Goal: Transaction & Acquisition: Purchase product/service

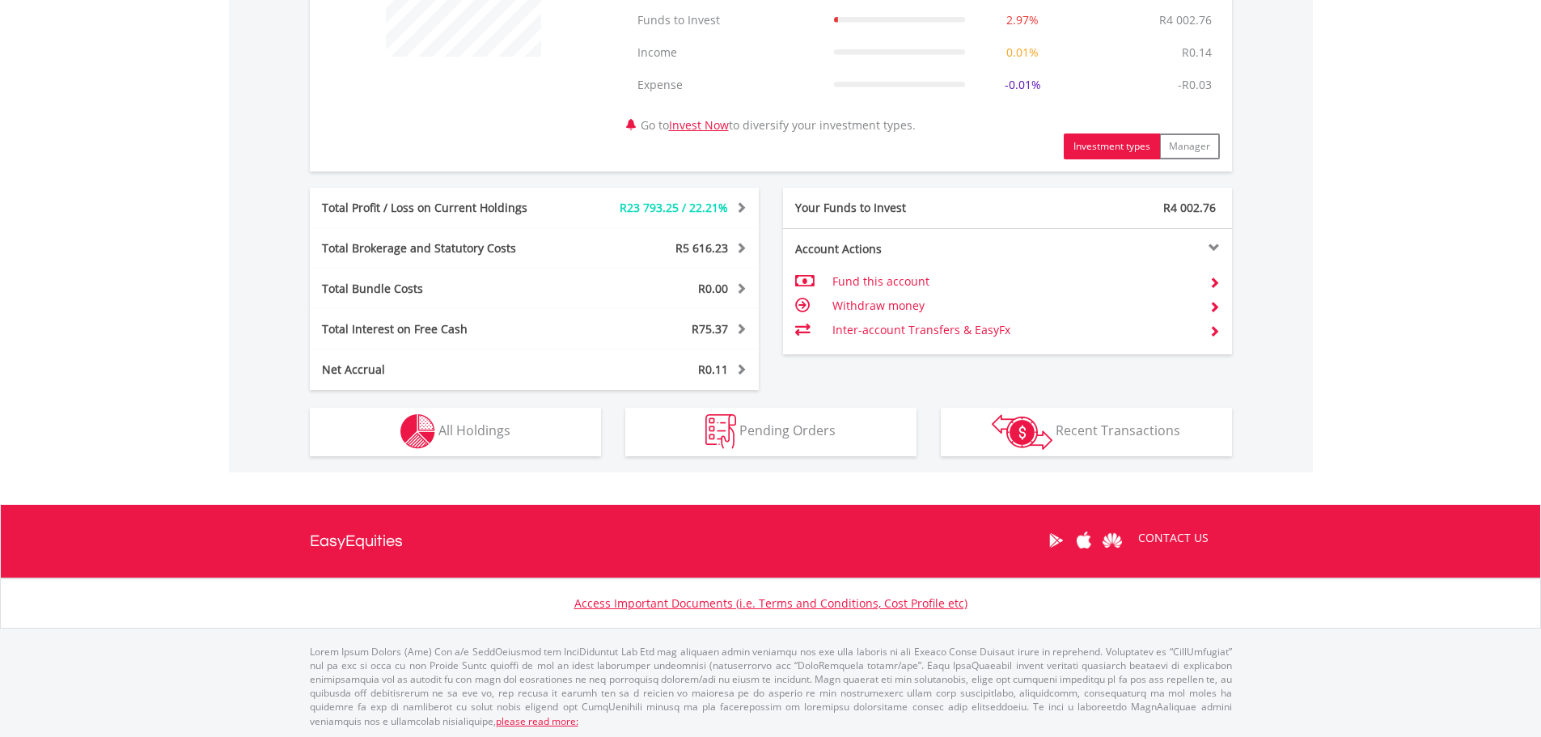
scroll to position [728, 0]
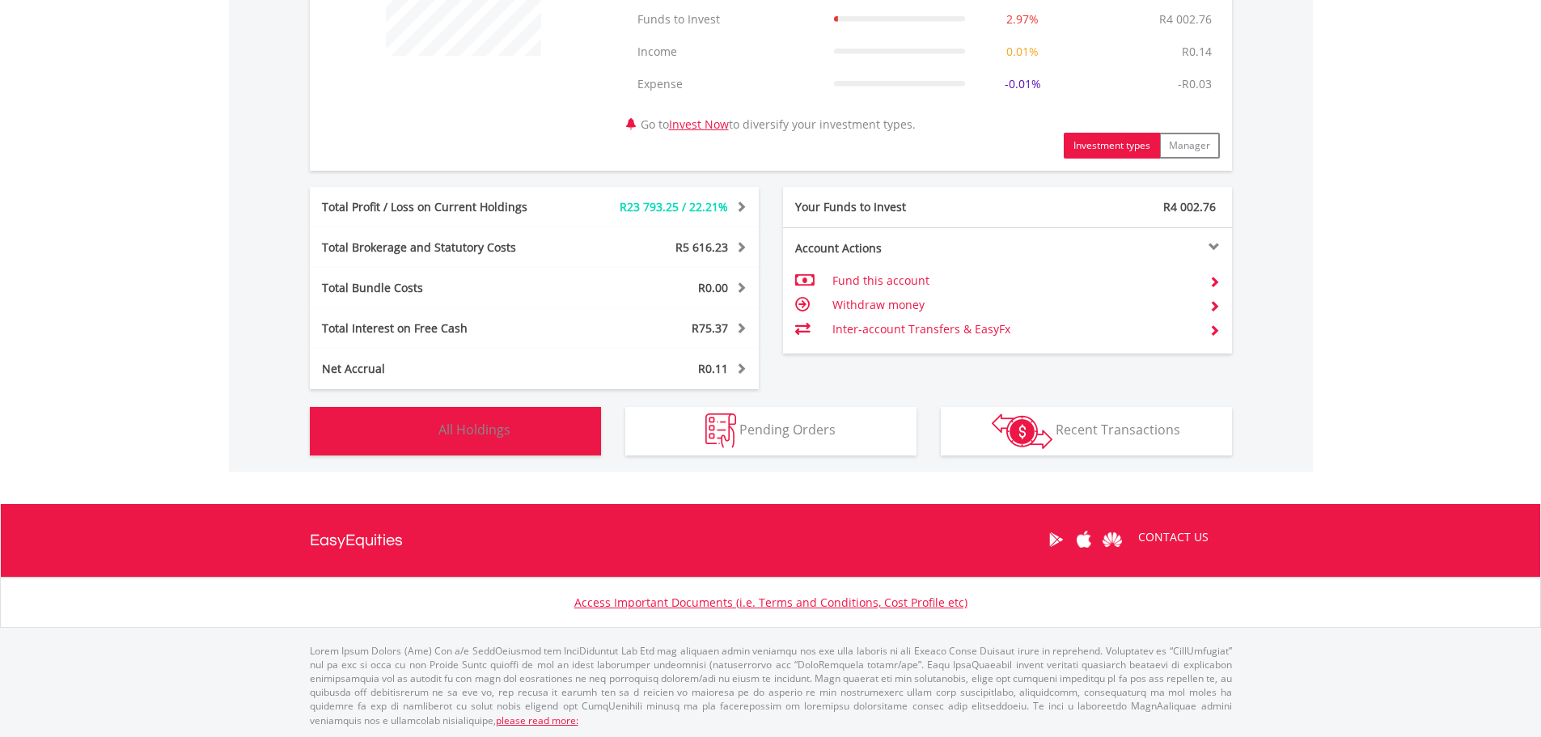
click at [462, 416] on button "Holdings All Holdings" at bounding box center [455, 431] width 291 height 49
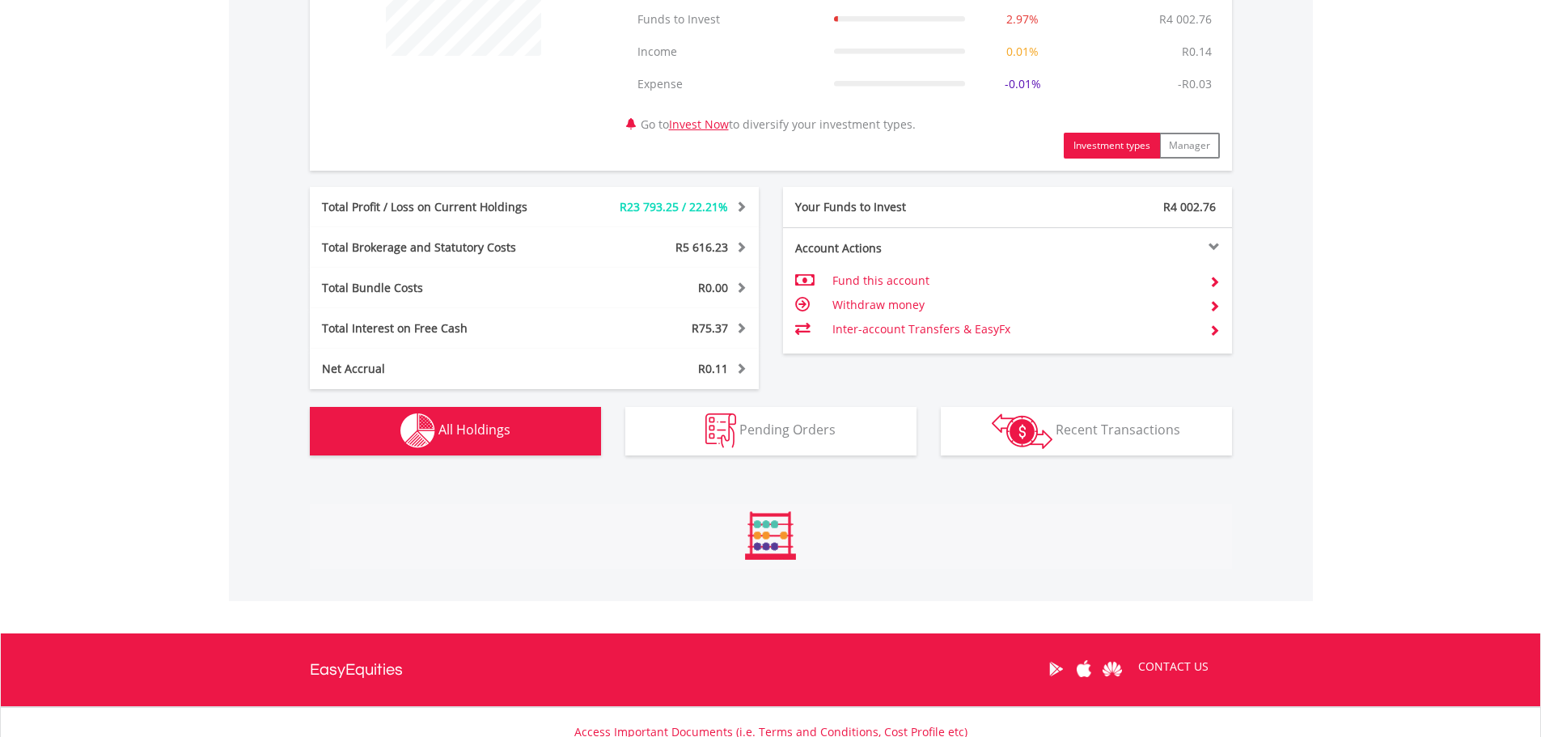
scroll to position [1232, 0]
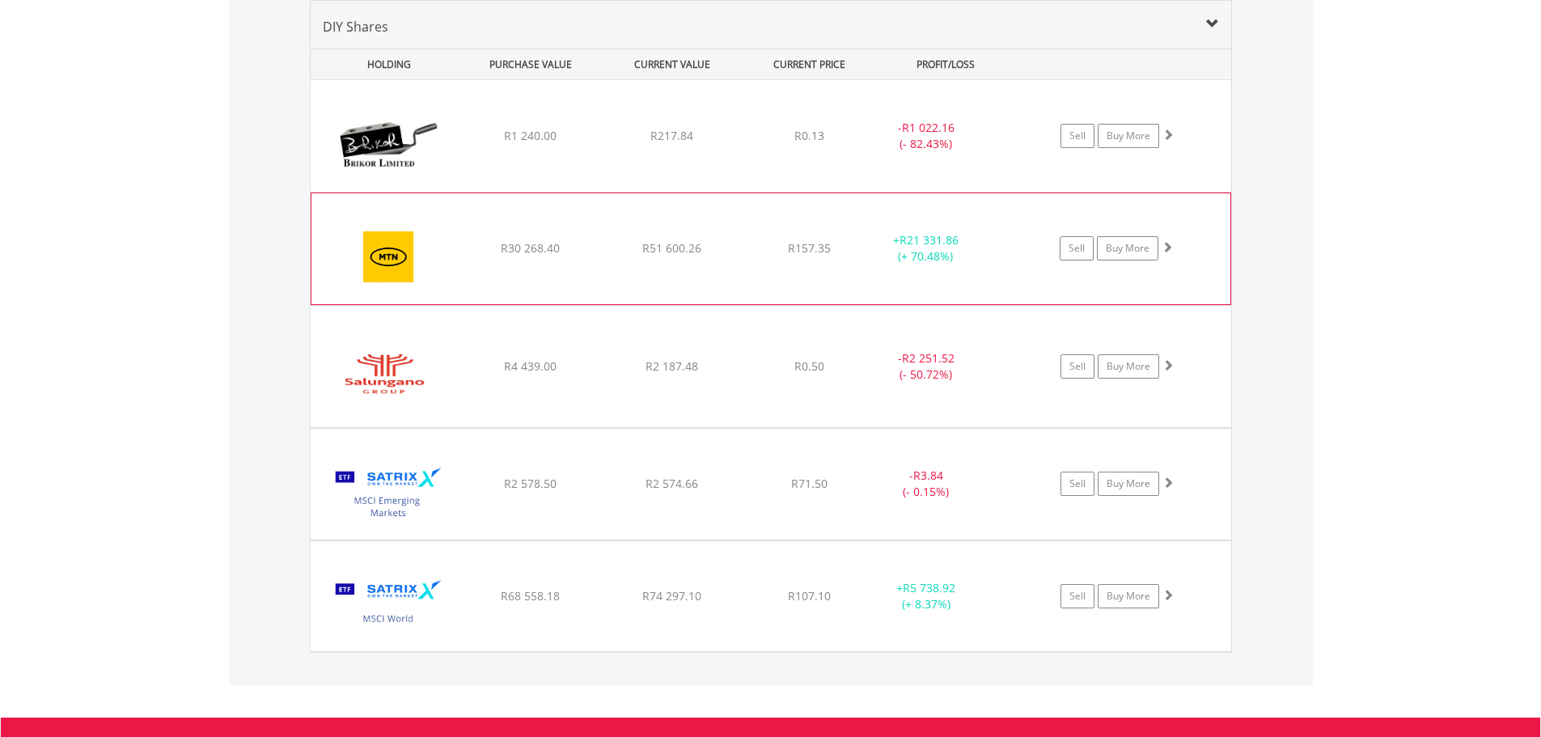
click at [785, 192] on div "﻿ MTN Group Limited R30 268.40 R51 600.26 R157.35 + R21 331.86 (+ 70.48%) Sell …" at bounding box center [771, 136] width 921 height 112
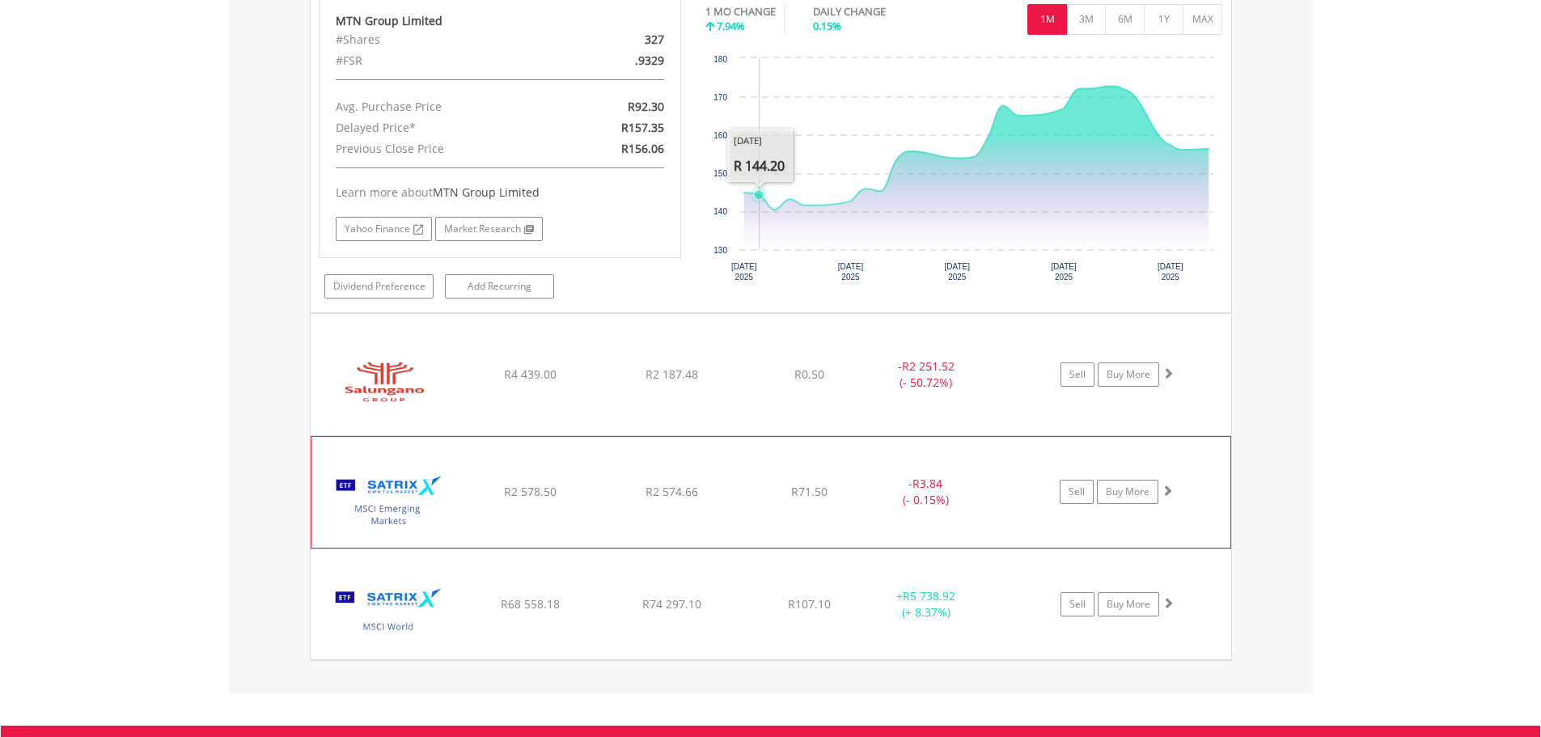
scroll to position [1556, 0]
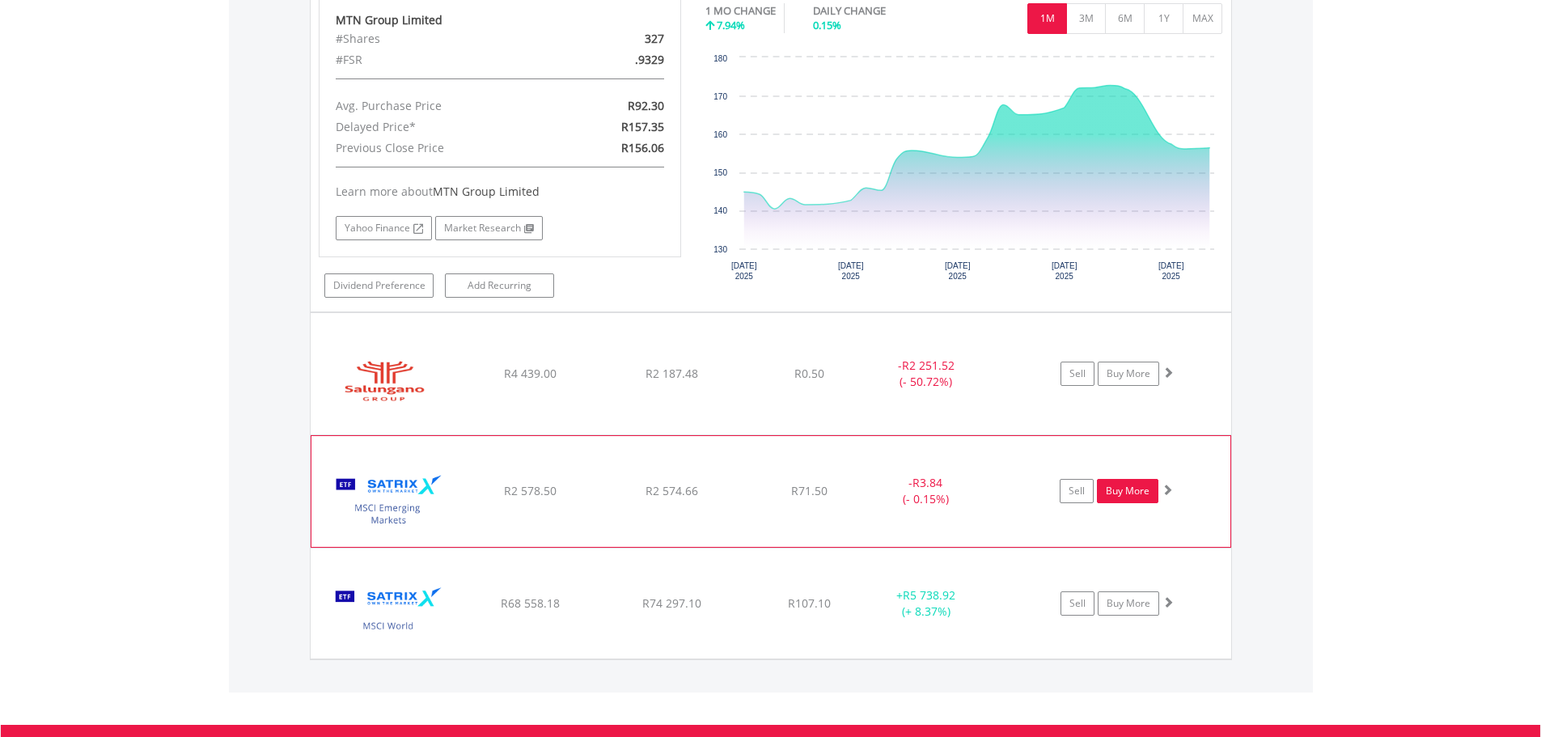
click at [1123, 492] on link "Buy More" at bounding box center [1127, 491] width 61 height 24
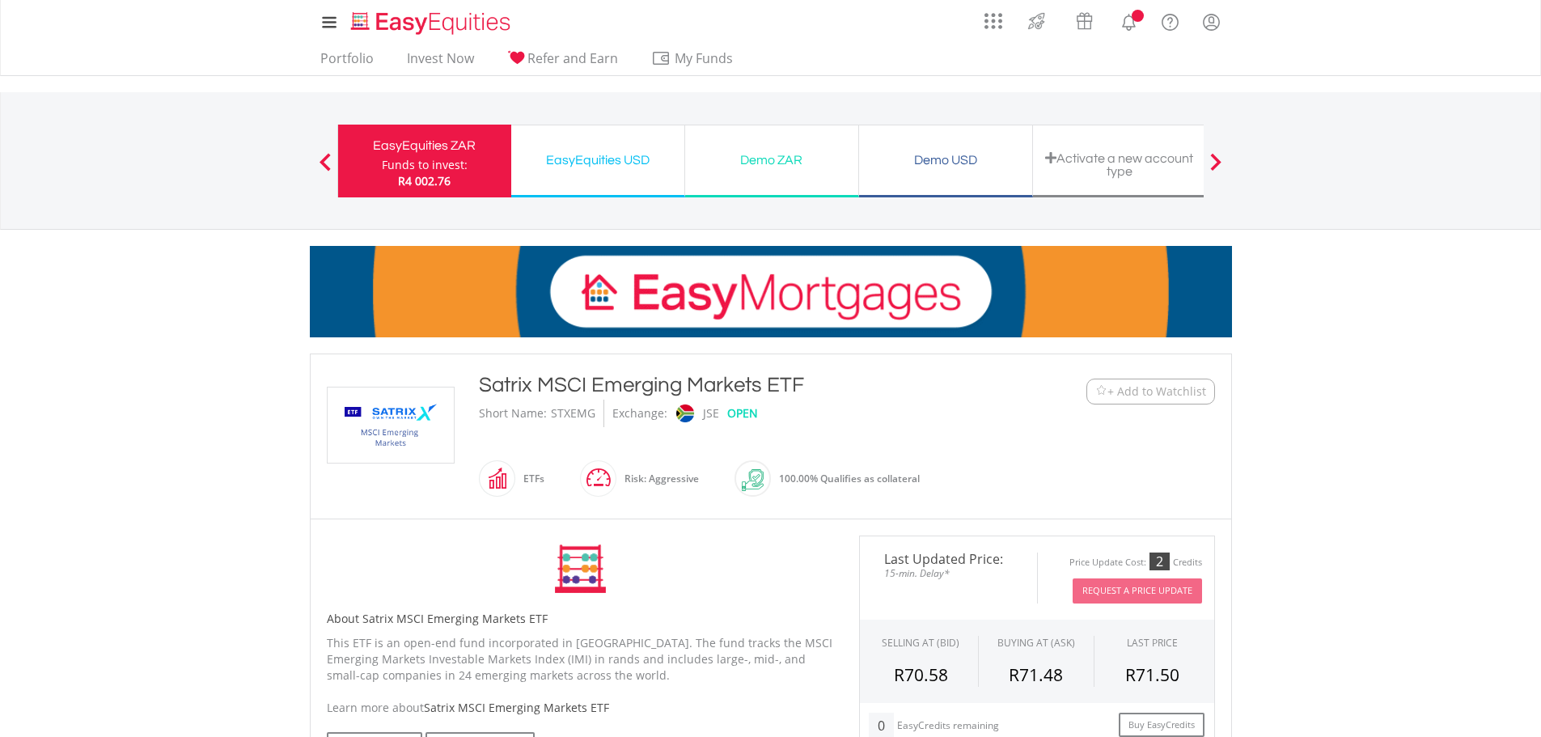
scroll to position [404, 0]
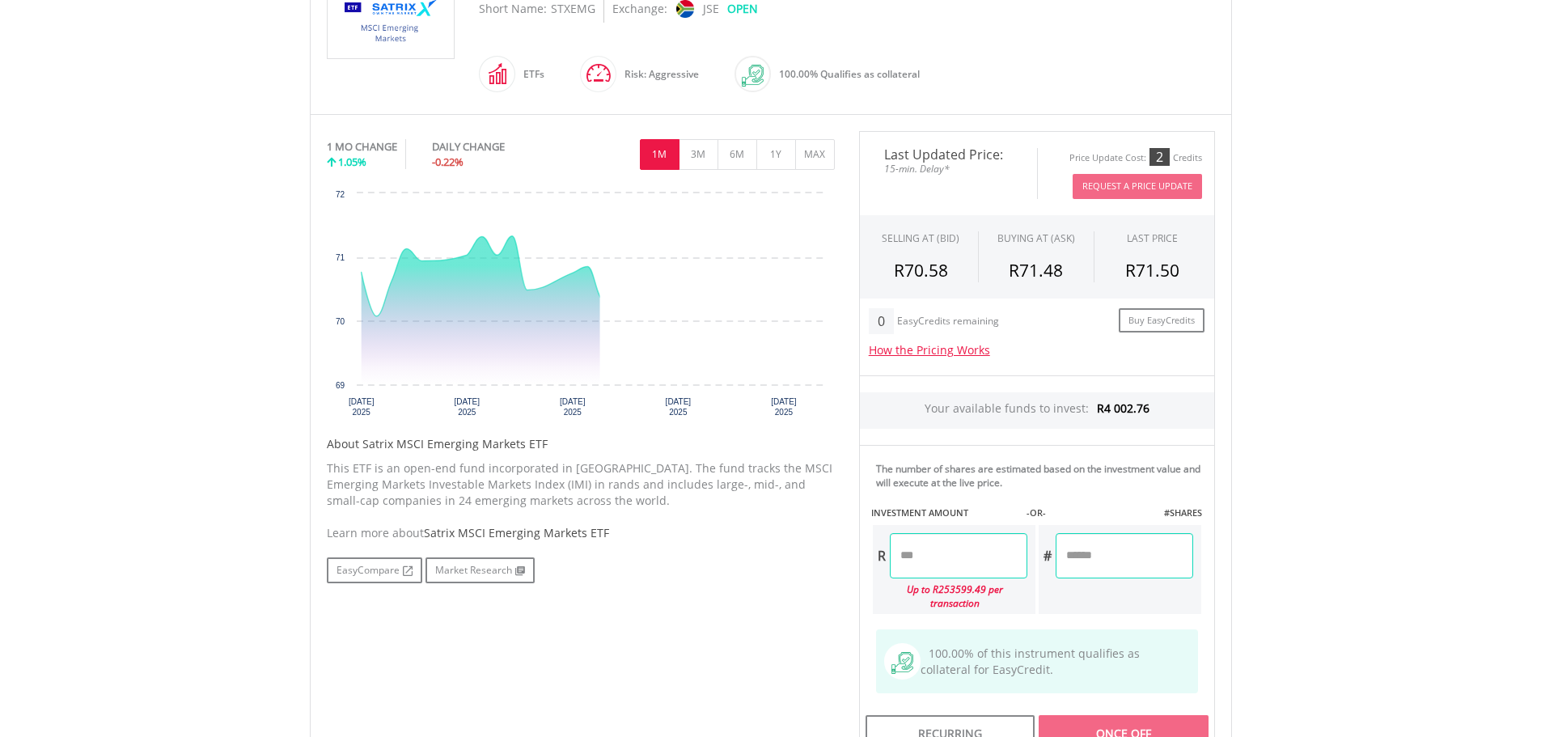
click at [992, 552] on input "number" at bounding box center [959, 555] width 138 height 45
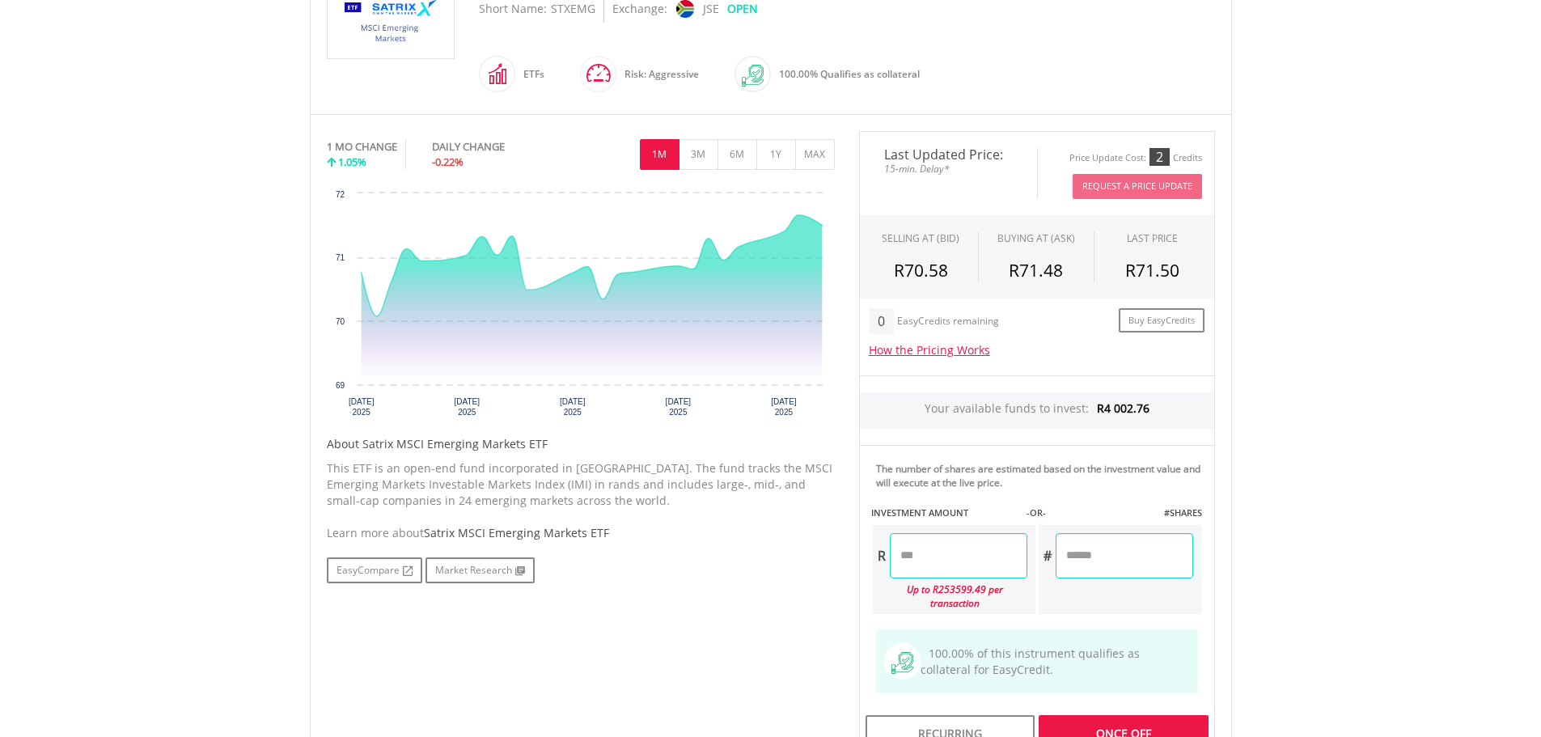
type input "*******"
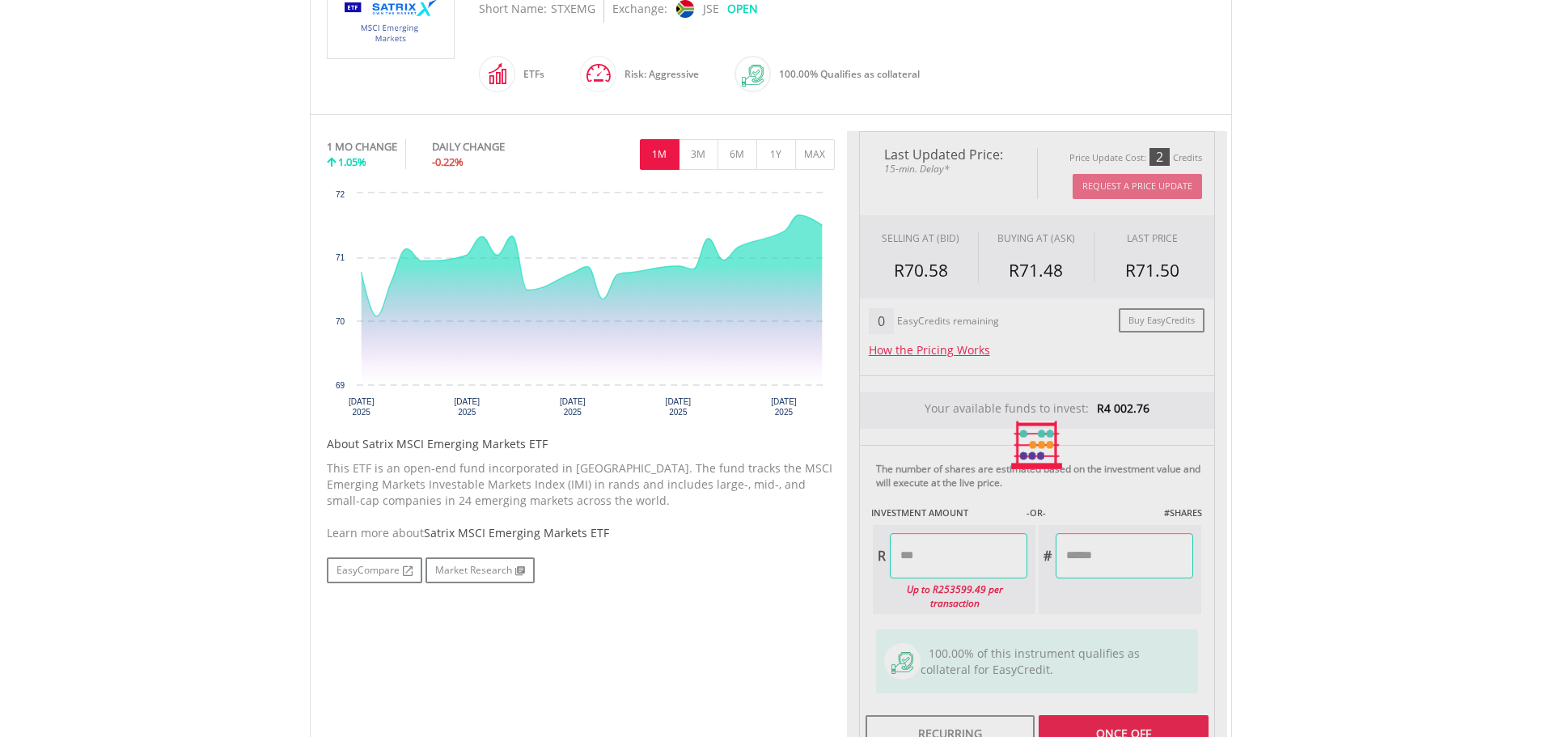
click at [1080, 520] on div "Last Updated Price: 15-min. Delay* Price Update Cost: 2 Credits Request A Price…" at bounding box center [1037, 445] width 380 height 629
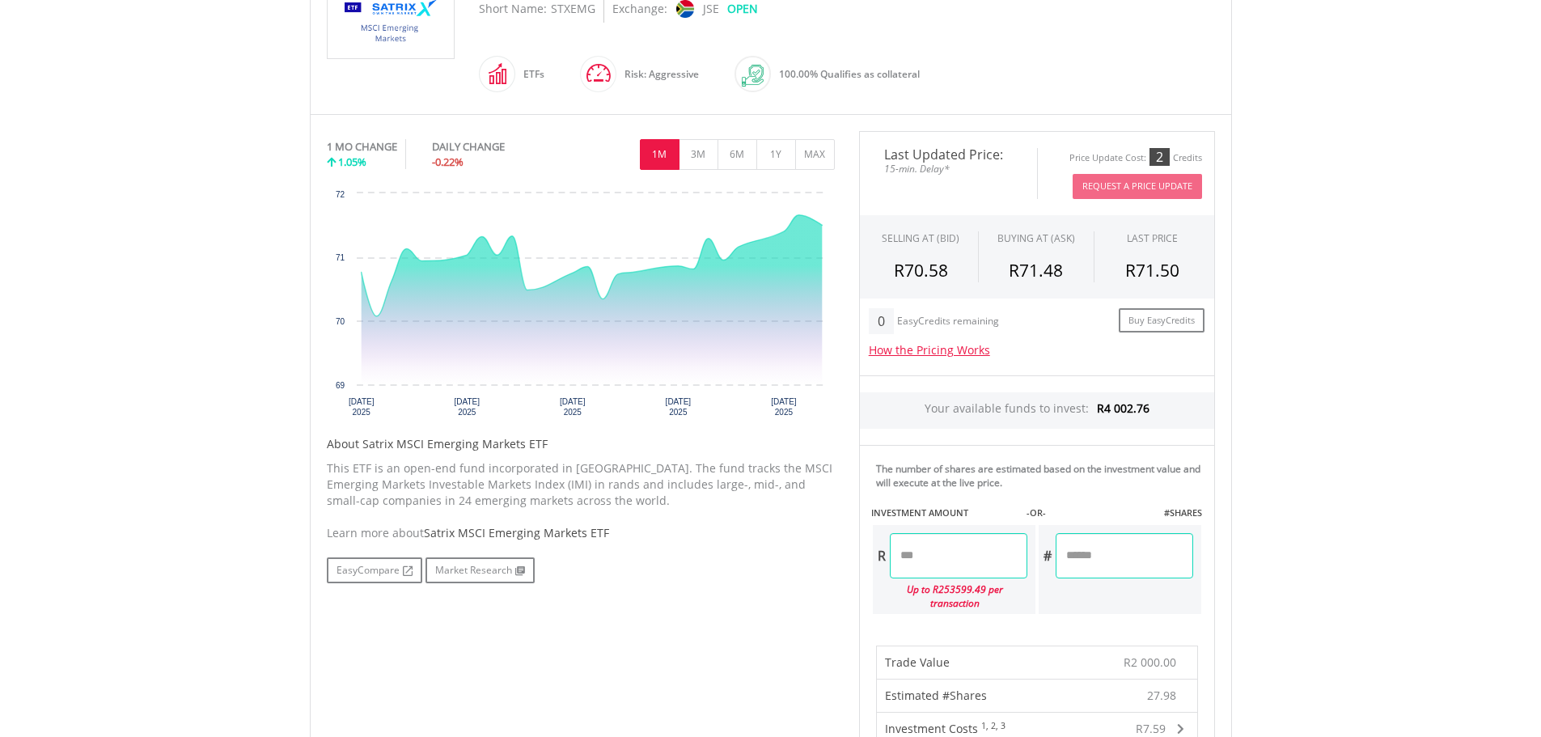
drag, startPoint x: 1075, startPoint y: 556, endPoint x: 1172, endPoint y: 563, distance: 97.3
click at [1172, 563] on input "*******" at bounding box center [1125, 555] width 138 height 45
type input "**"
type input "*******"
click at [1382, 572] on body "My Investments Invest Now New Listings Sell My Recurring Investments Pending Or…" at bounding box center [770, 602] width 1541 height 2012
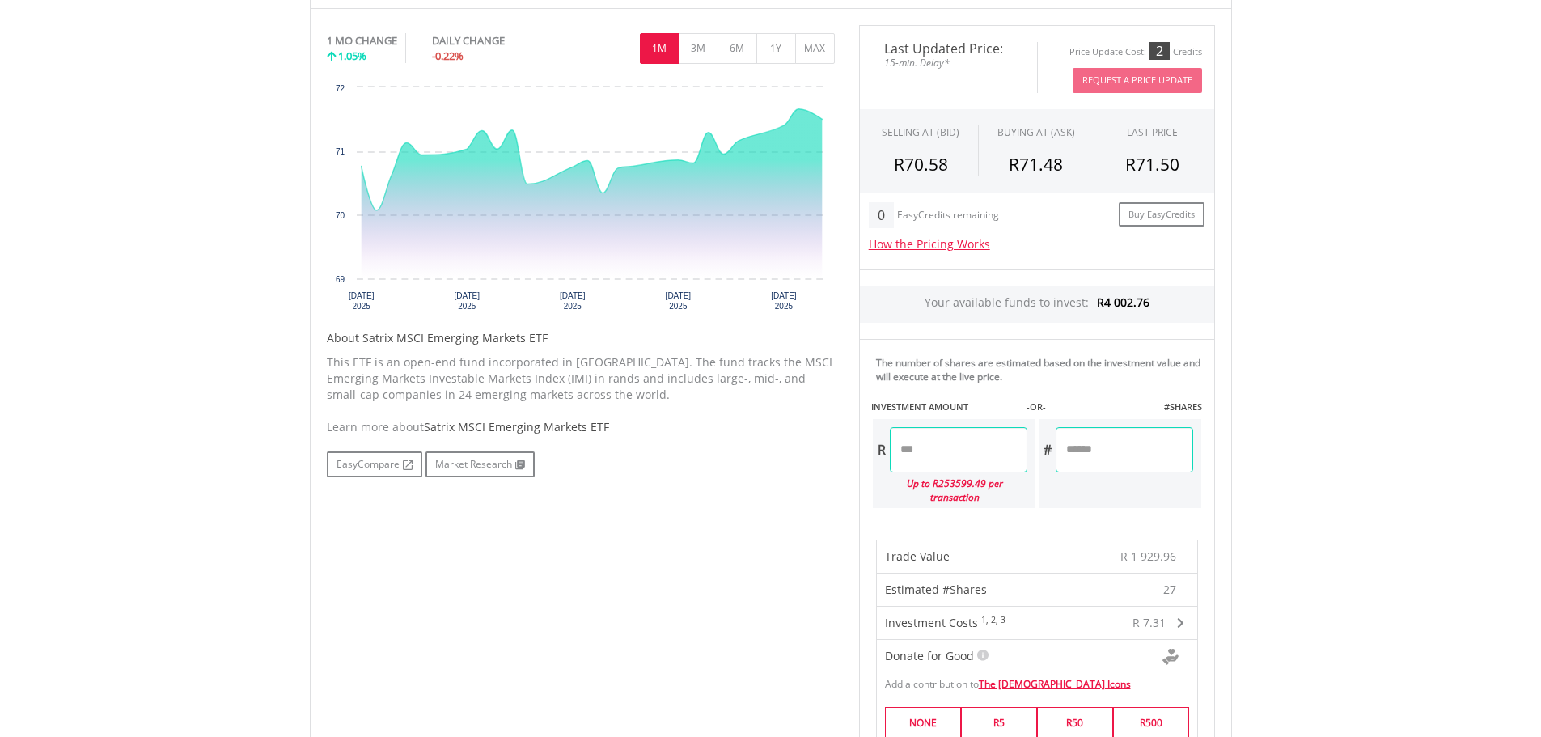
scroll to position [728, 0]
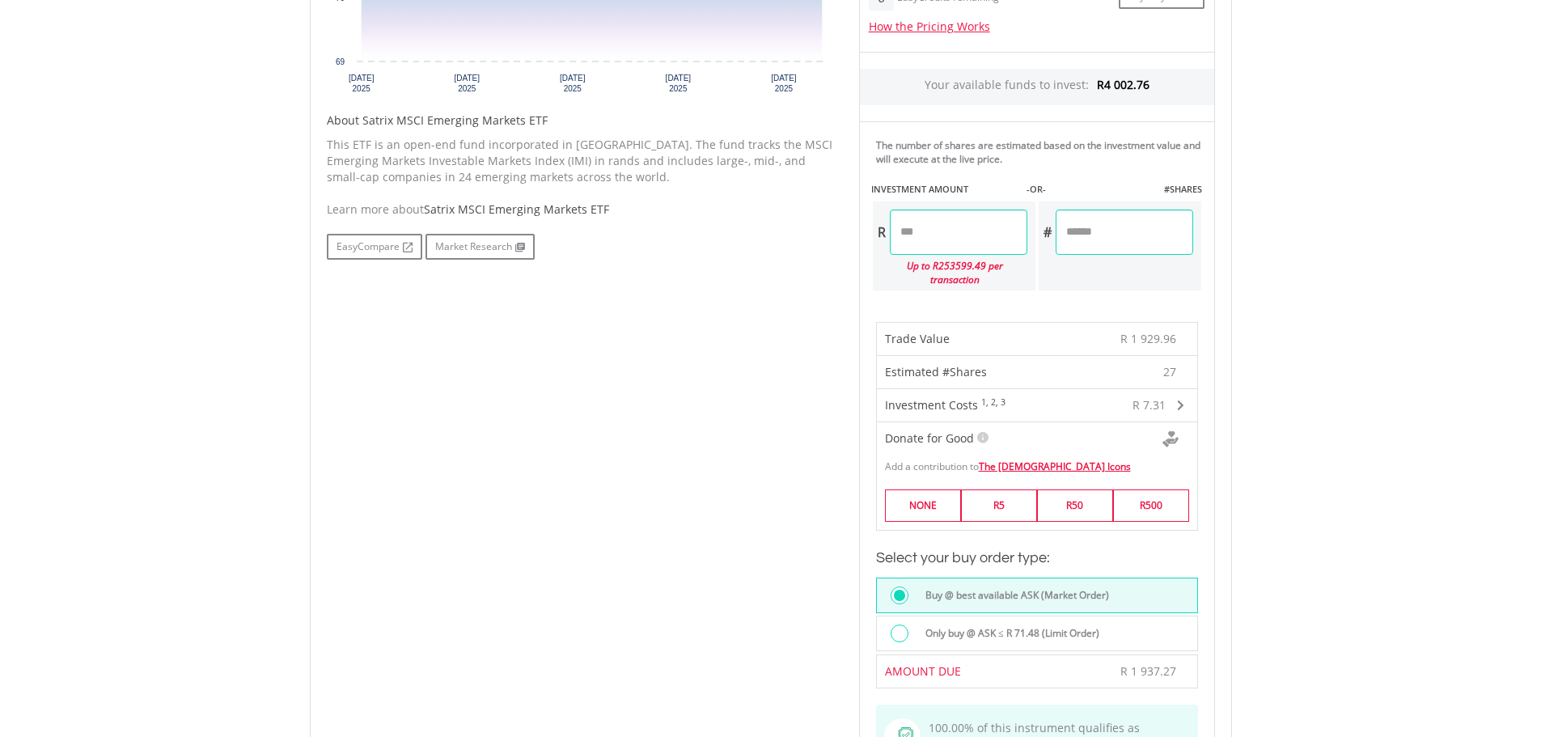
click at [906, 625] on div at bounding box center [900, 634] width 18 height 18
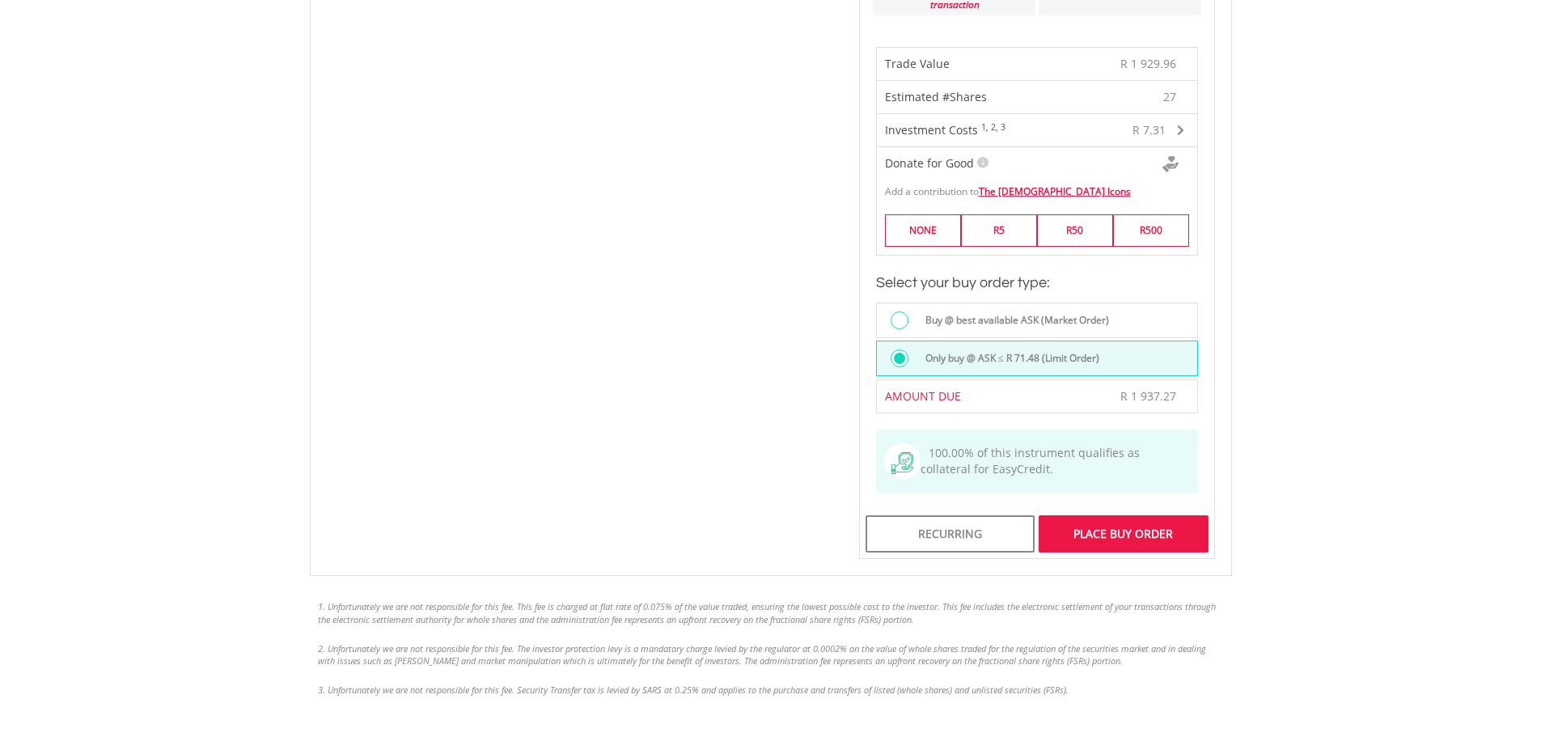
scroll to position [1052, 0]
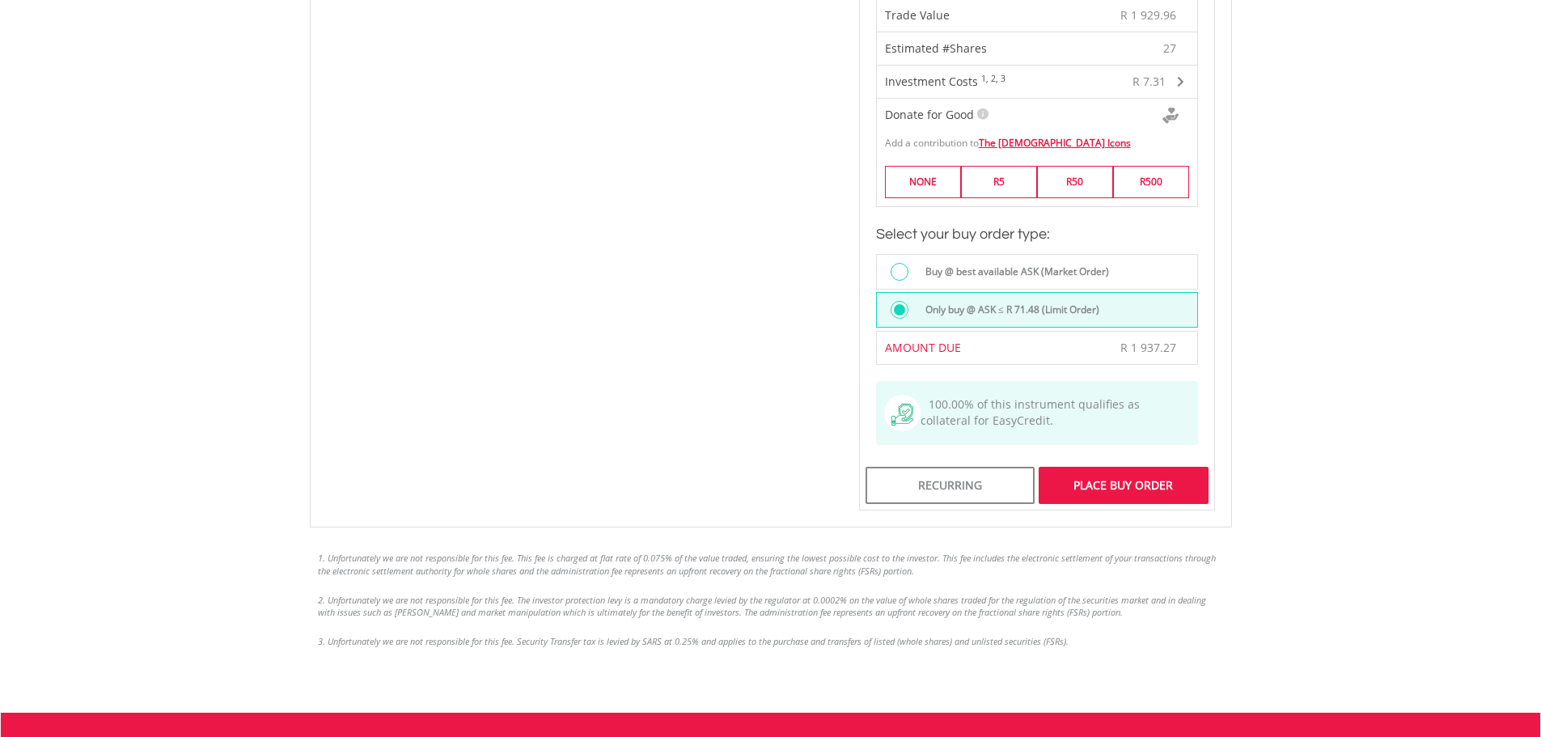
click at [1095, 473] on div "Place Buy Order" at bounding box center [1123, 485] width 169 height 37
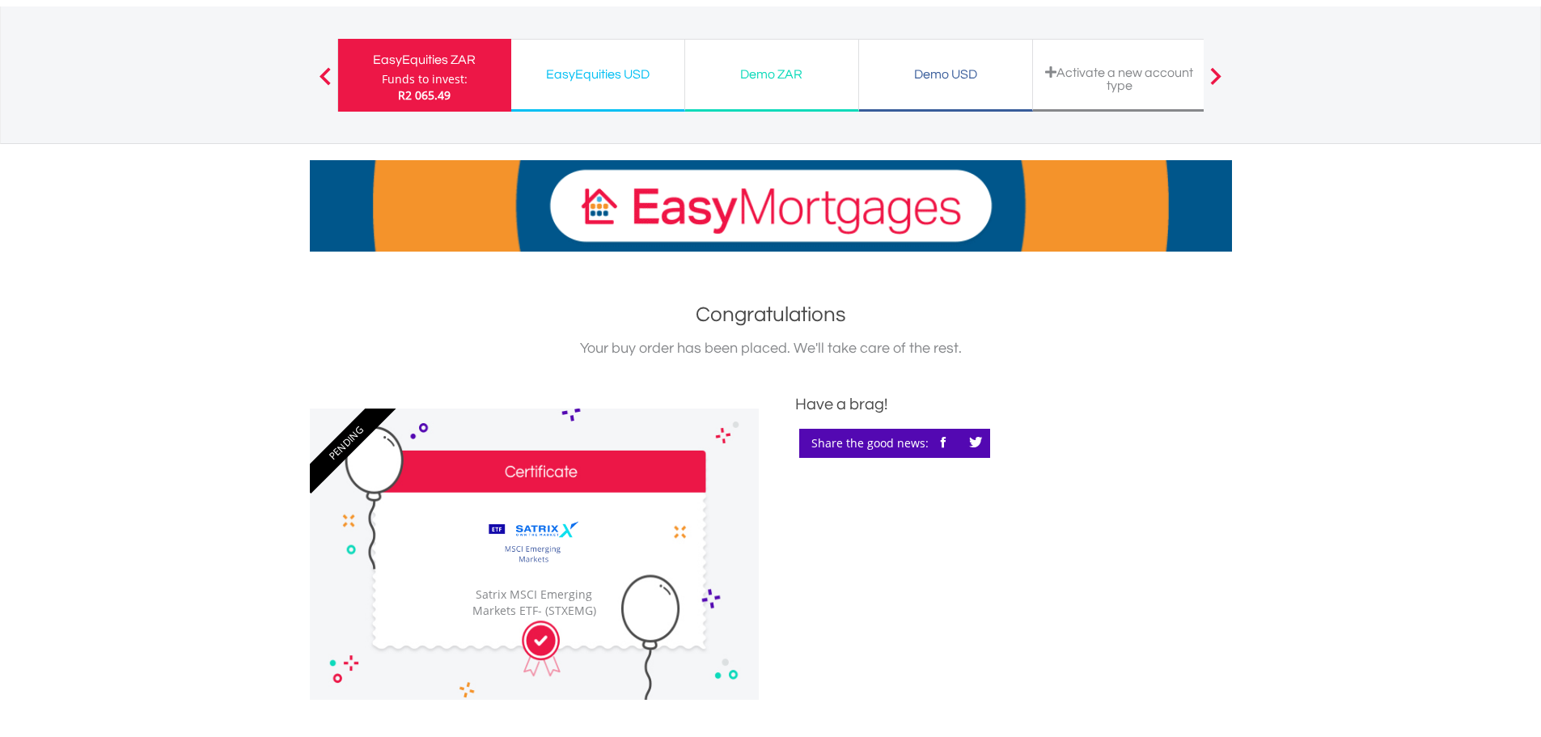
scroll to position [81, 0]
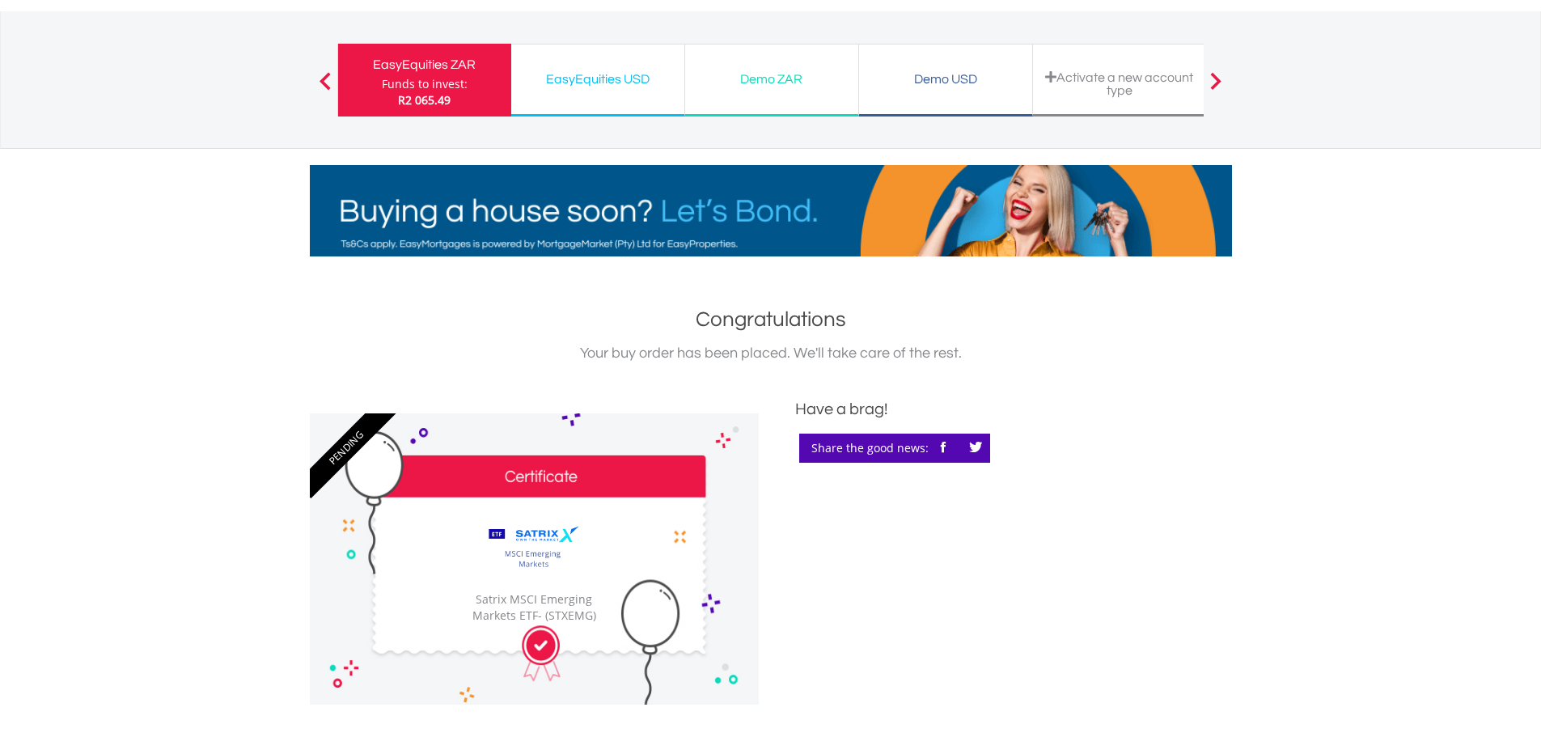
click at [482, 95] on div "EasyEquities ZAR Funds to invest: R2 065.49" at bounding box center [424, 80] width 174 height 73
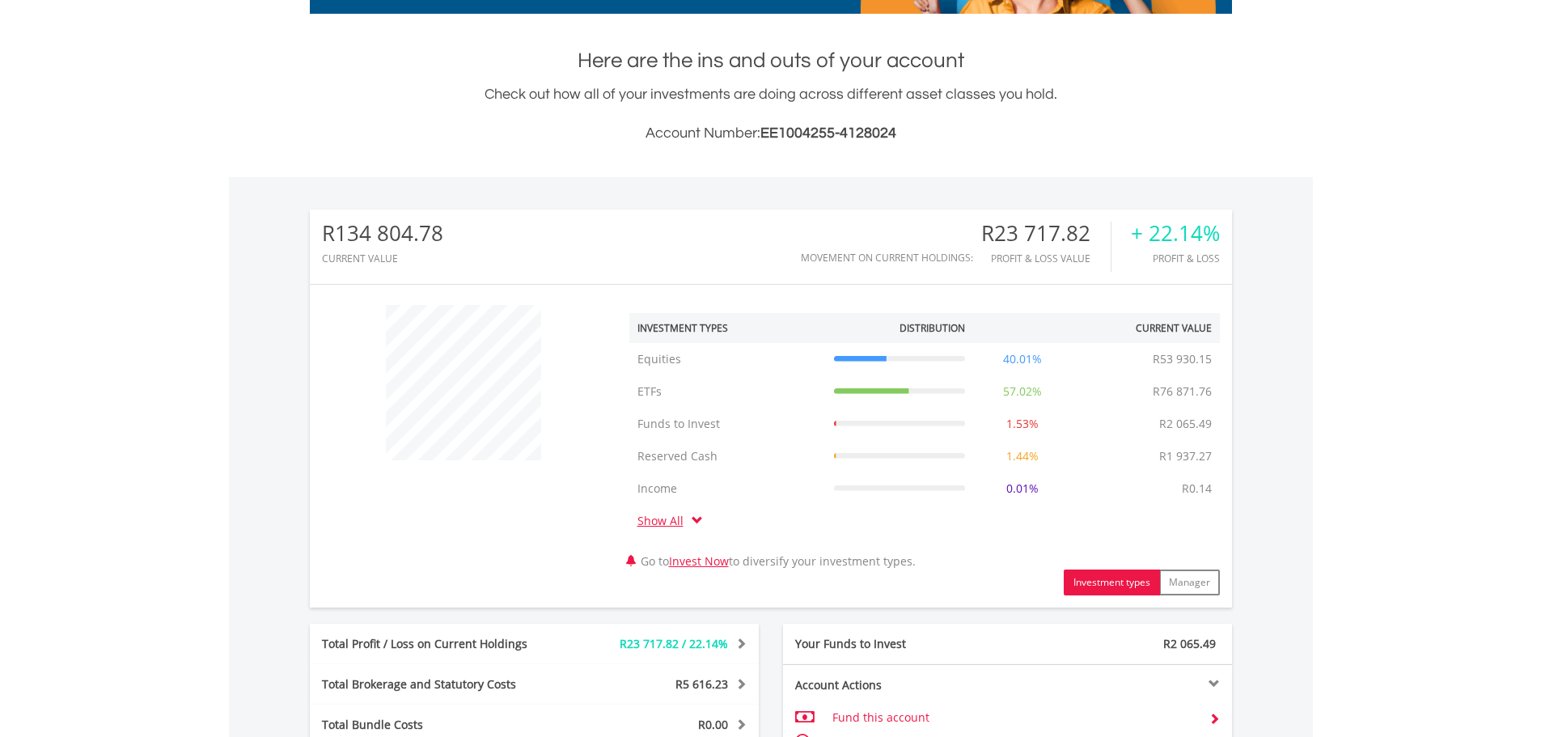
scroll to position [155, 307]
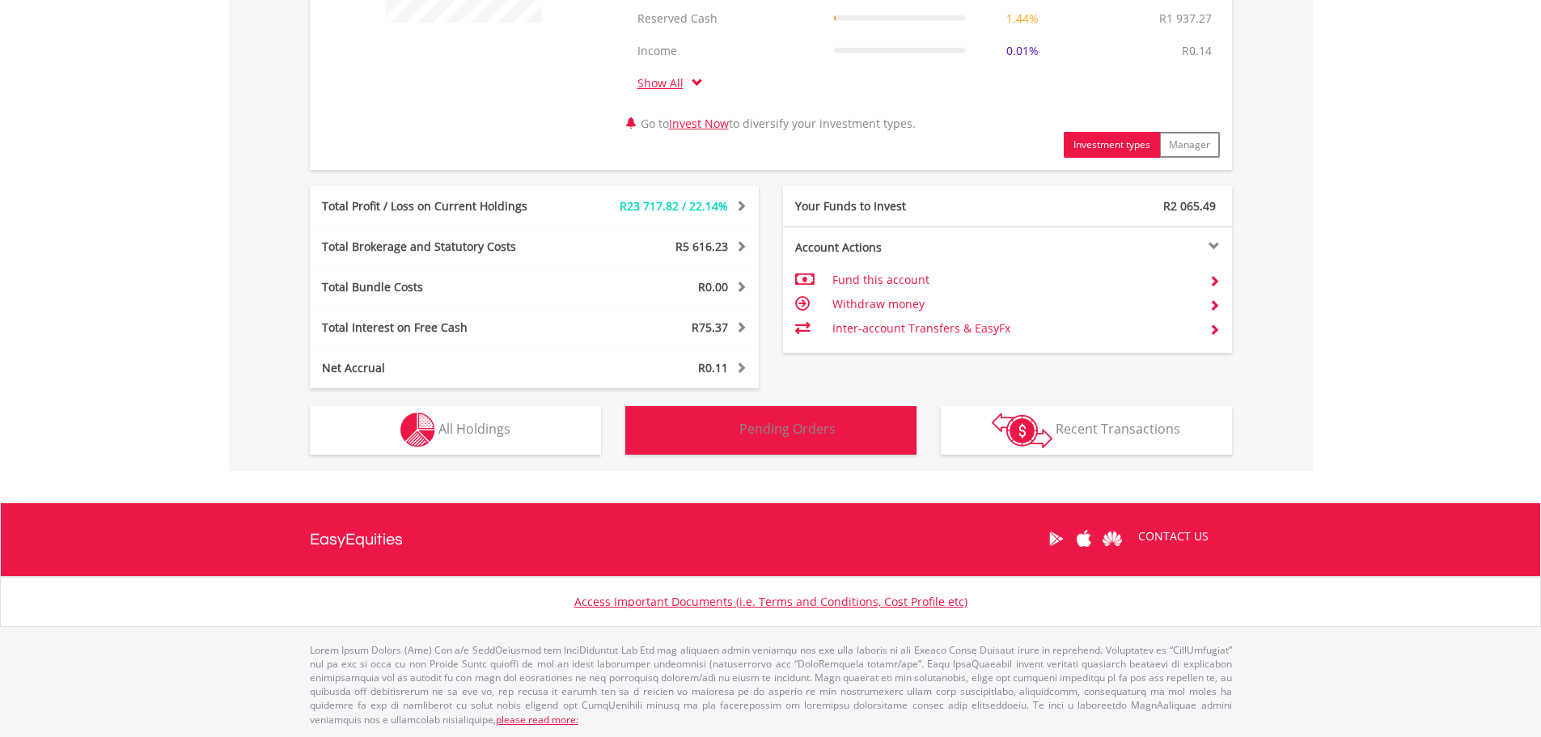
click at [795, 409] on button "Pending Orders Pending Orders" at bounding box center [770, 430] width 291 height 49
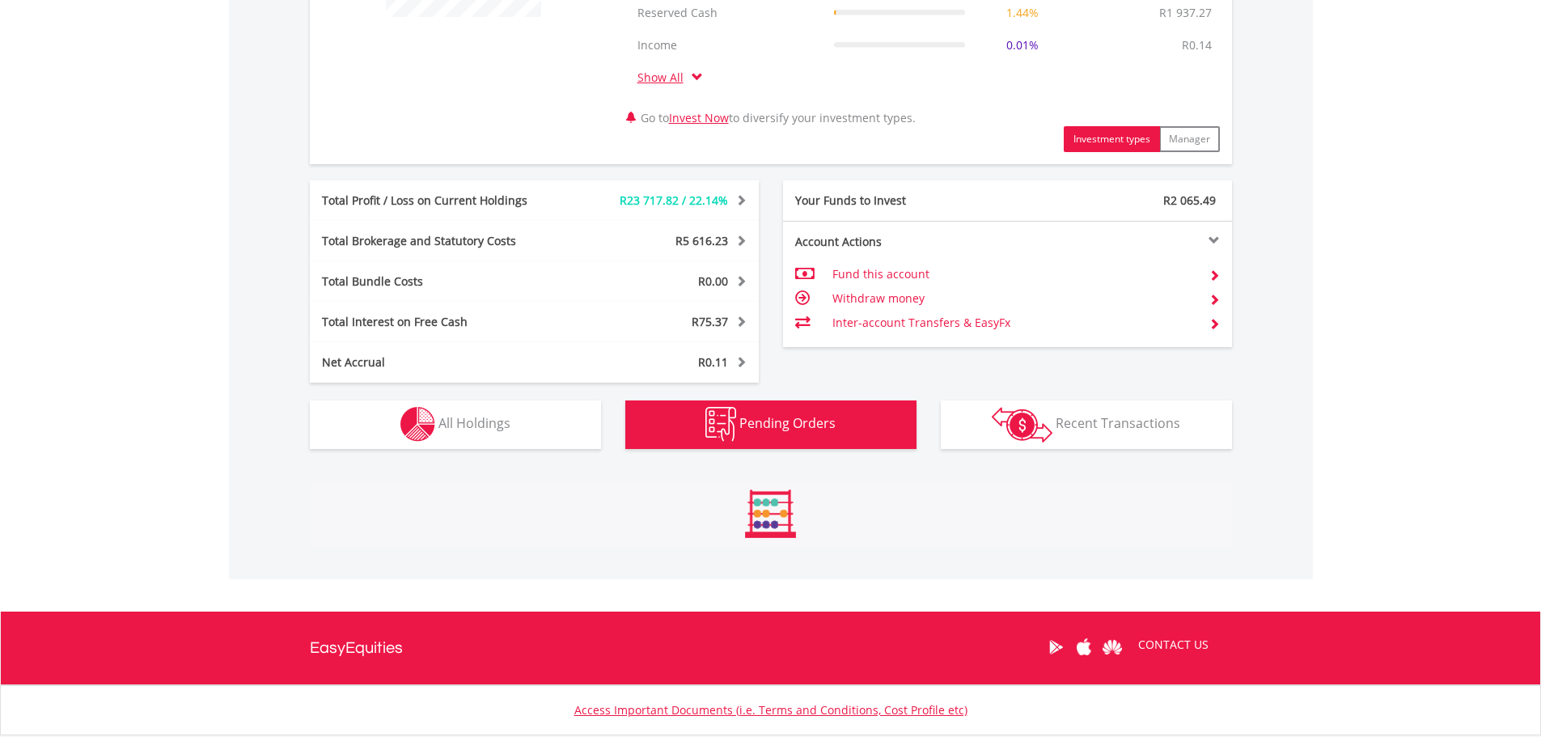
scroll to position [996, 0]
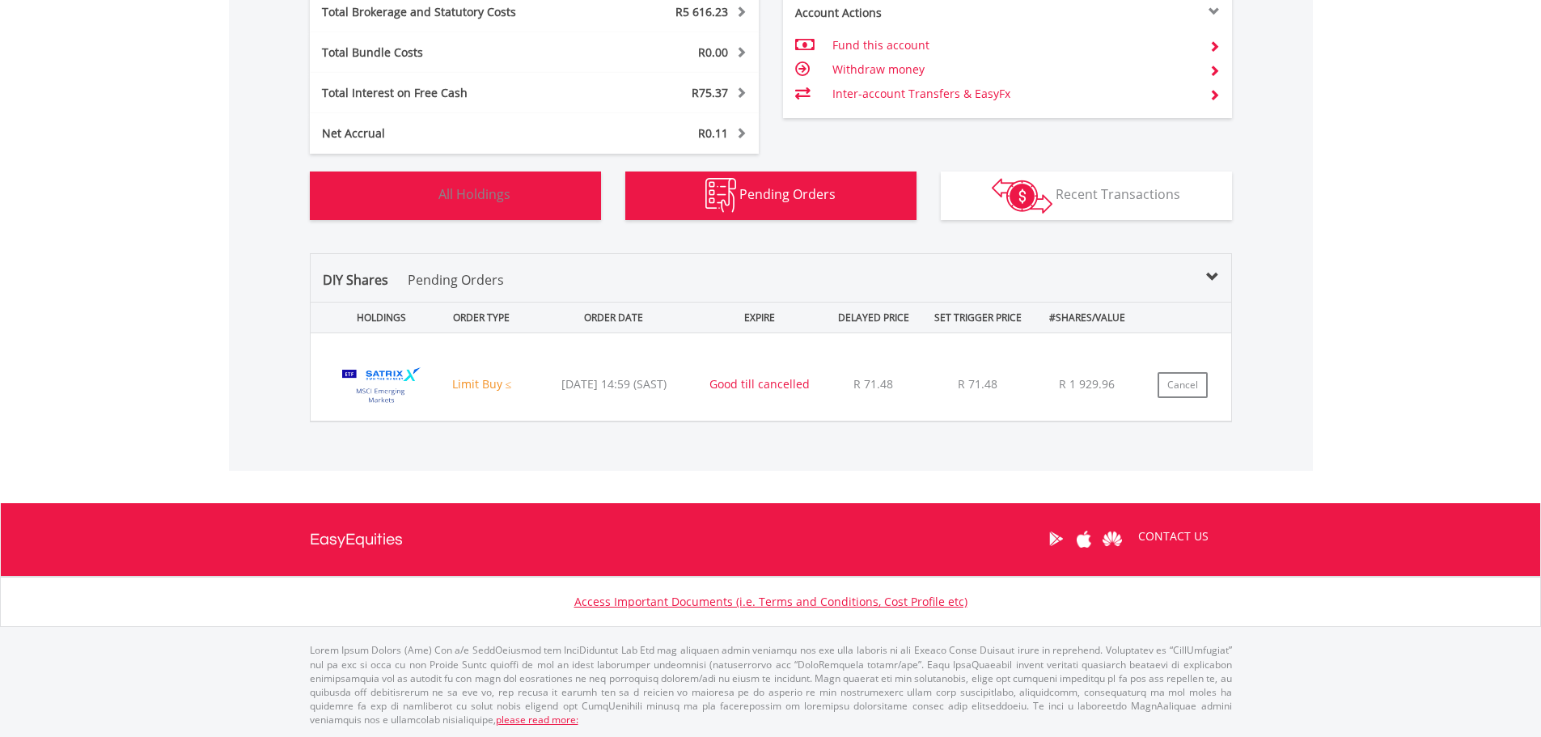
click at [515, 197] on button "Holdings All Holdings" at bounding box center [455, 196] width 291 height 49
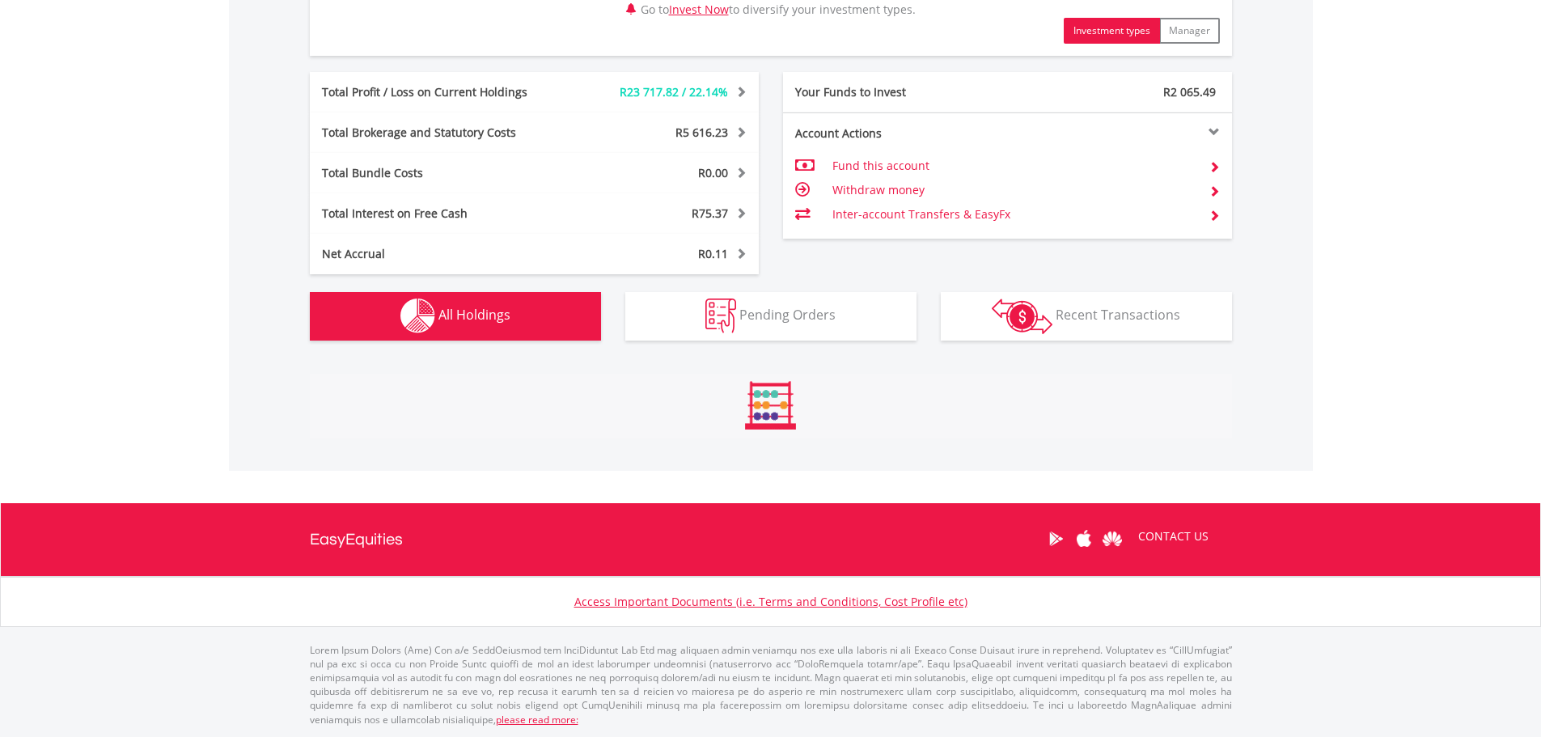
scroll to position [1264, 0]
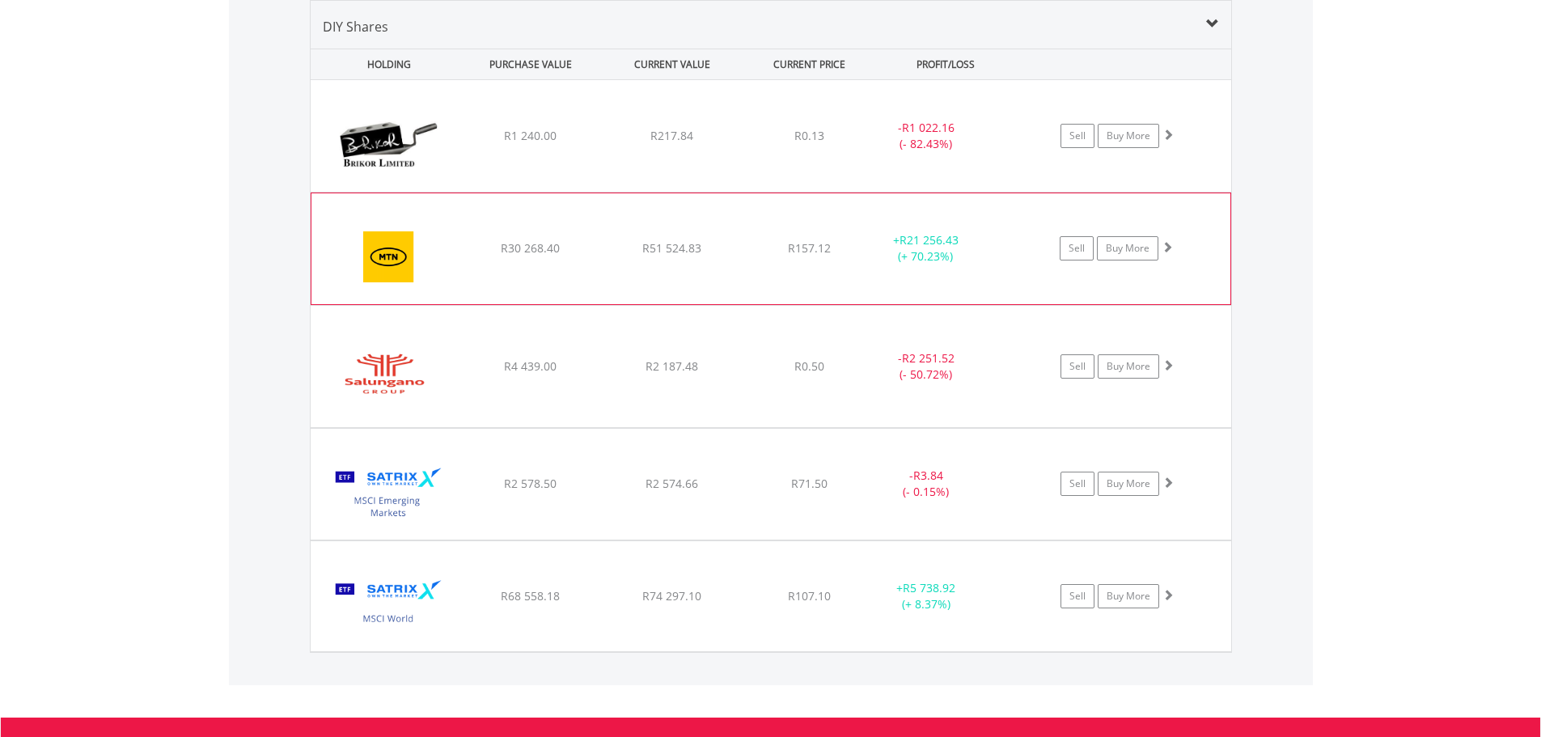
click at [760, 192] on div "﻿ MTN Group Limited R30 268.40 R51 524.83 R157.12 + R21 256.43 (+ 70.23%) Sell …" at bounding box center [771, 136] width 921 height 112
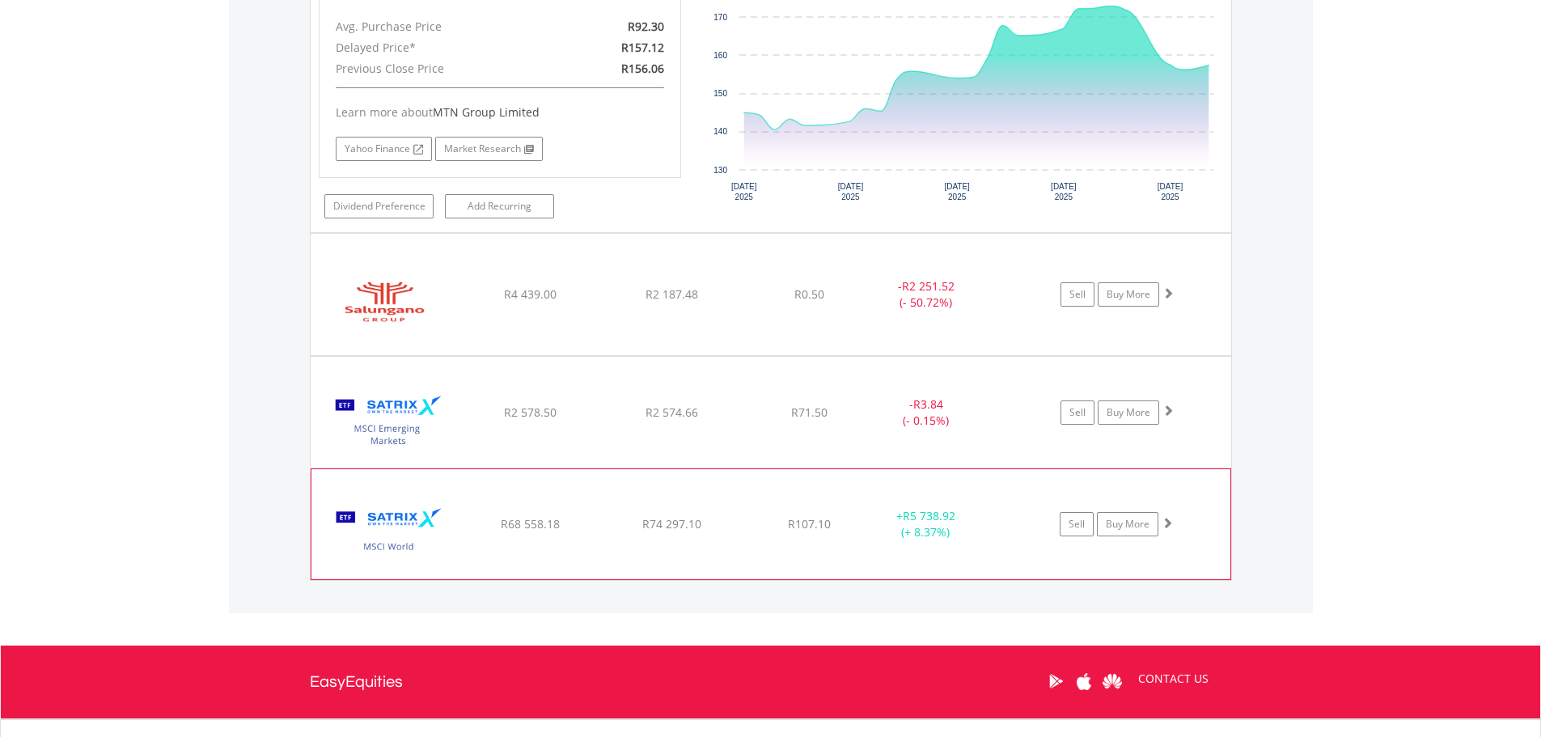
scroll to position [1669, 0]
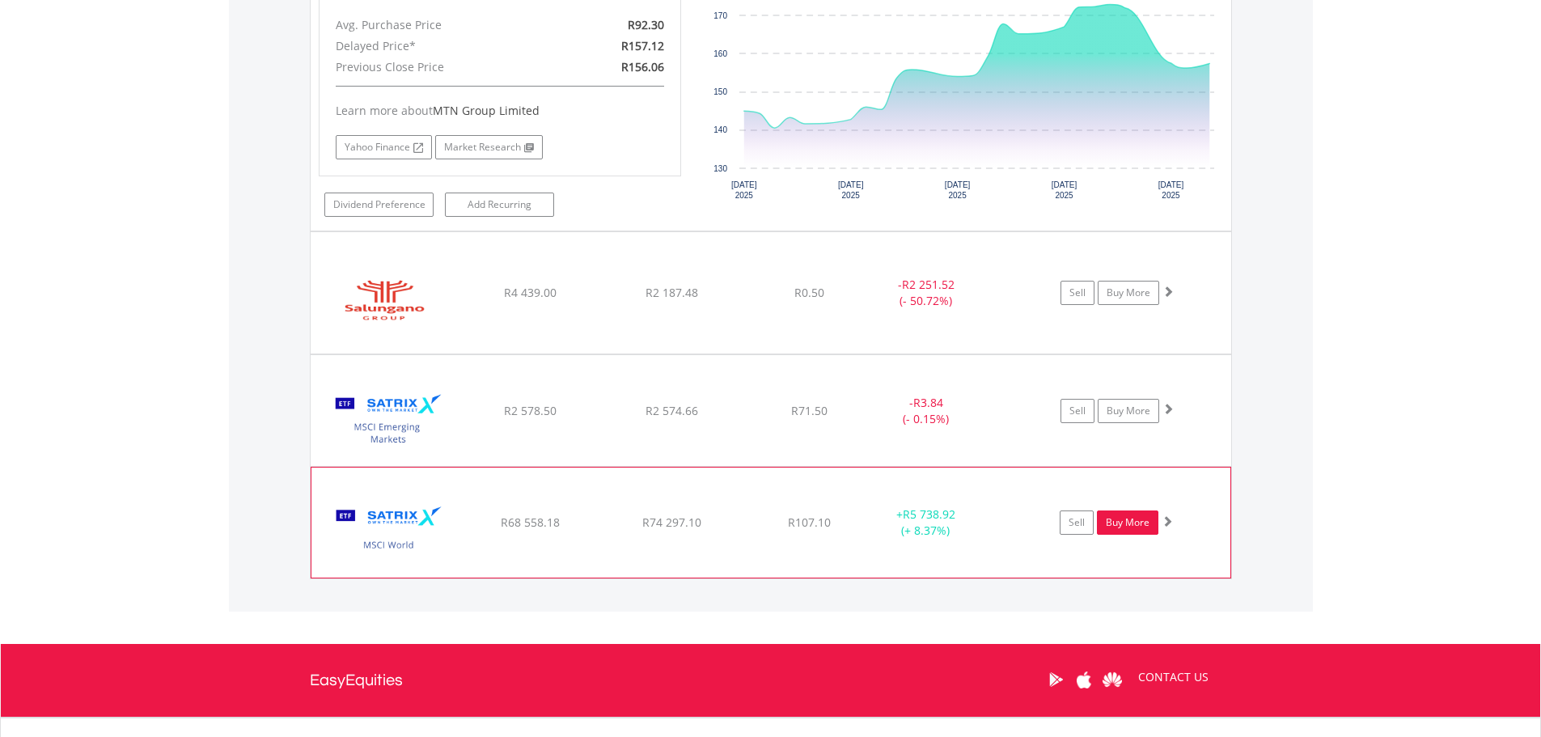
click at [1134, 528] on link "Buy More" at bounding box center [1127, 522] width 61 height 24
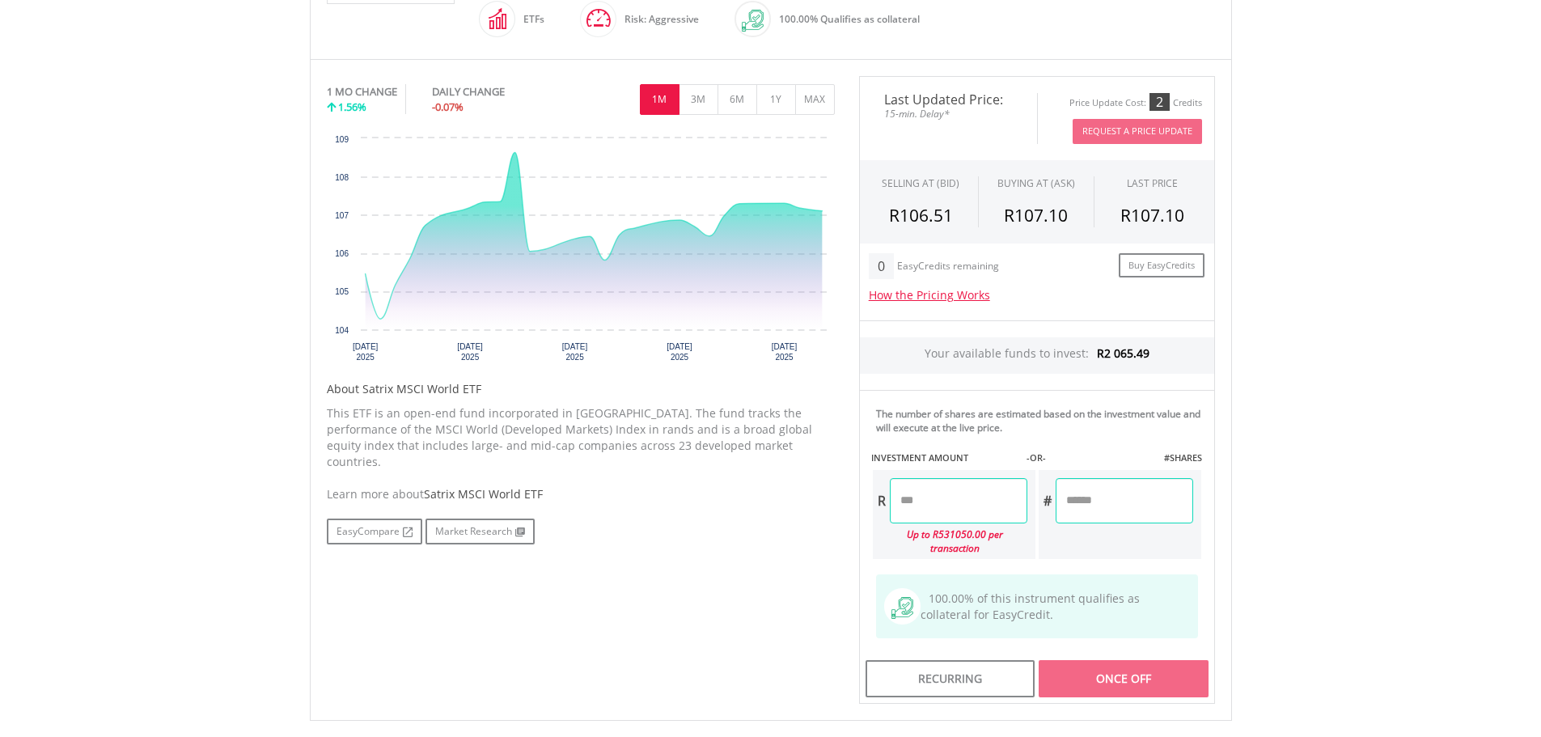
scroll to position [485, 0]
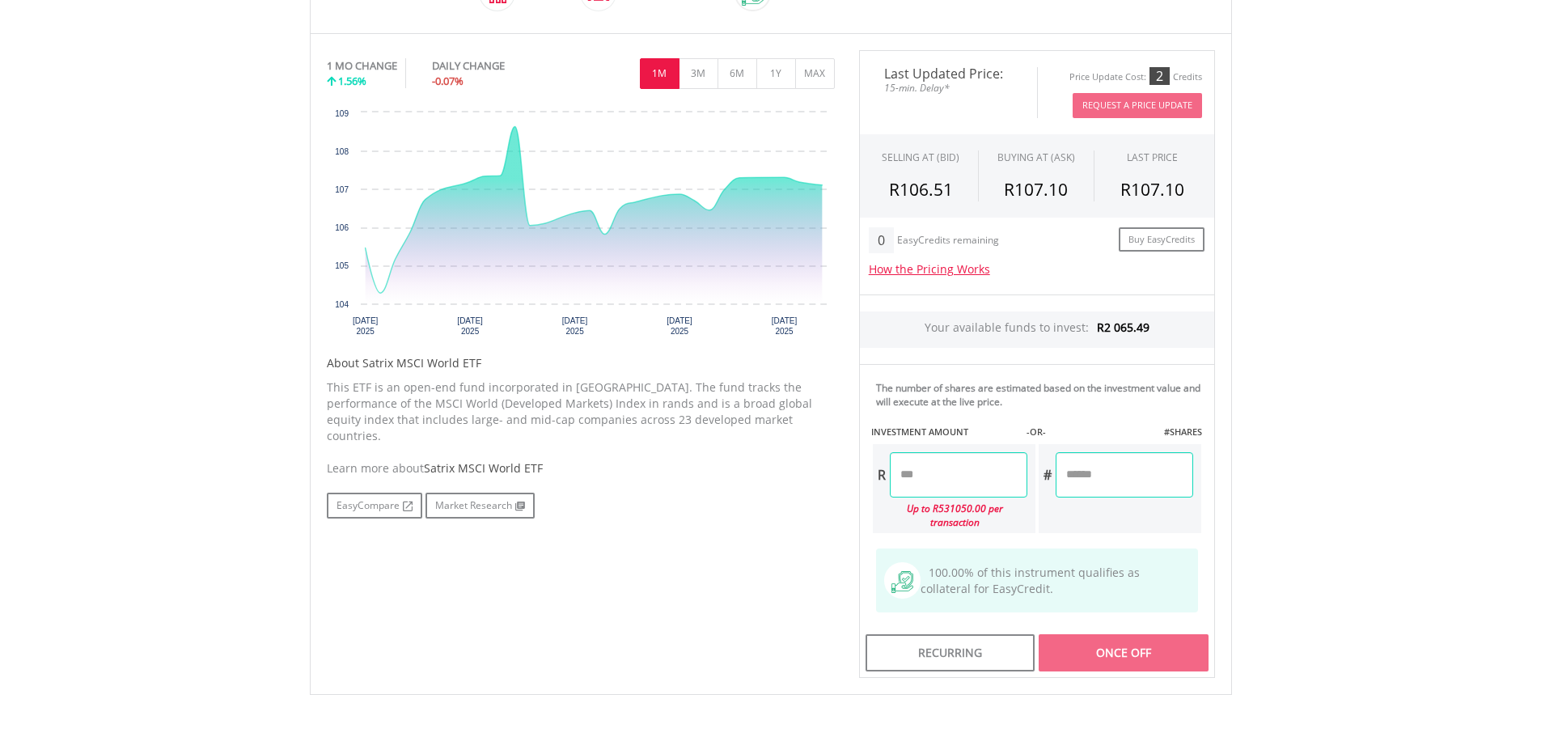
click at [957, 486] on input "number" at bounding box center [959, 474] width 138 height 45
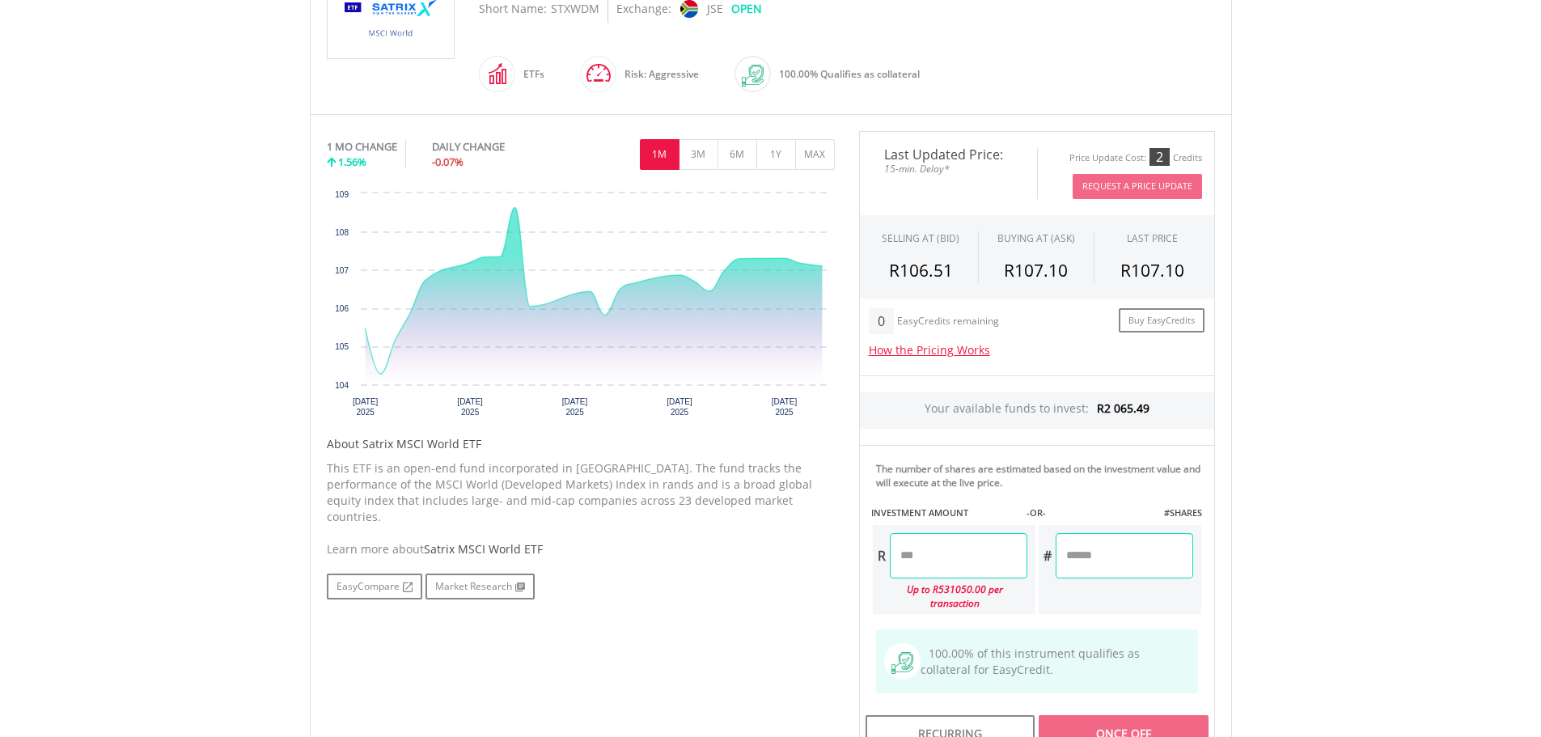
scroll to position [324, 0]
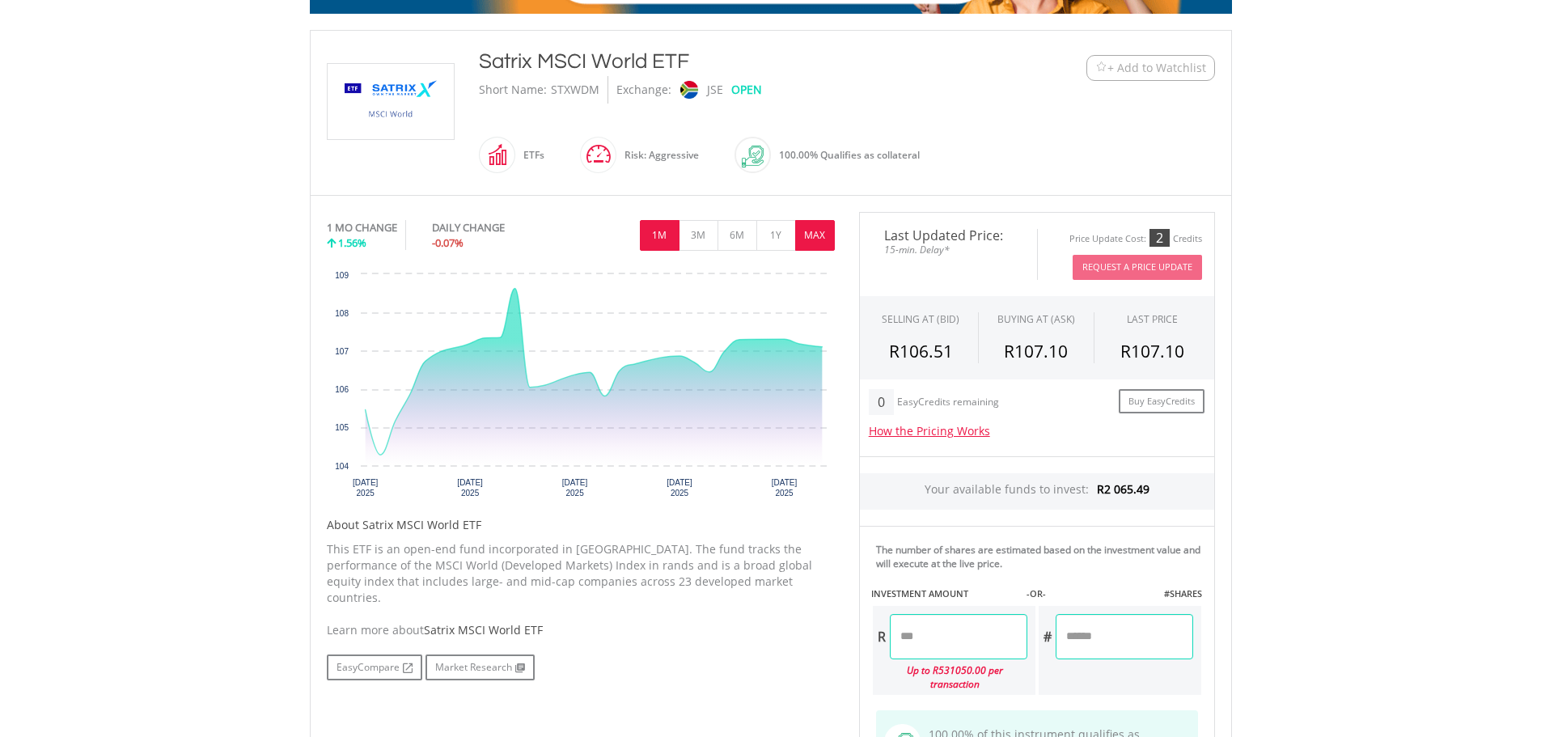
click at [815, 231] on button "MAX" at bounding box center [815, 235] width 40 height 31
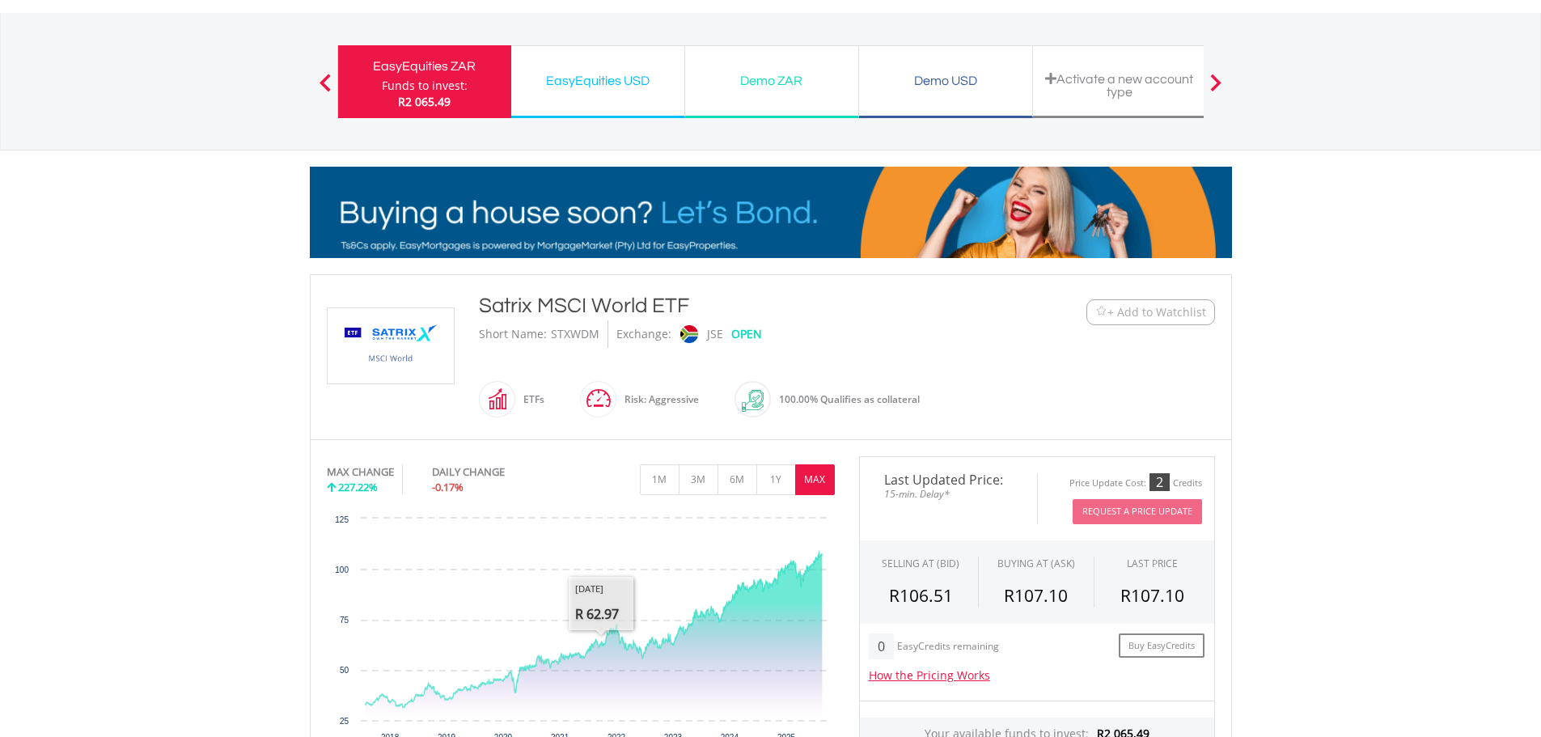
scroll to position [0, 0]
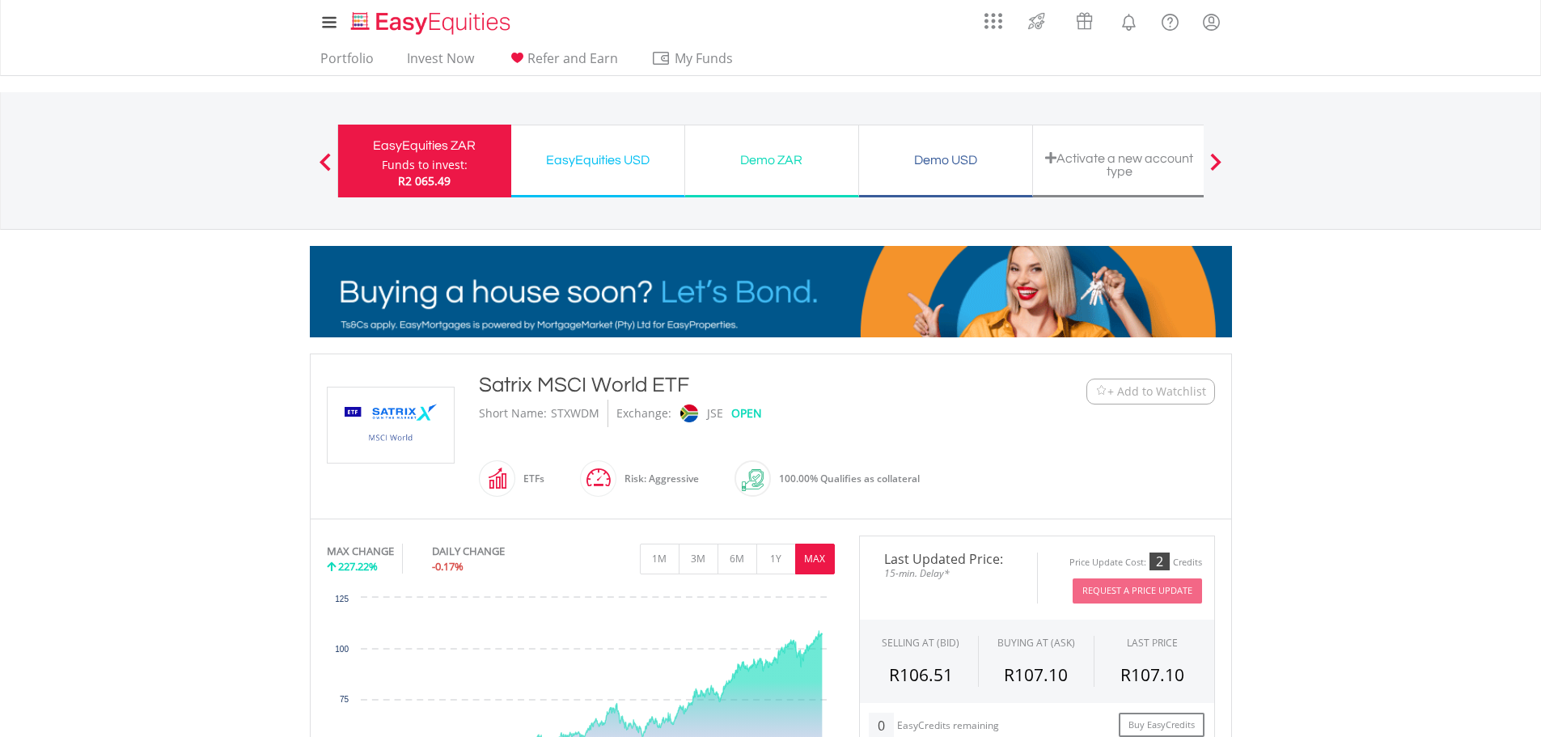
click at [317, 164] on div at bounding box center [325, 161] width 32 height 16
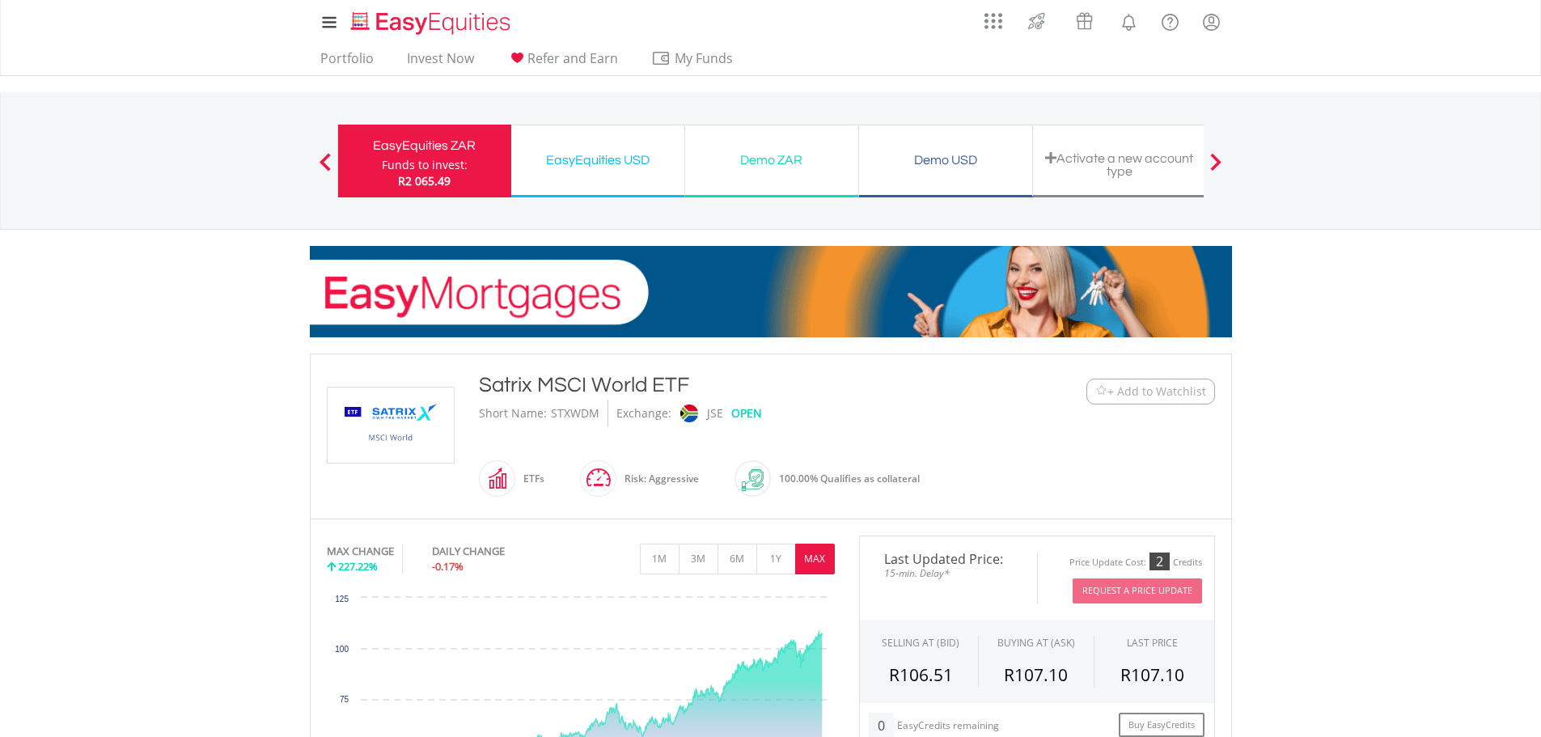
click at [335, 165] on div at bounding box center [325, 161] width 32 height 16
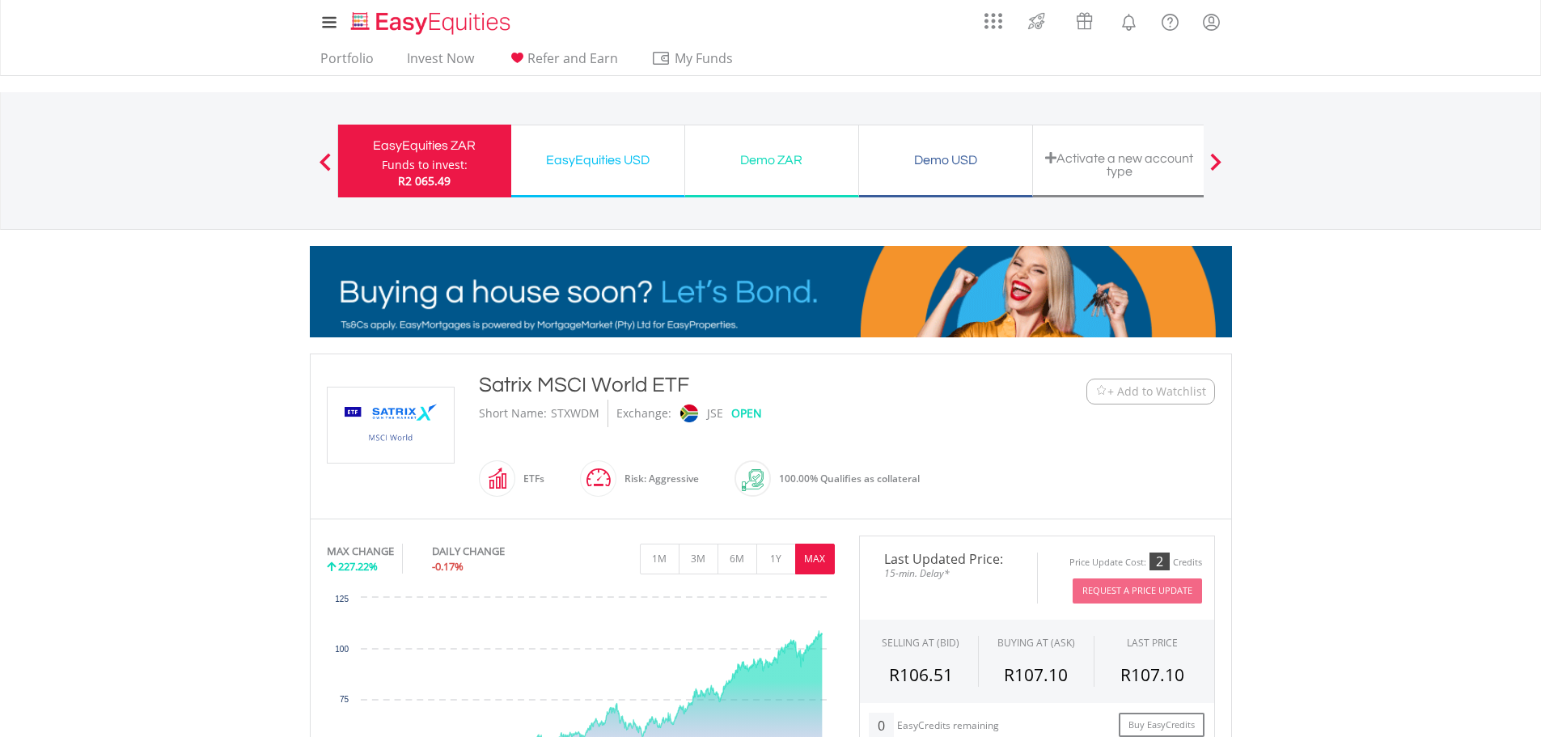
click at [436, 142] on div "EasyEquities ZAR" at bounding box center [425, 145] width 154 height 23
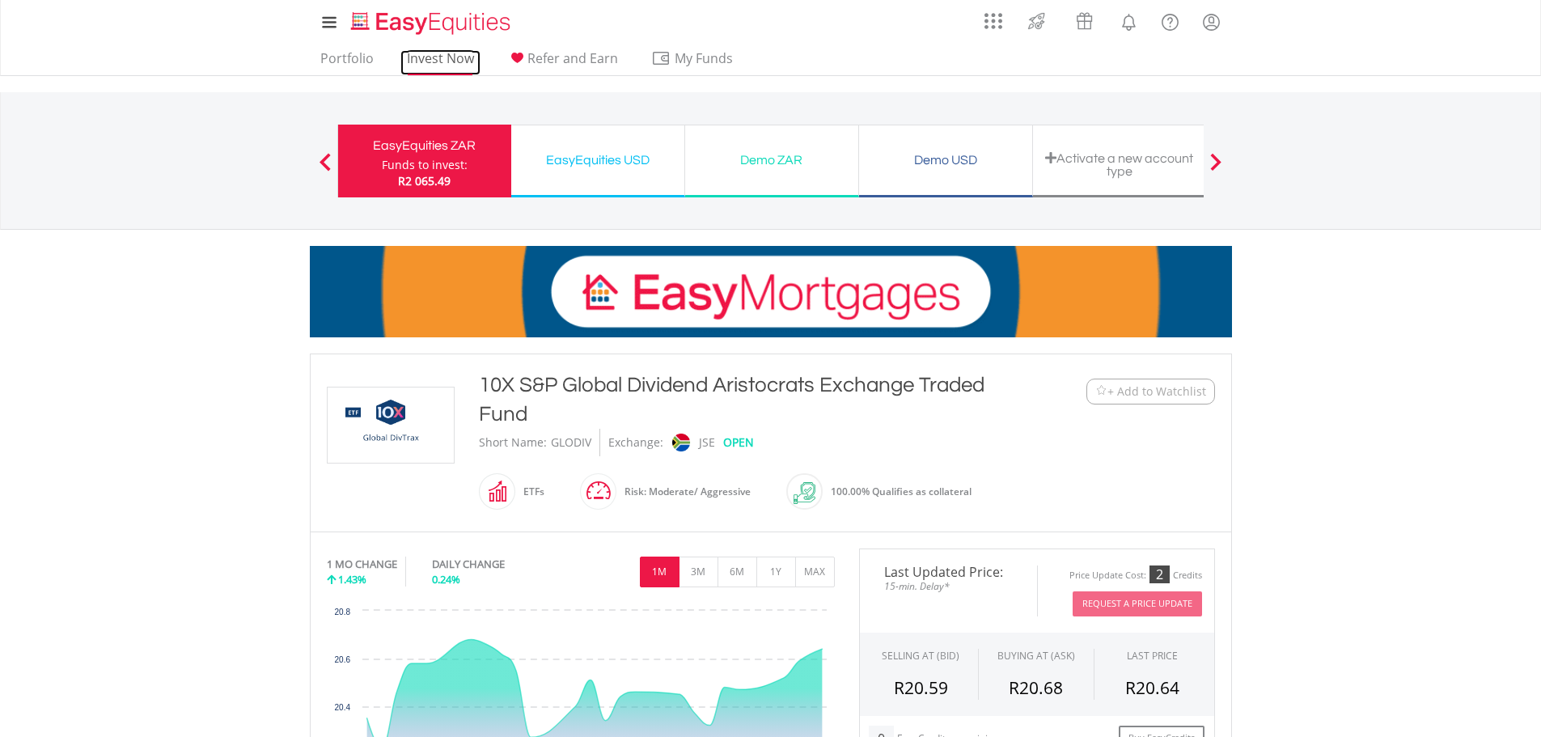
click at [423, 64] on link "Invest Now" at bounding box center [440, 62] width 80 height 25
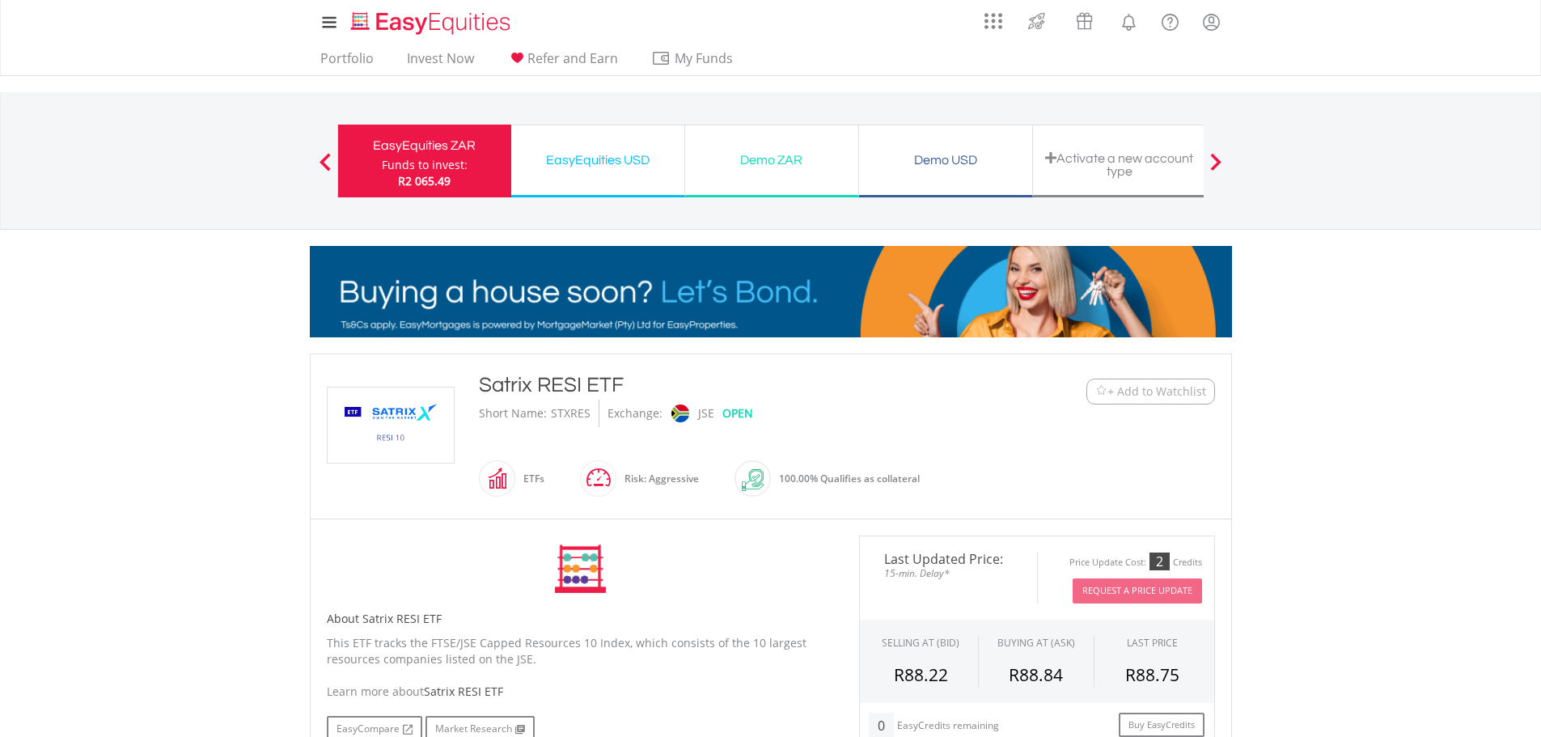
click at [1133, 383] on span "+ Add to Watchlist" at bounding box center [1156, 391] width 99 height 16
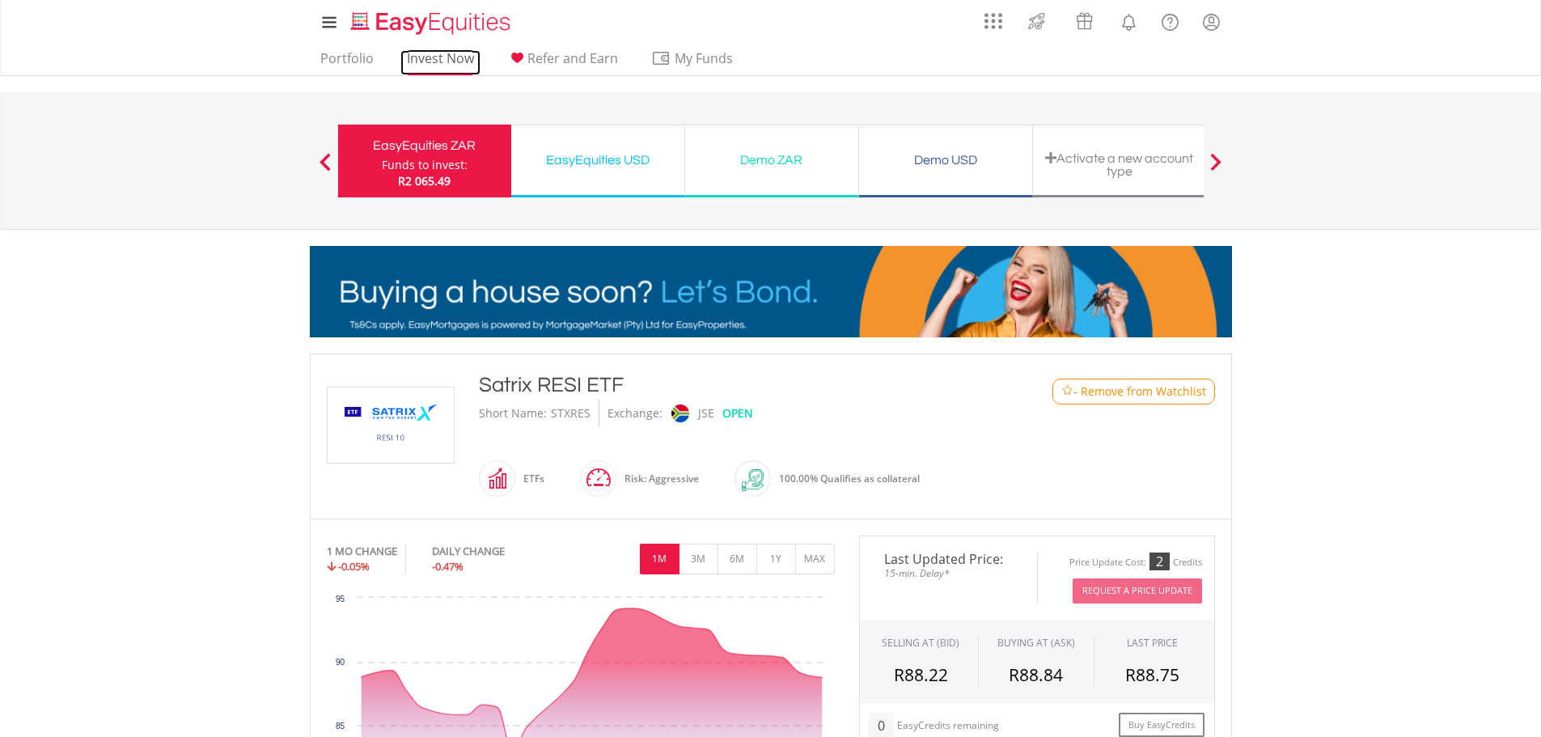
click at [443, 59] on link "Invest Now" at bounding box center [440, 62] width 80 height 25
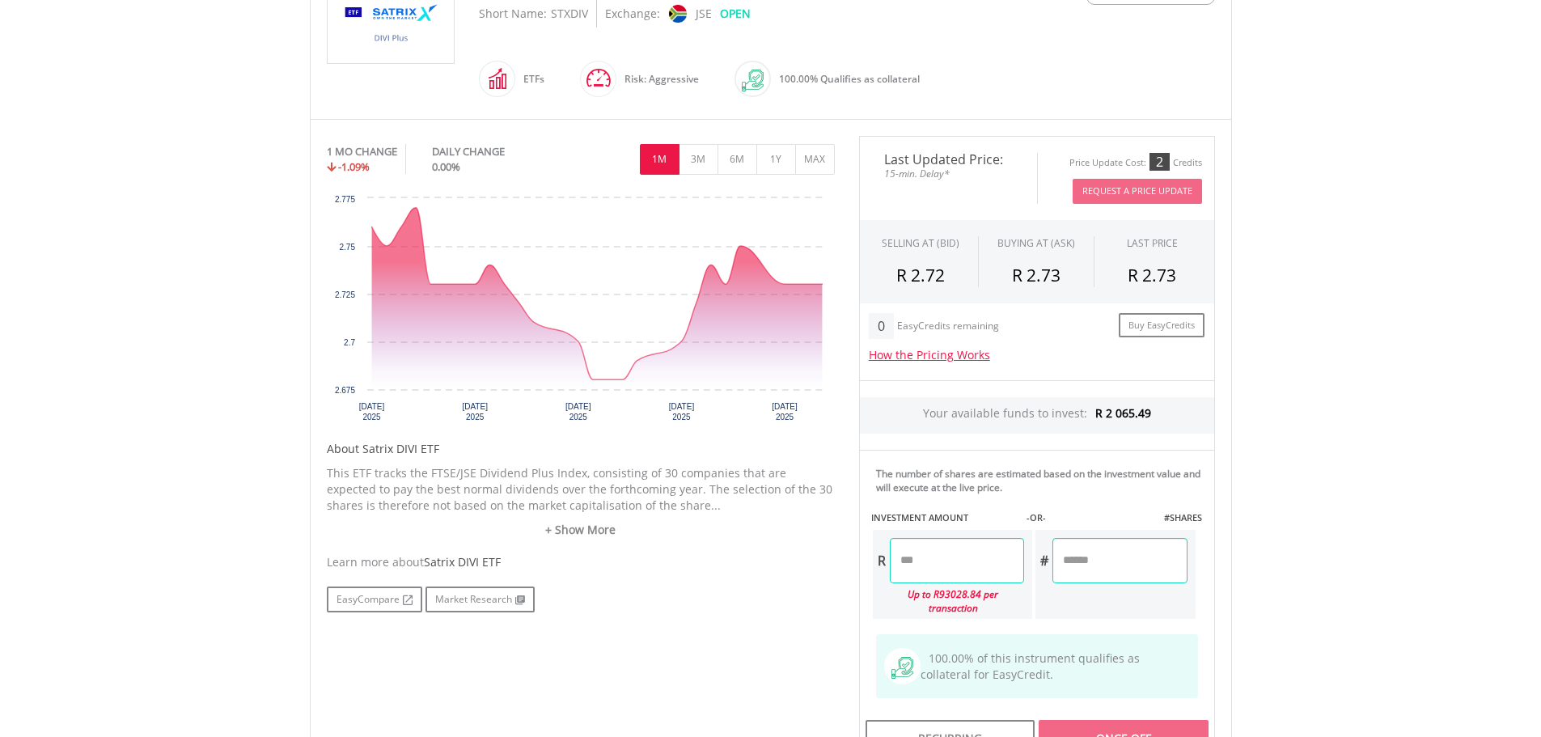
scroll to position [81, 0]
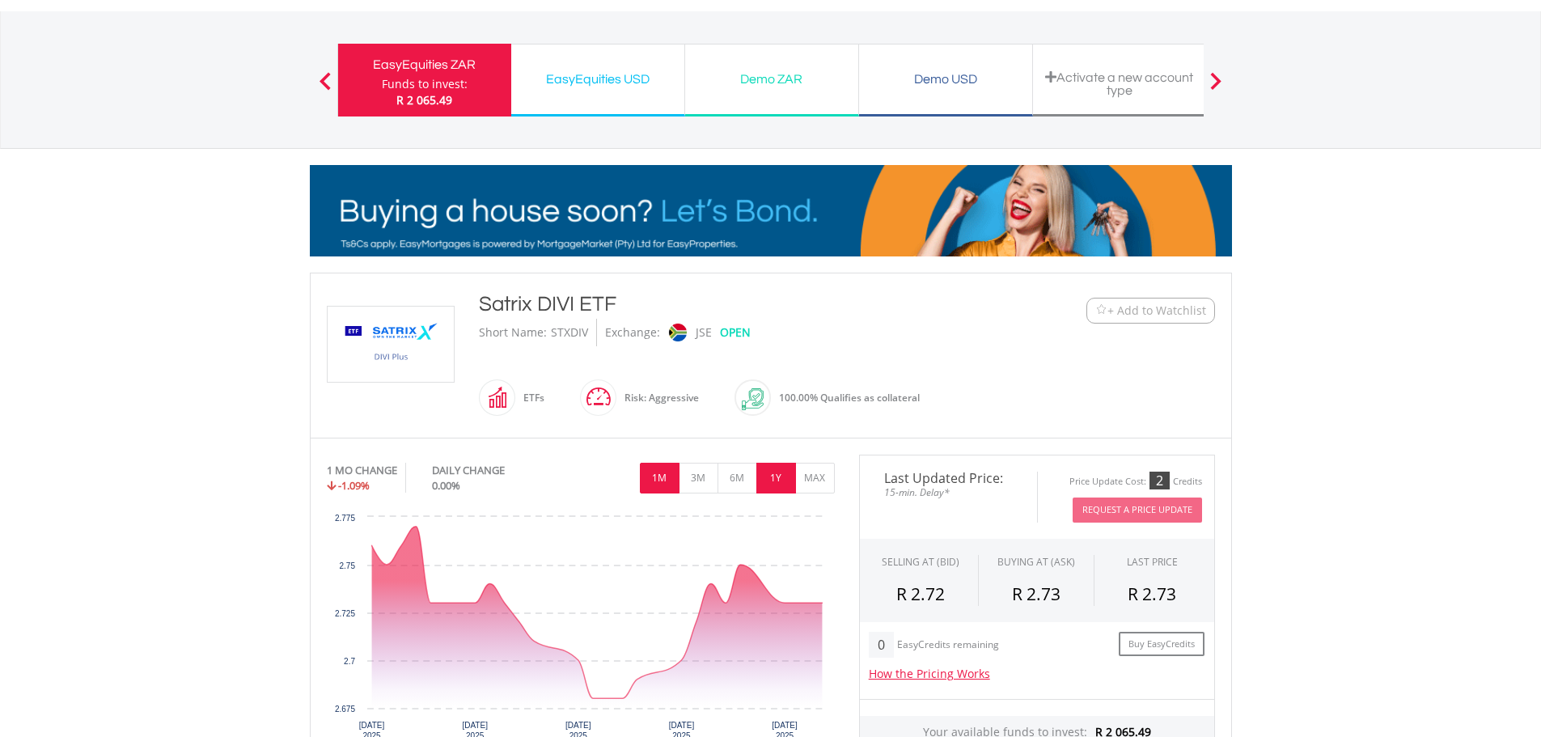
click at [784, 474] on button "1Y" at bounding box center [776, 478] width 40 height 31
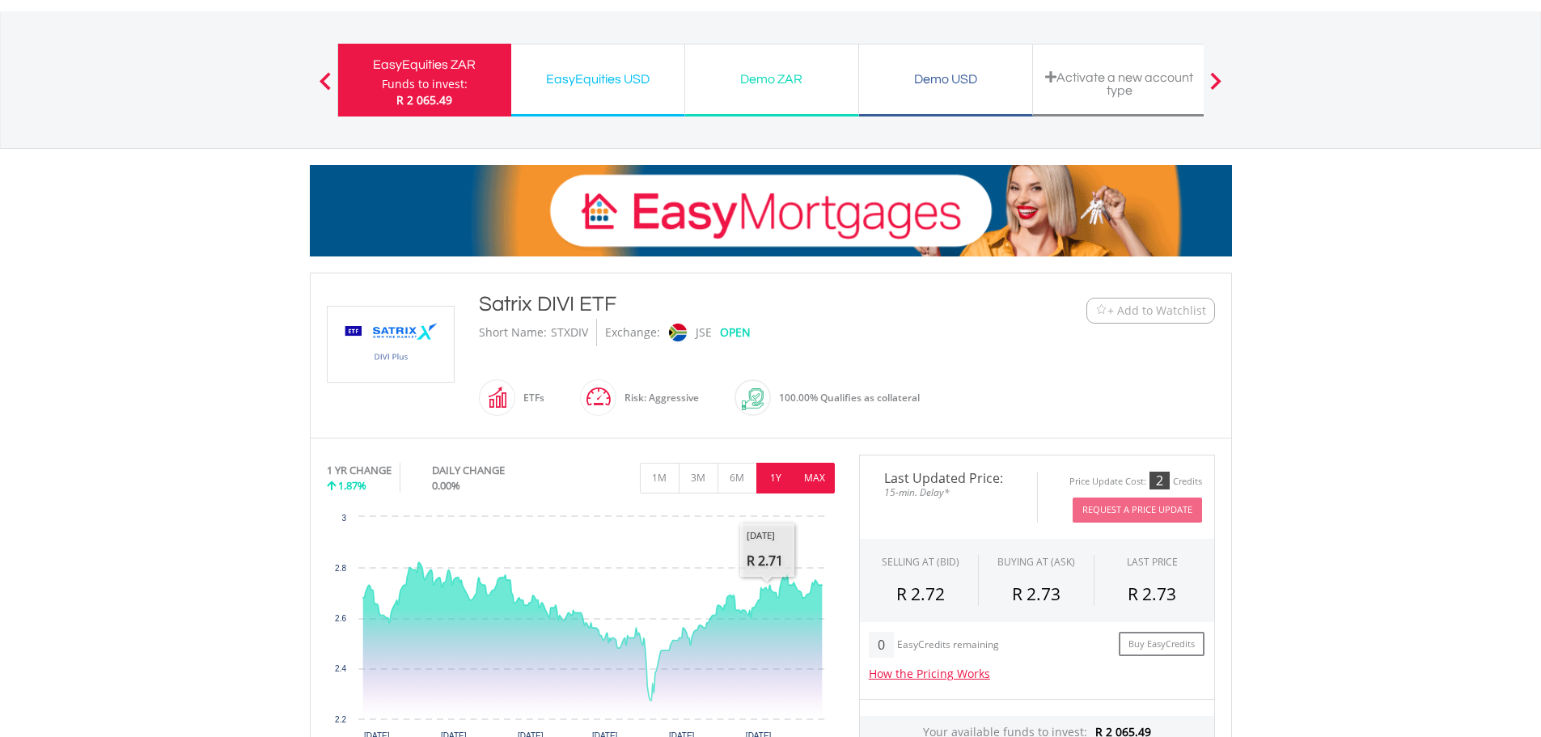
click at [817, 472] on button "MAX" at bounding box center [815, 478] width 40 height 31
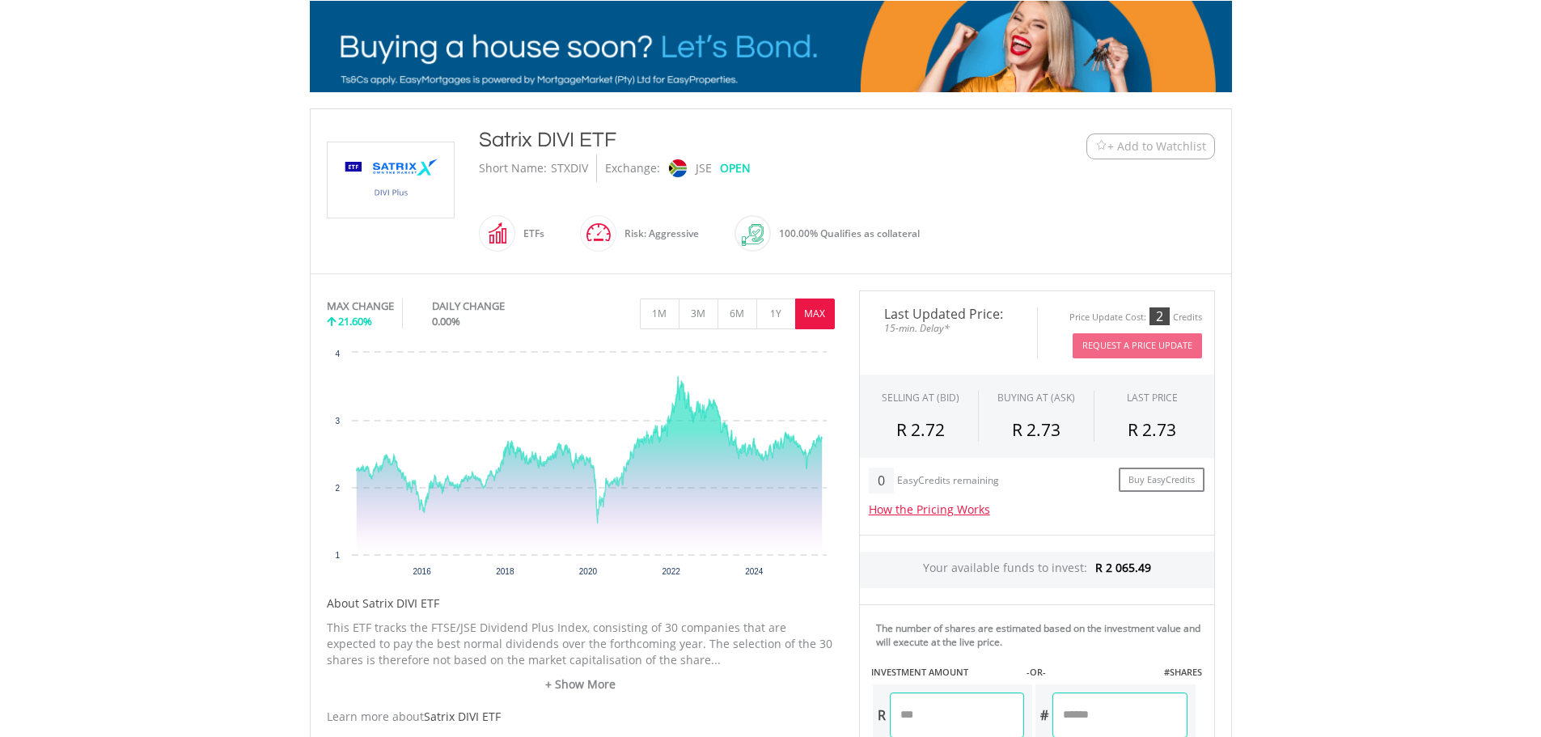
scroll to position [243, 0]
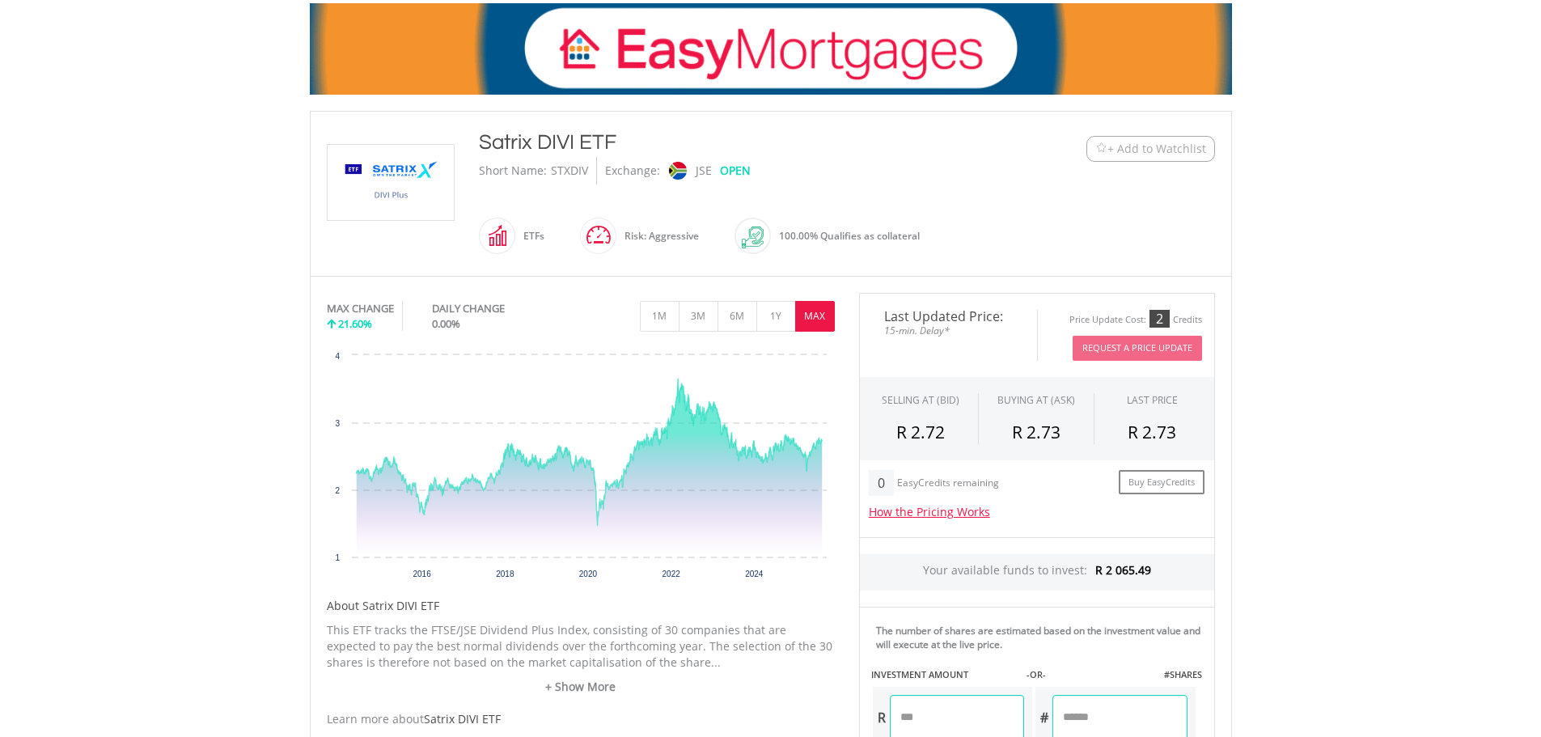
click at [1144, 145] on span "+ Add to Watchlist" at bounding box center [1156, 149] width 99 height 16
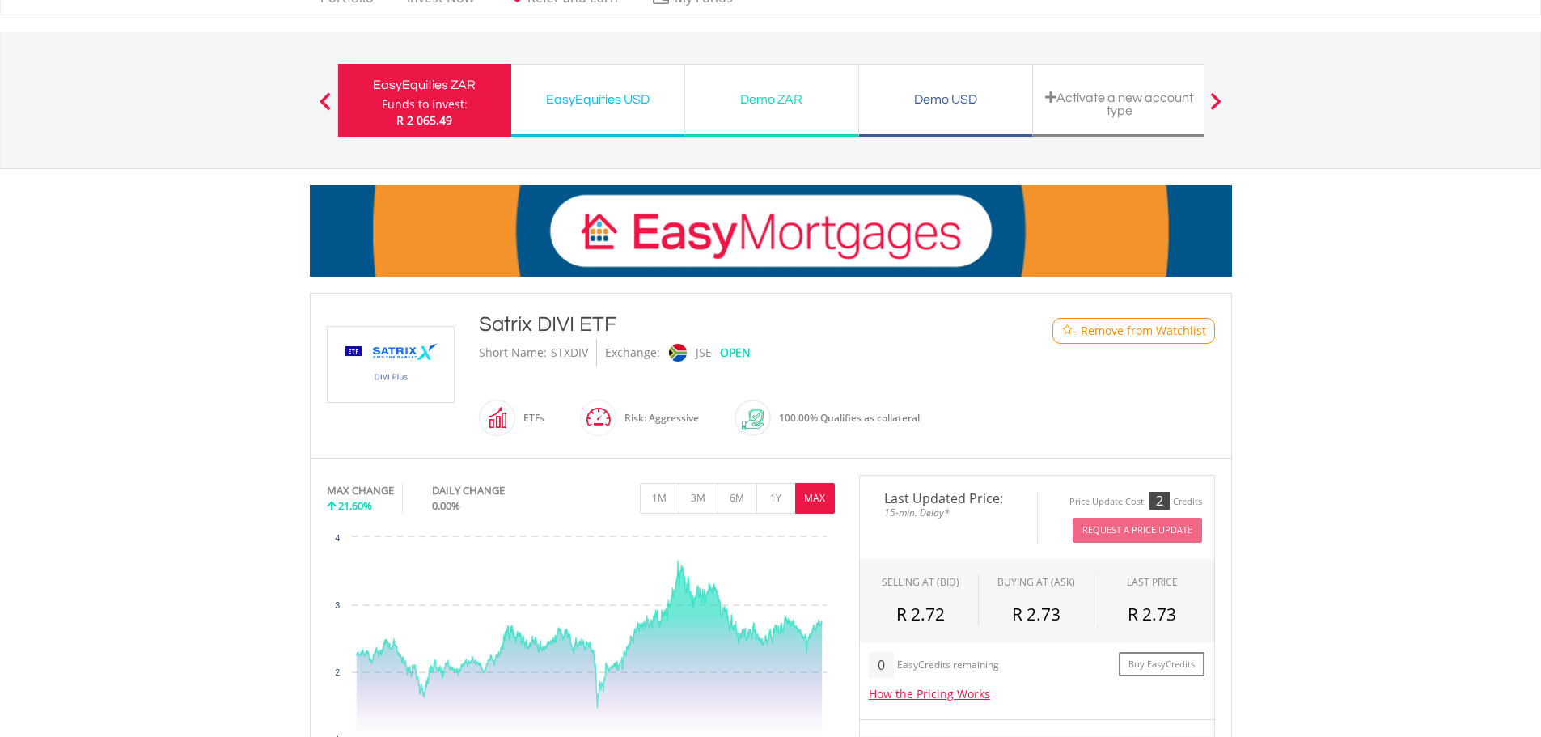
scroll to position [0, 0]
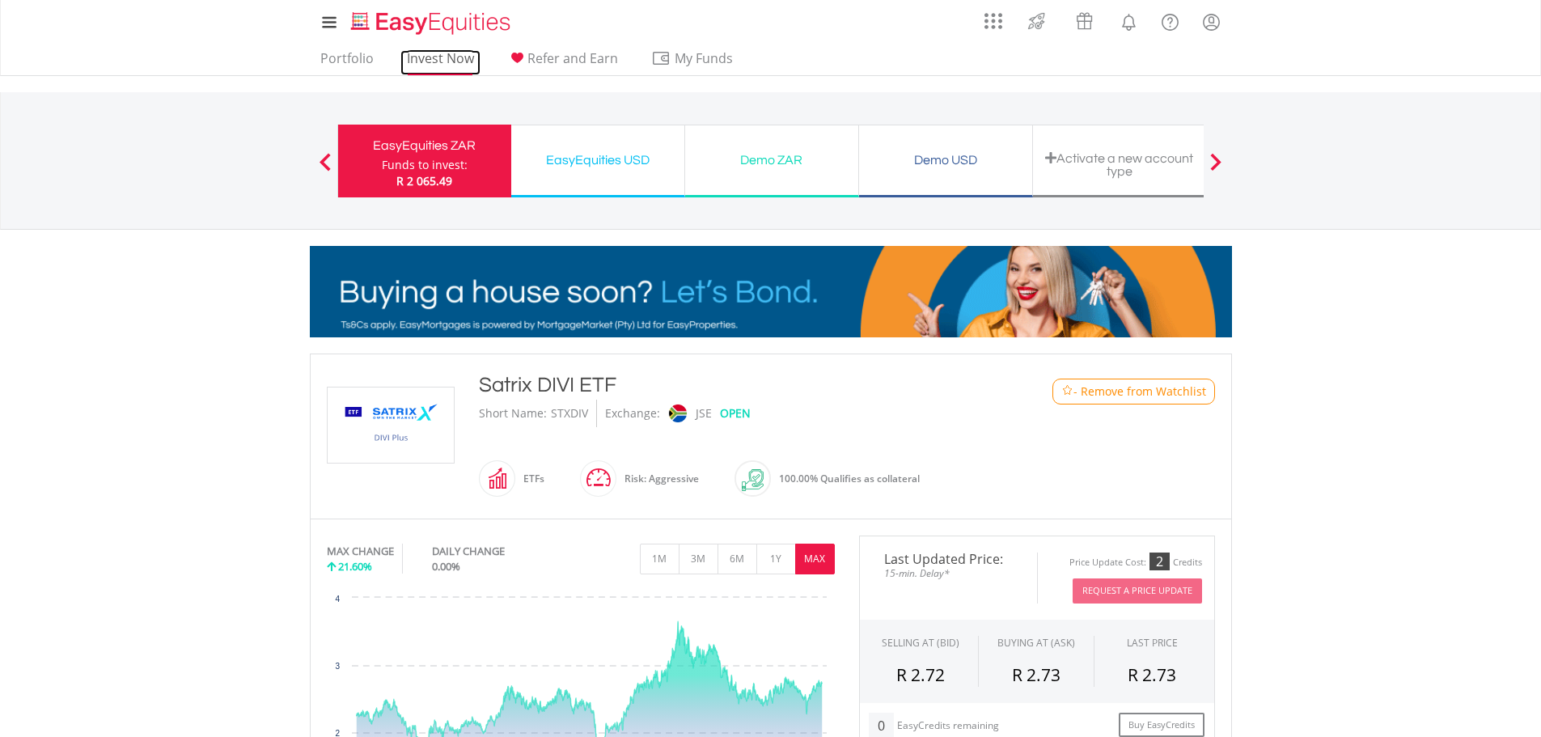
click at [447, 63] on link "Invest Now" at bounding box center [440, 62] width 80 height 25
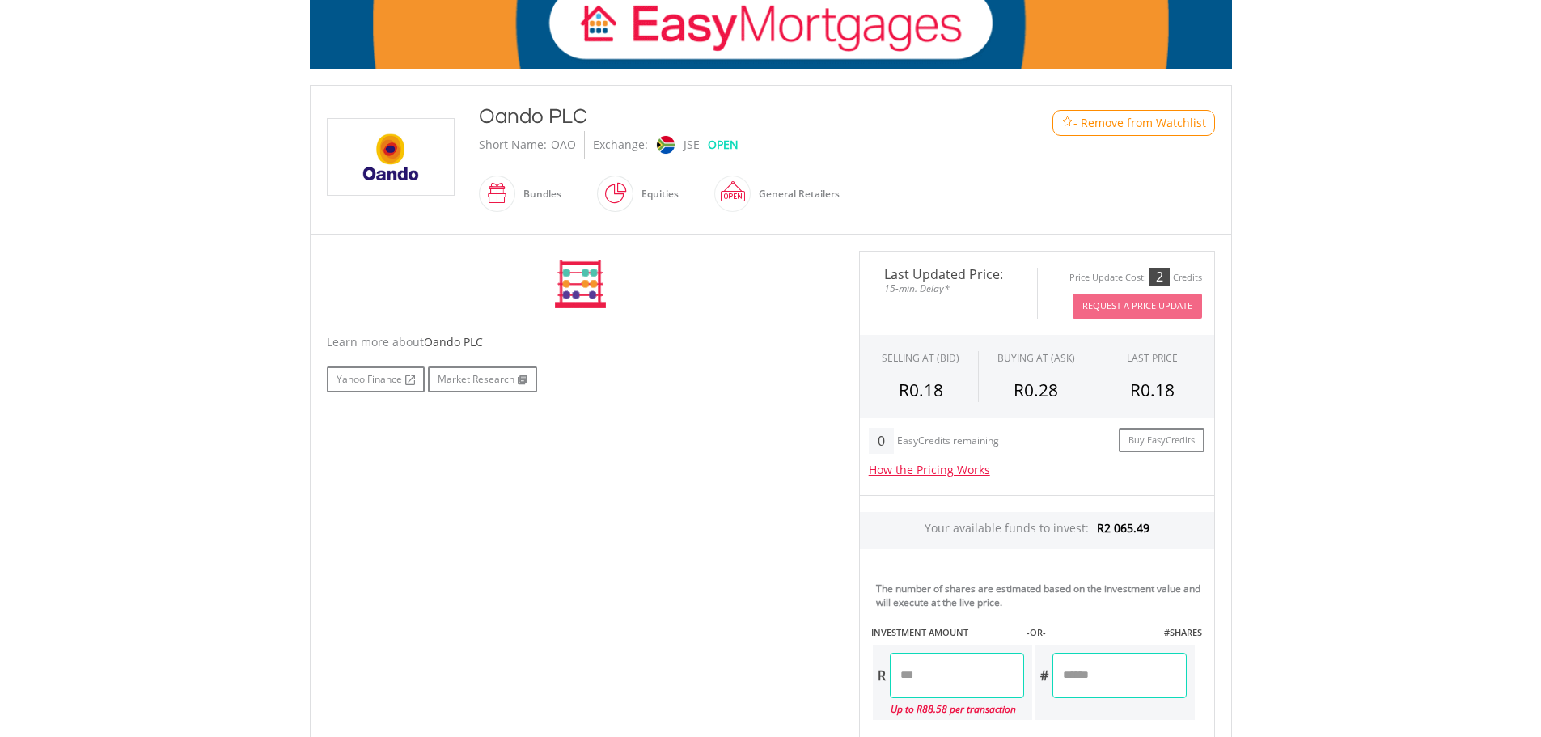
scroll to position [324, 0]
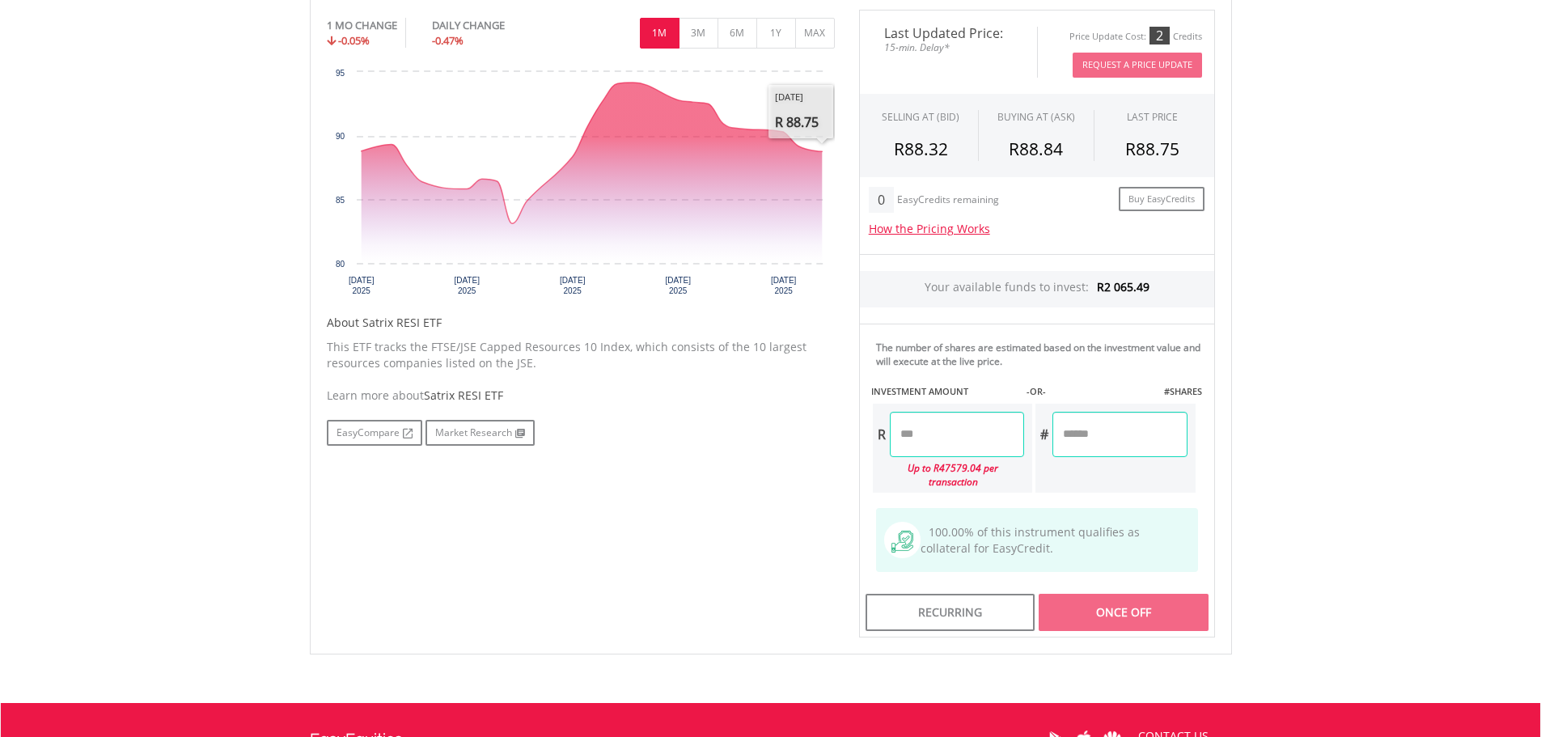
scroll to position [566, 0]
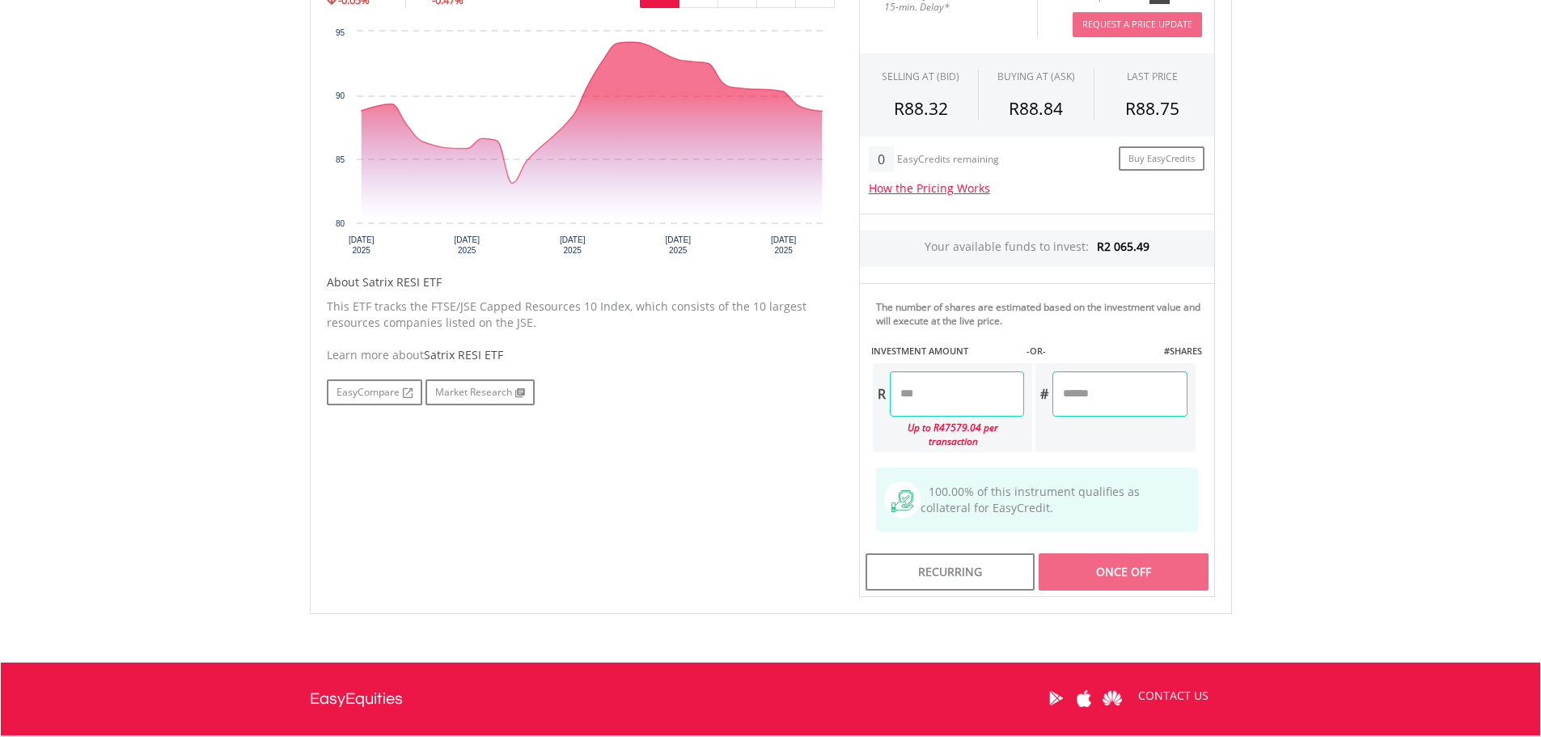
click at [951, 404] on input "number" at bounding box center [957, 393] width 134 height 45
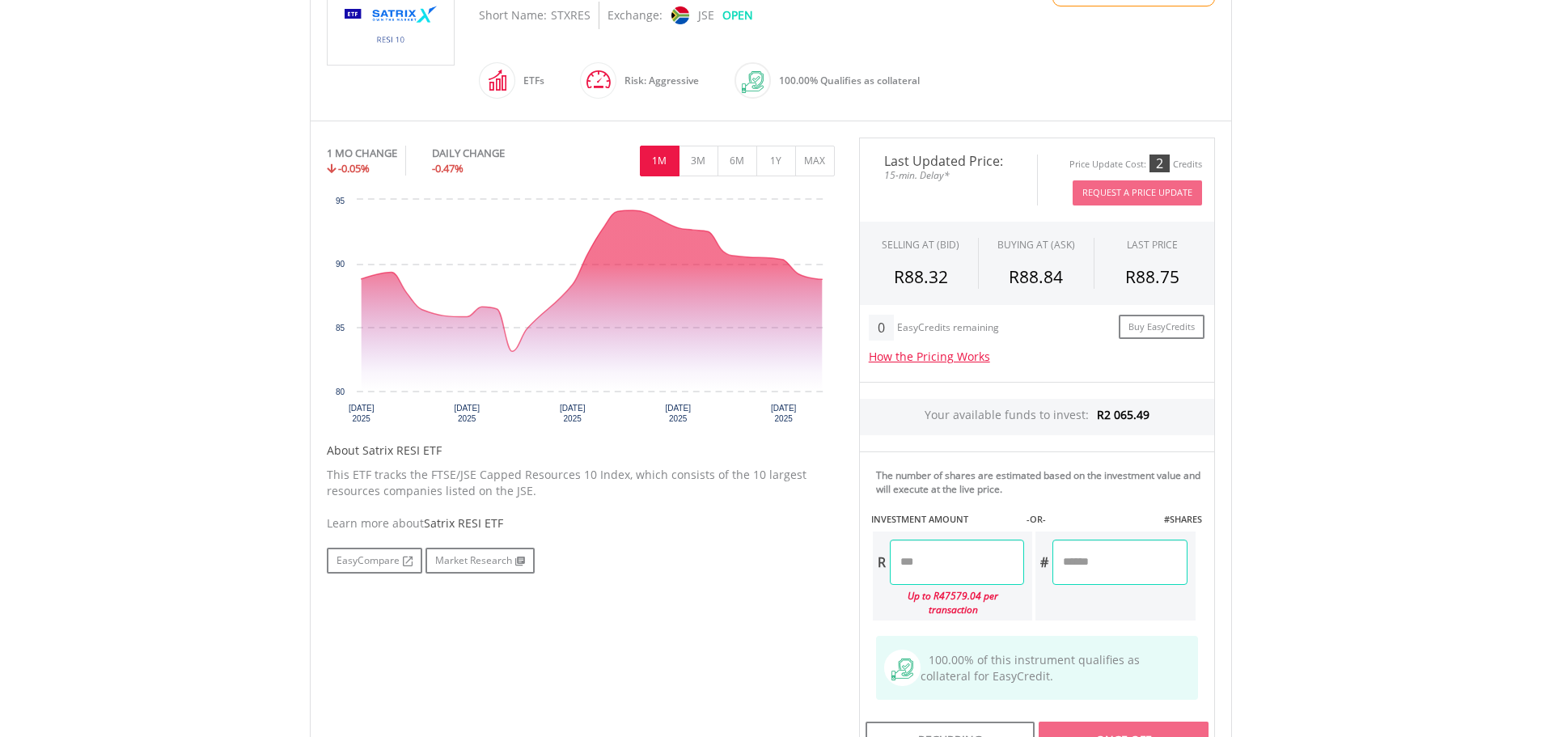
scroll to position [404, 0]
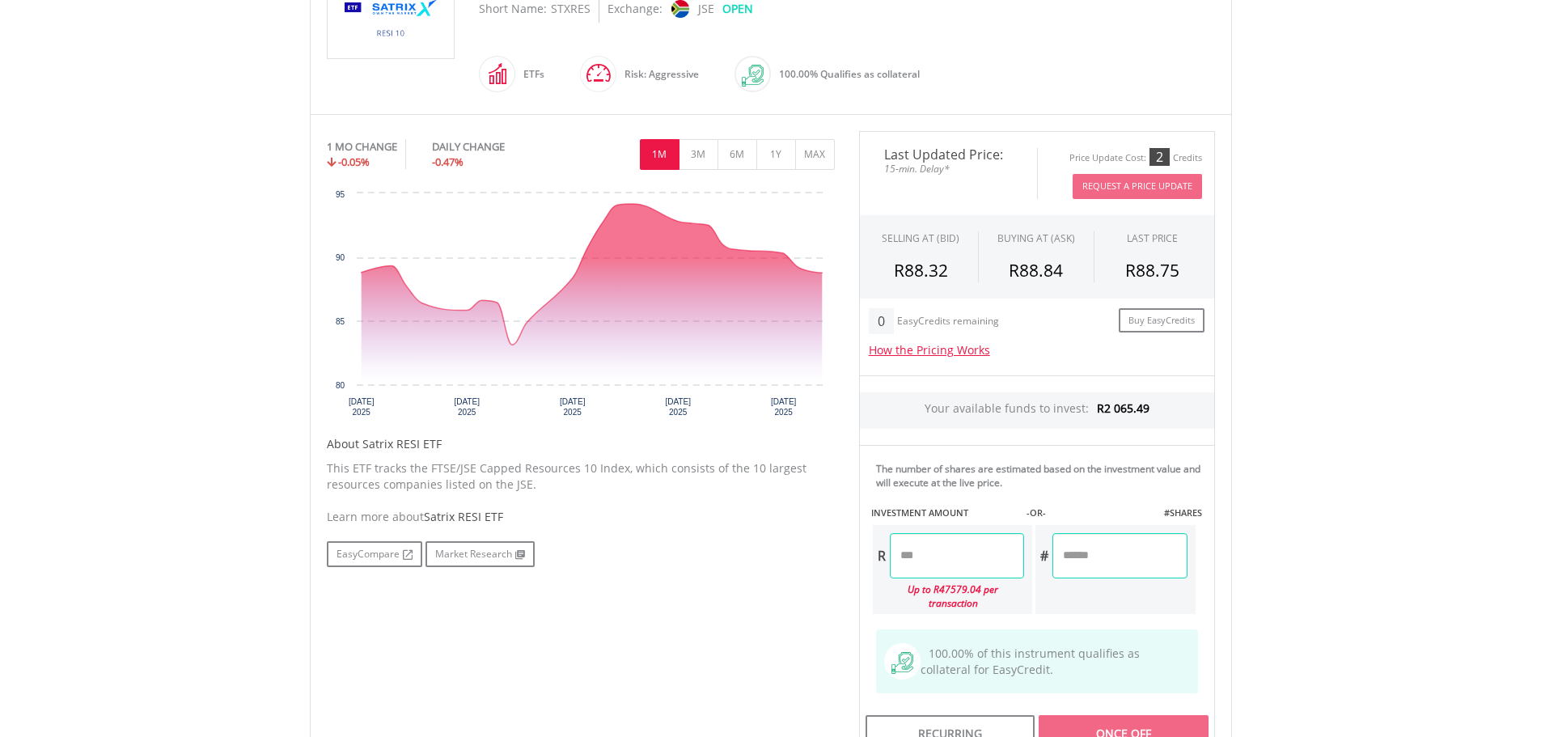
click at [954, 556] on input "number" at bounding box center [957, 555] width 134 height 45
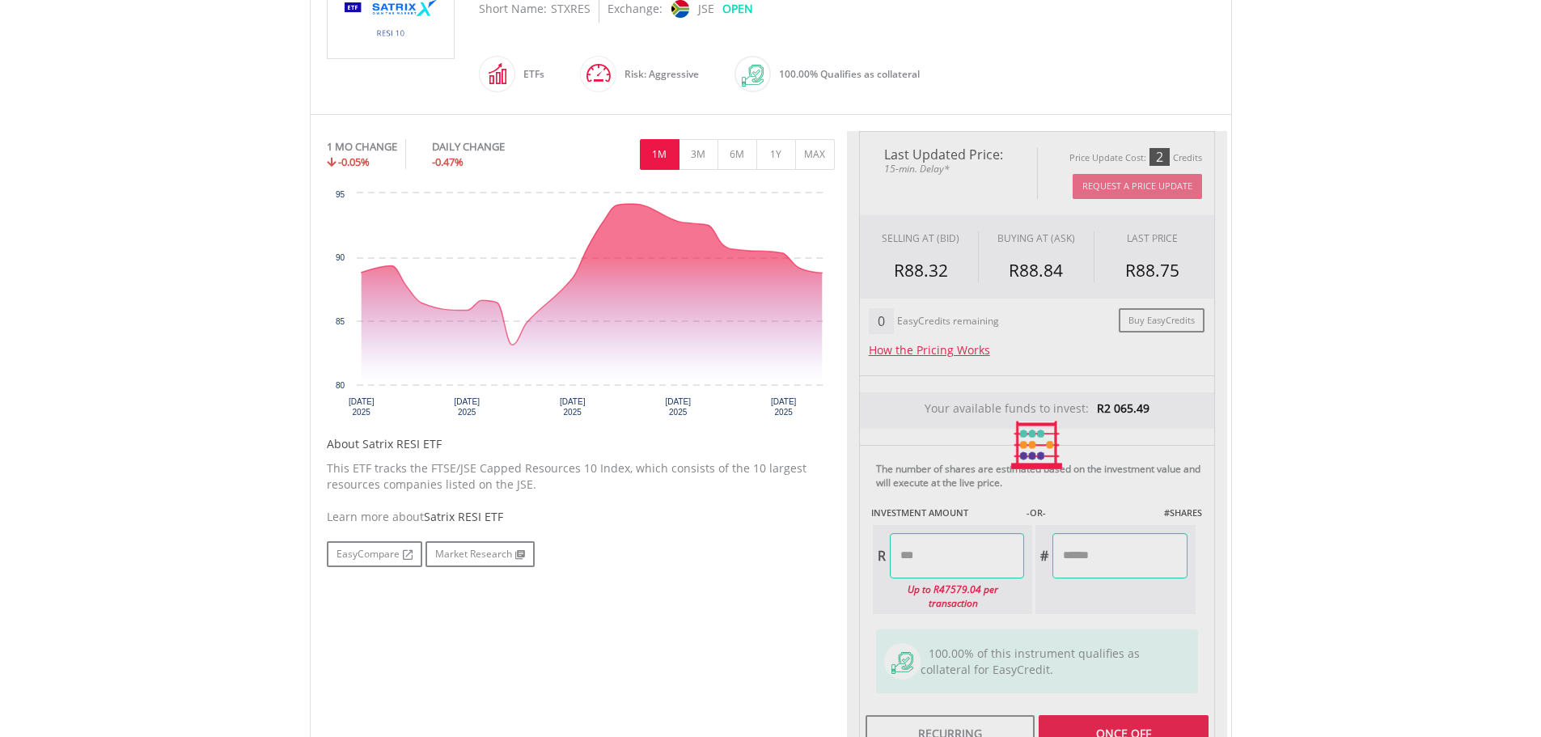
type input "*******"
click at [1101, 566] on div "Last Updated Price: 15-min. Delay* Price Update Cost: 2 Credits Request A Price…" at bounding box center [1037, 445] width 380 height 629
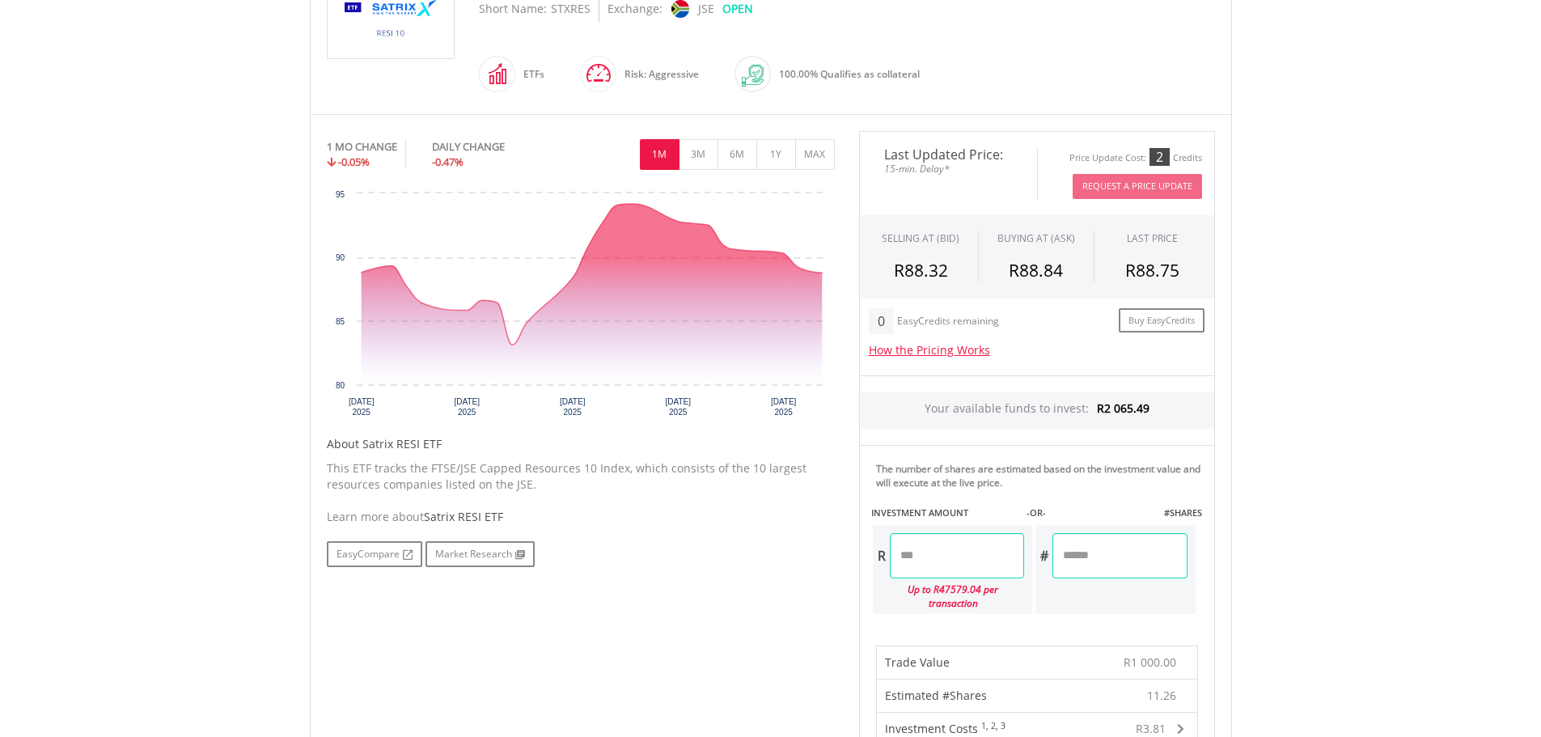
drag, startPoint x: 1068, startPoint y: 556, endPoint x: 1170, endPoint y: 556, distance: 101.9
click at [1159, 554] on input "*******" at bounding box center [1119, 555] width 134 height 45
type input "**"
click at [1330, 540] on body "My Investments Invest Now New Listings Sell My Recurring Investments Pending Or…" at bounding box center [770, 602] width 1541 height 2012
type input "*******"
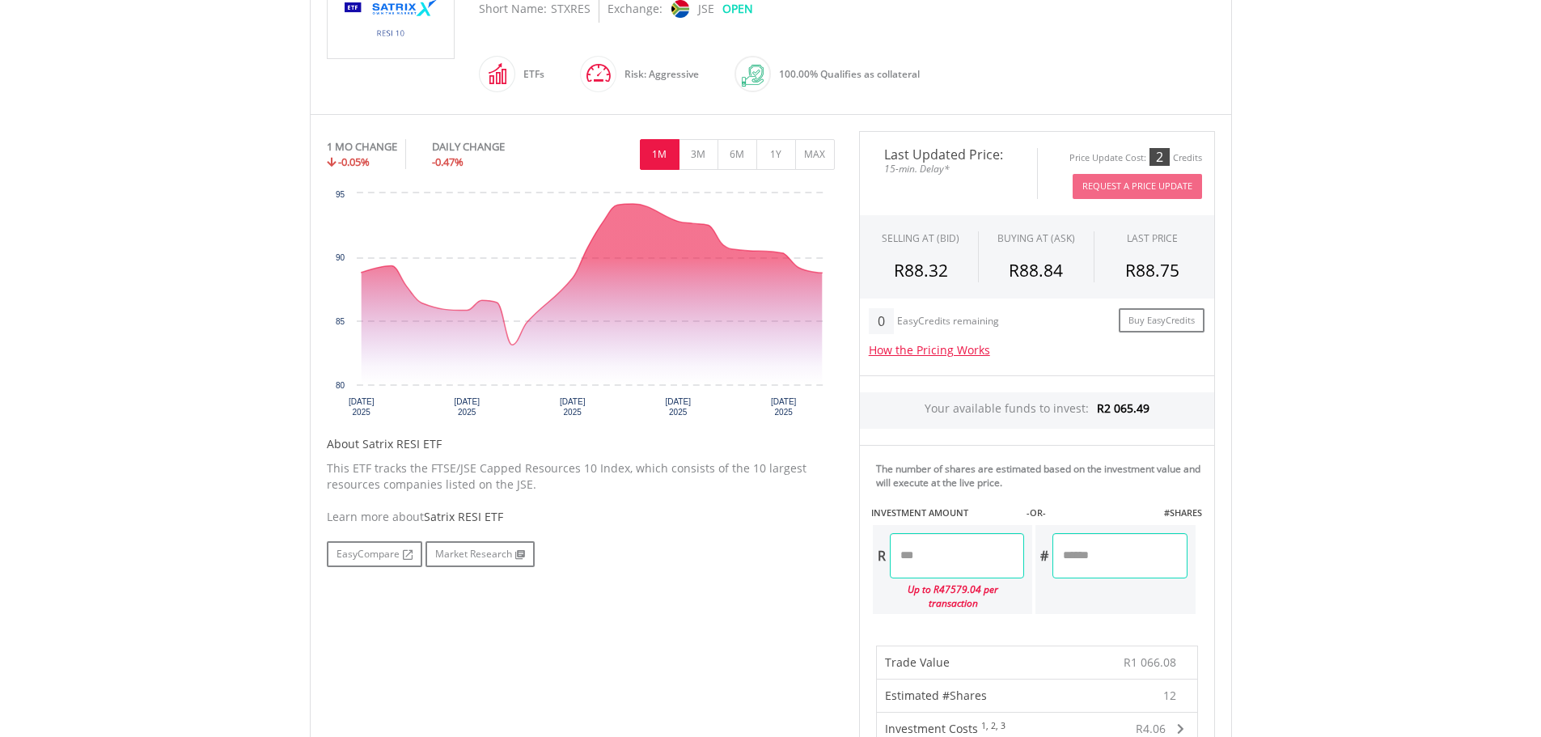
drag, startPoint x: 1071, startPoint y: 555, endPoint x: 1175, endPoint y: 562, distance: 103.8
click at [1175, 562] on input "**" at bounding box center [1119, 555] width 134 height 45
type input "**"
click at [1320, 208] on body "My Investments Invest Now New Listings Sell My Recurring Investments Pending Or…" at bounding box center [770, 602] width 1541 height 2012
type input "******"
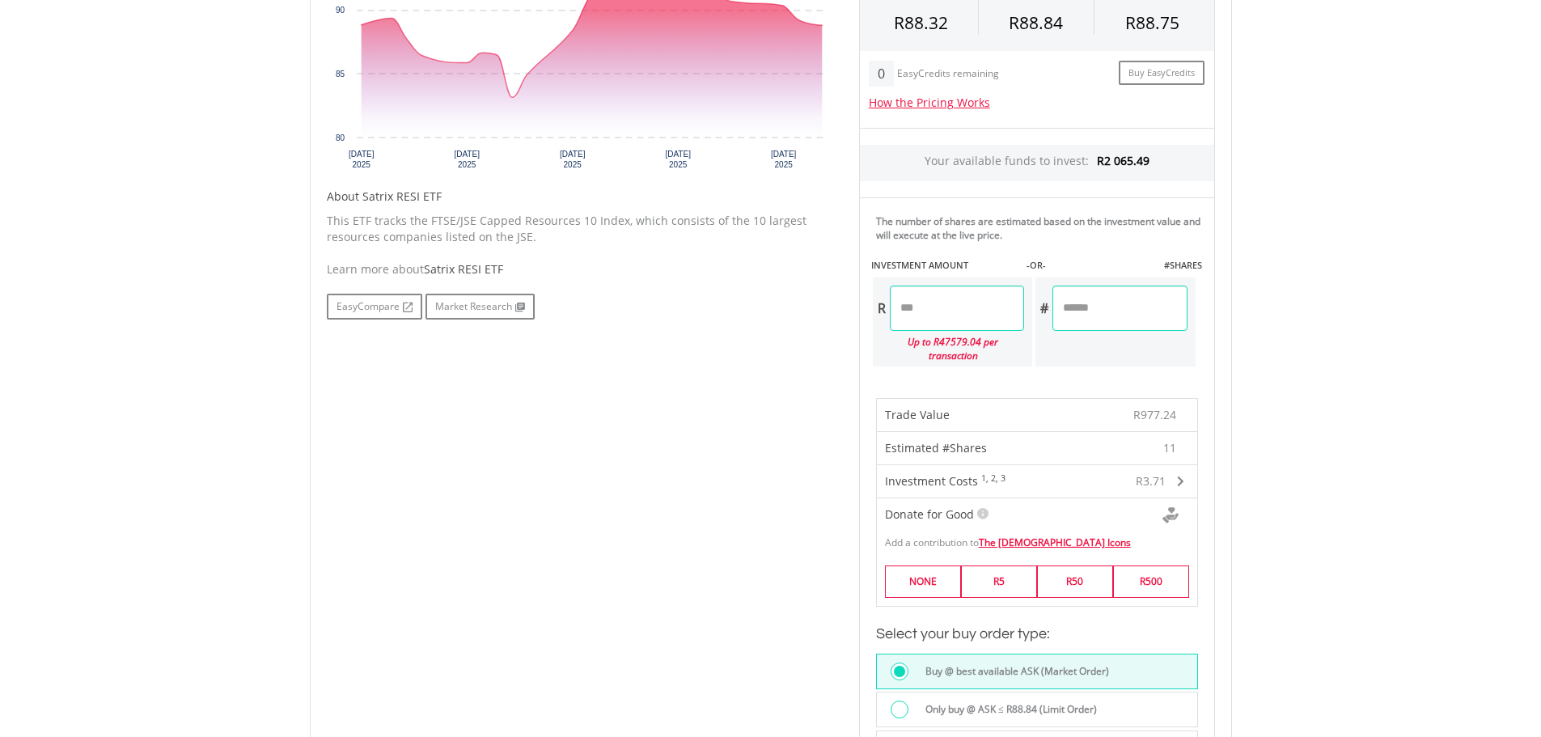
scroll to position [809, 0]
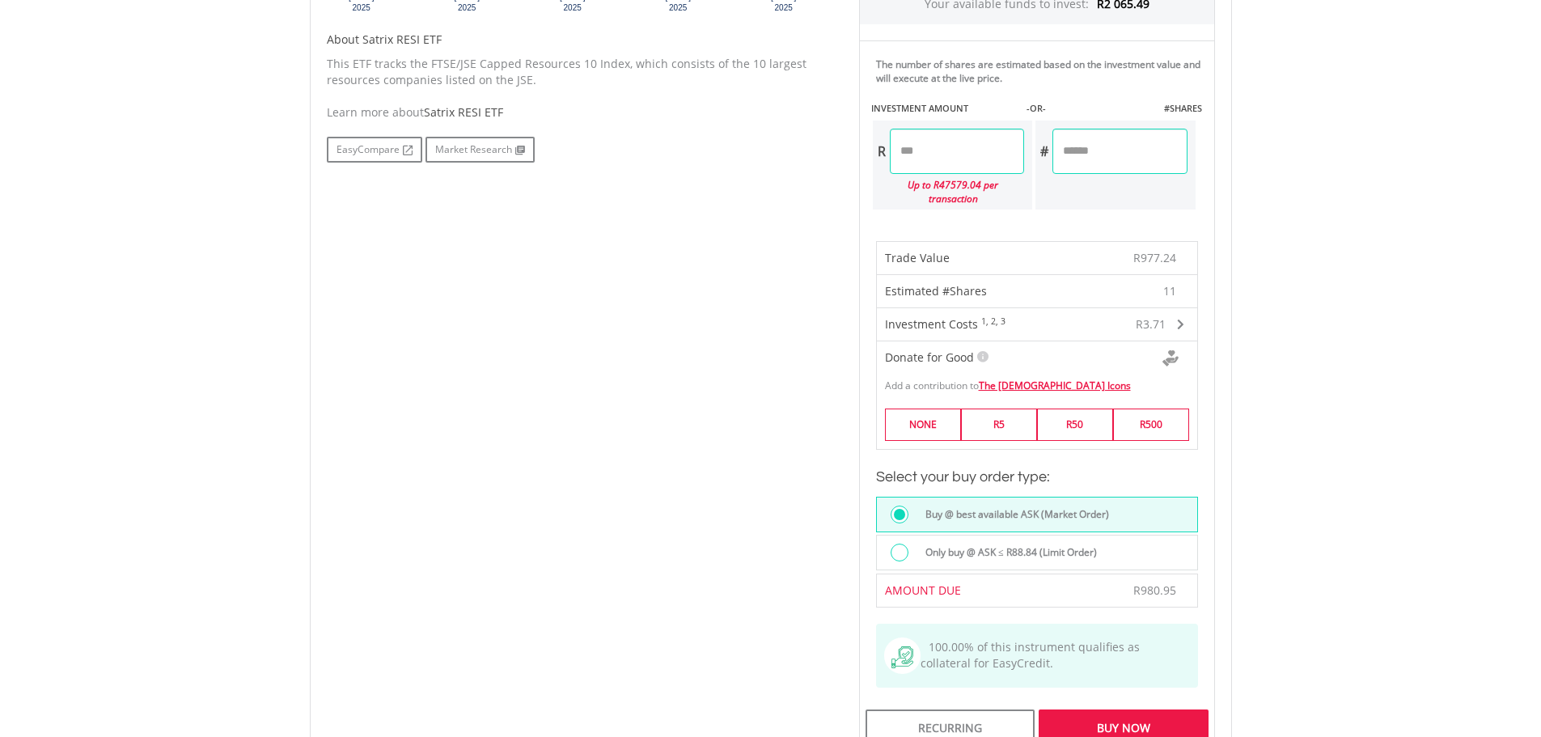
click at [932, 535] on div "Only buy @ ASK ≤ R88.84 (Limit Order)" at bounding box center [1037, 553] width 322 height 36
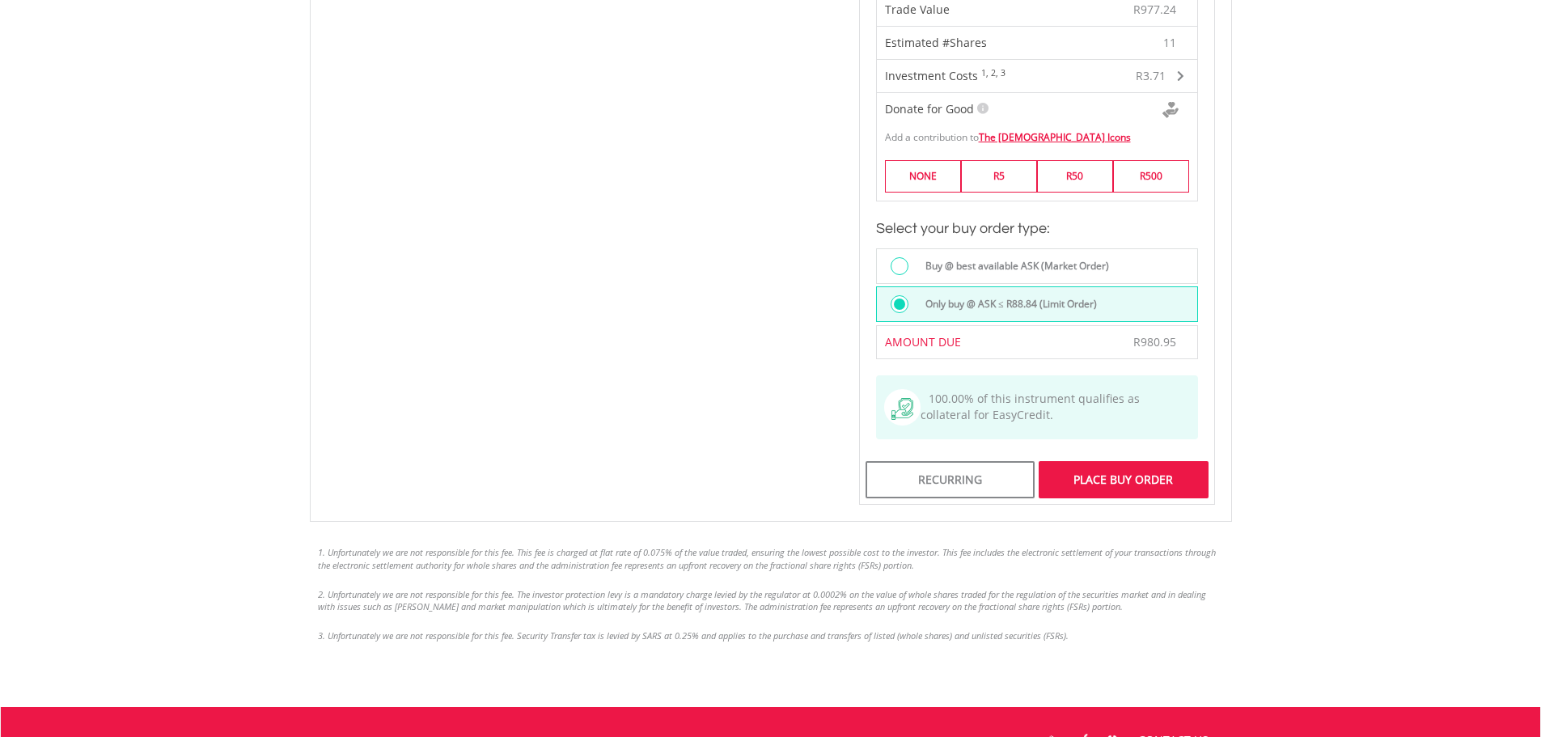
scroll to position [1133, 0]
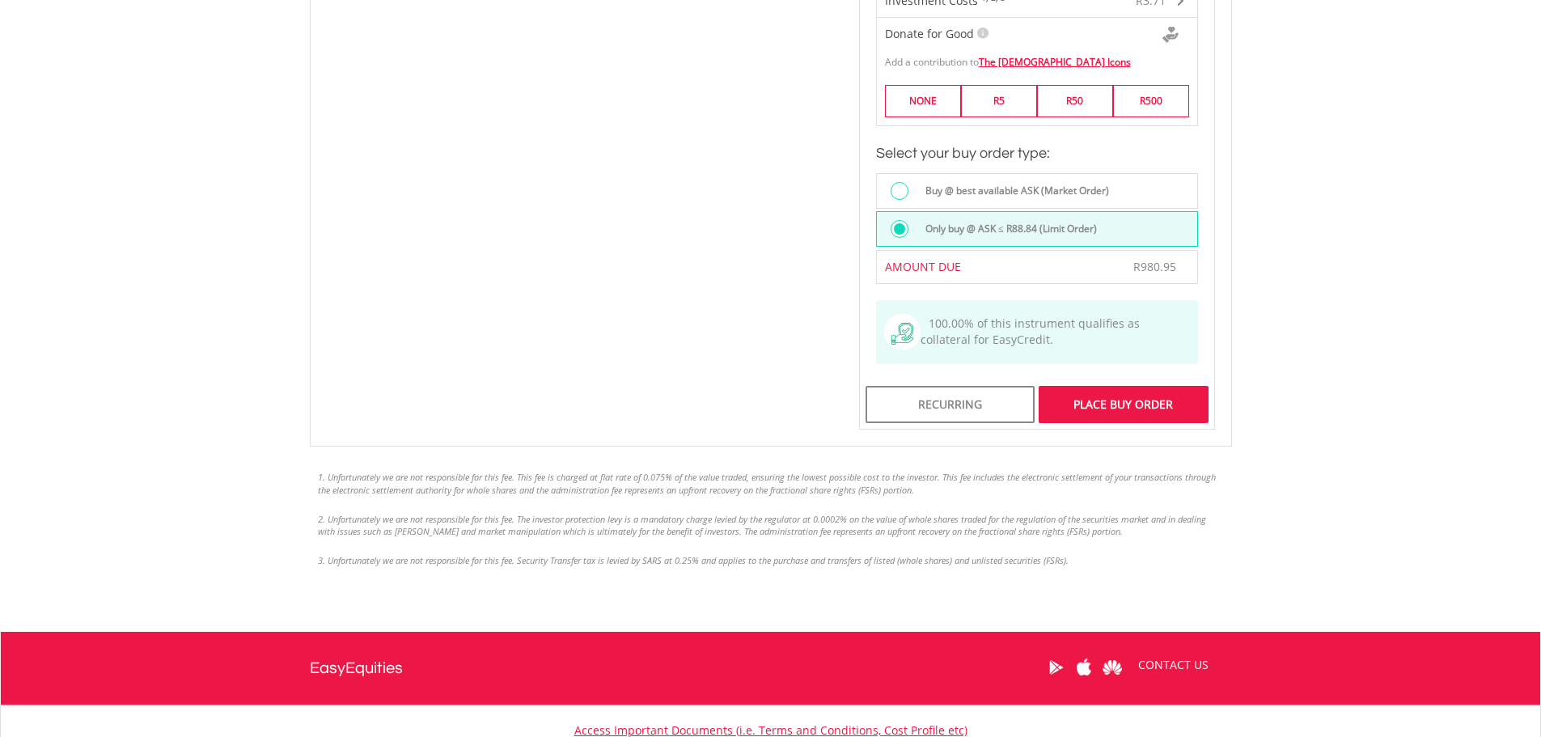
click at [1124, 390] on div "Place Buy Order" at bounding box center [1123, 404] width 169 height 37
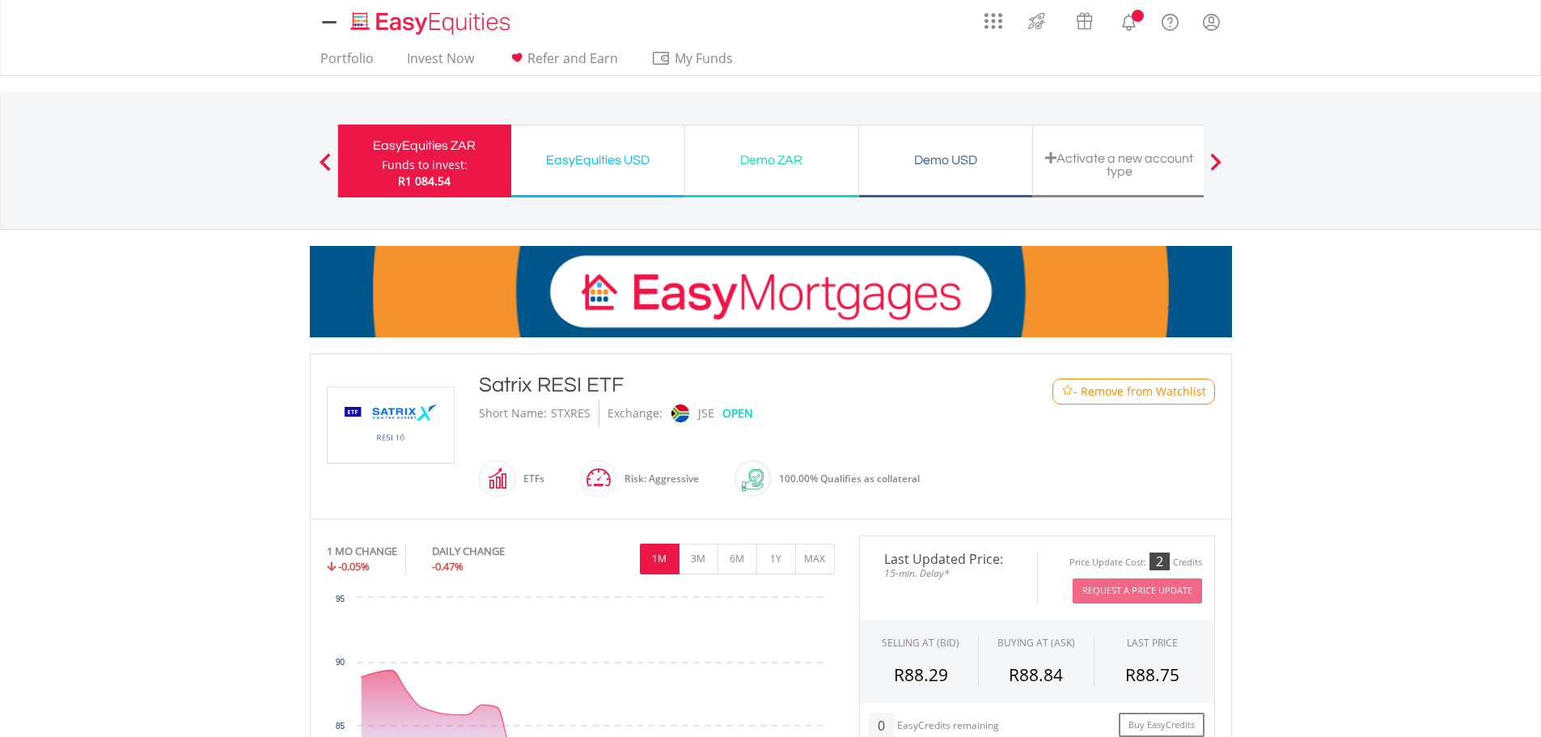
scroll to position [712, 0]
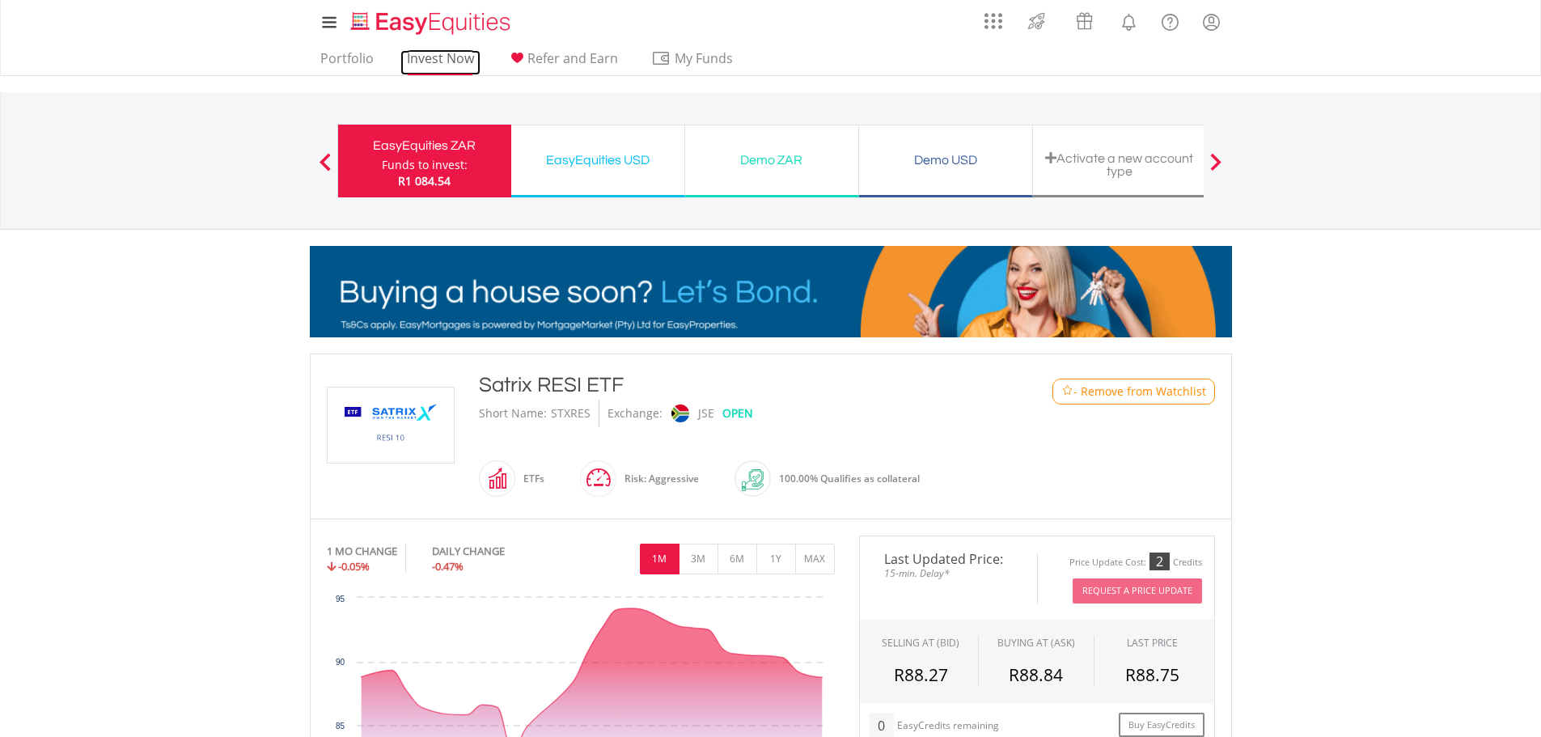
click at [443, 52] on link "Invest Now" at bounding box center [440, 62] width 80 height 25
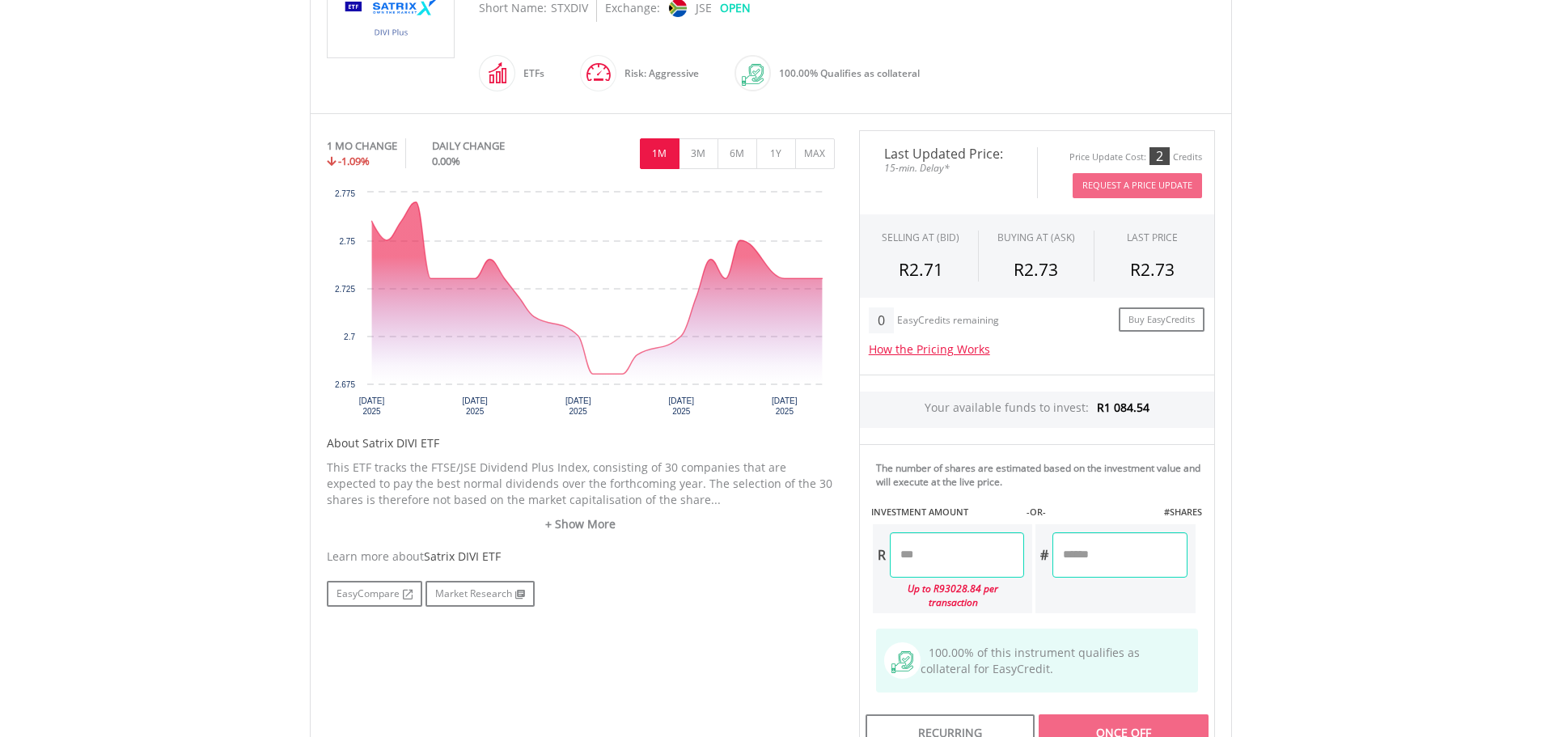
scroll to position [566, 0]
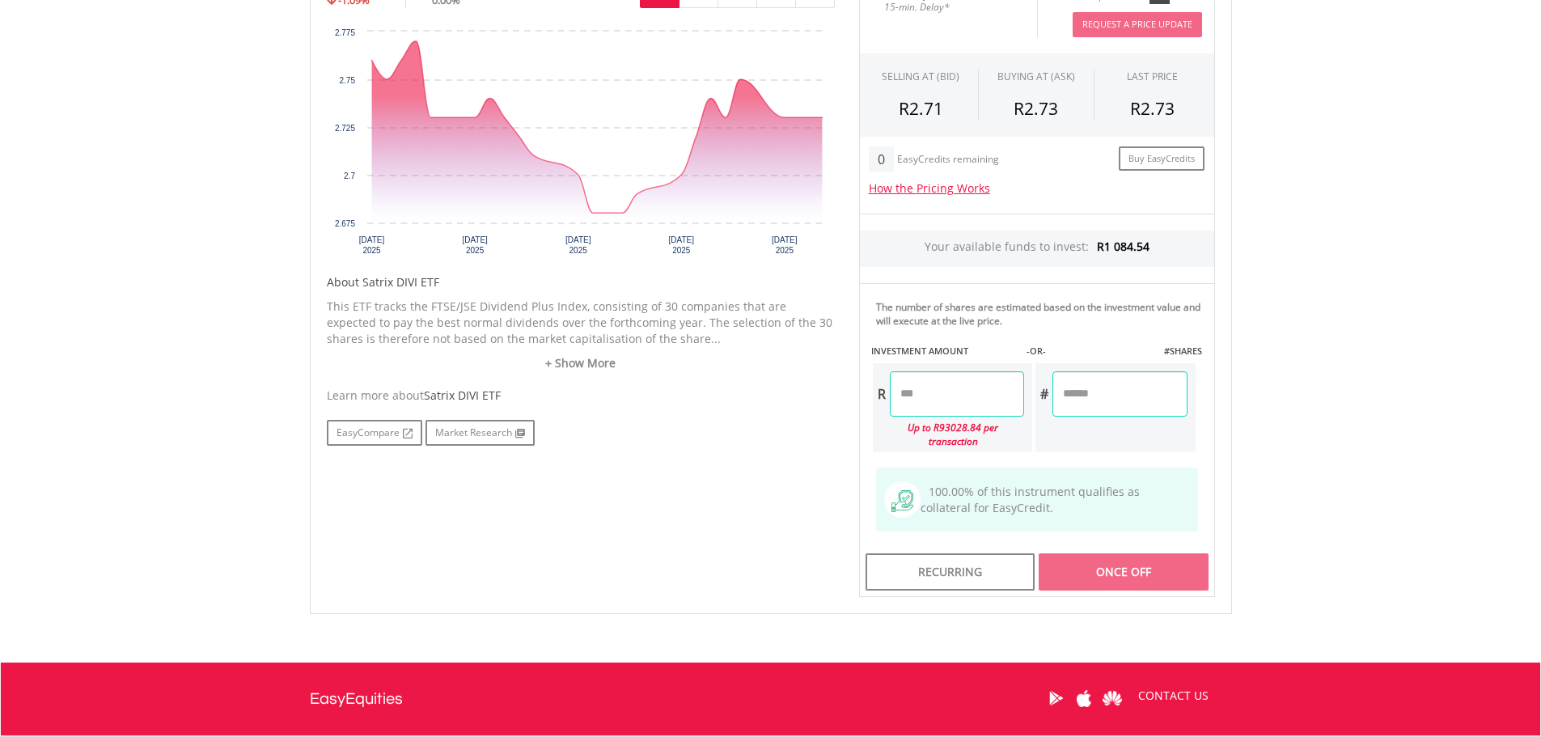
click at [938, 395] on input "number" at bounding box center [957, 393] width 134 height 45
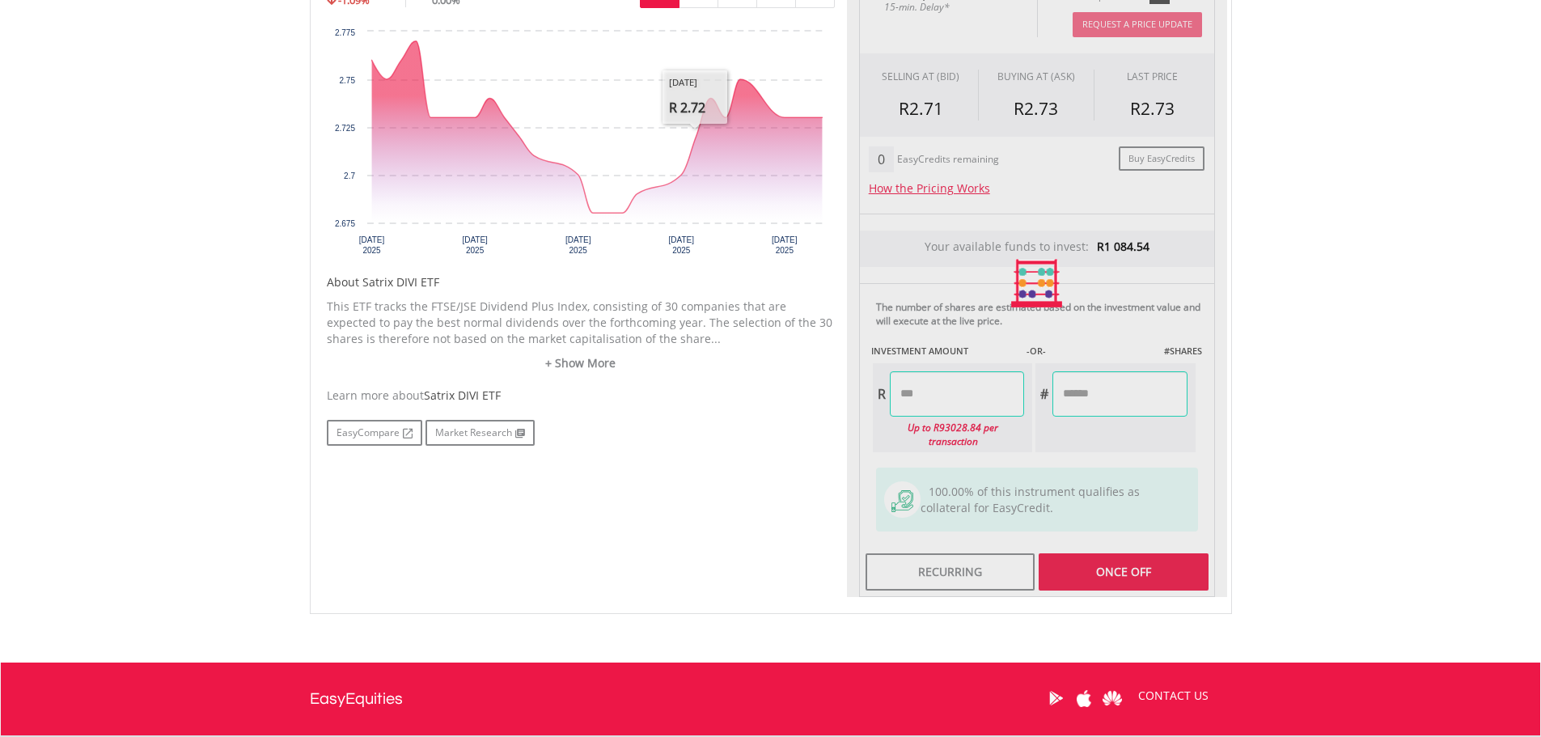
click at [1298, 313] on body "My Investments Invest Now New Listings Sell My Recurring Investments Pending Or…" at bounding box center [770, 172] width 1541 height 1476
type input "*******"
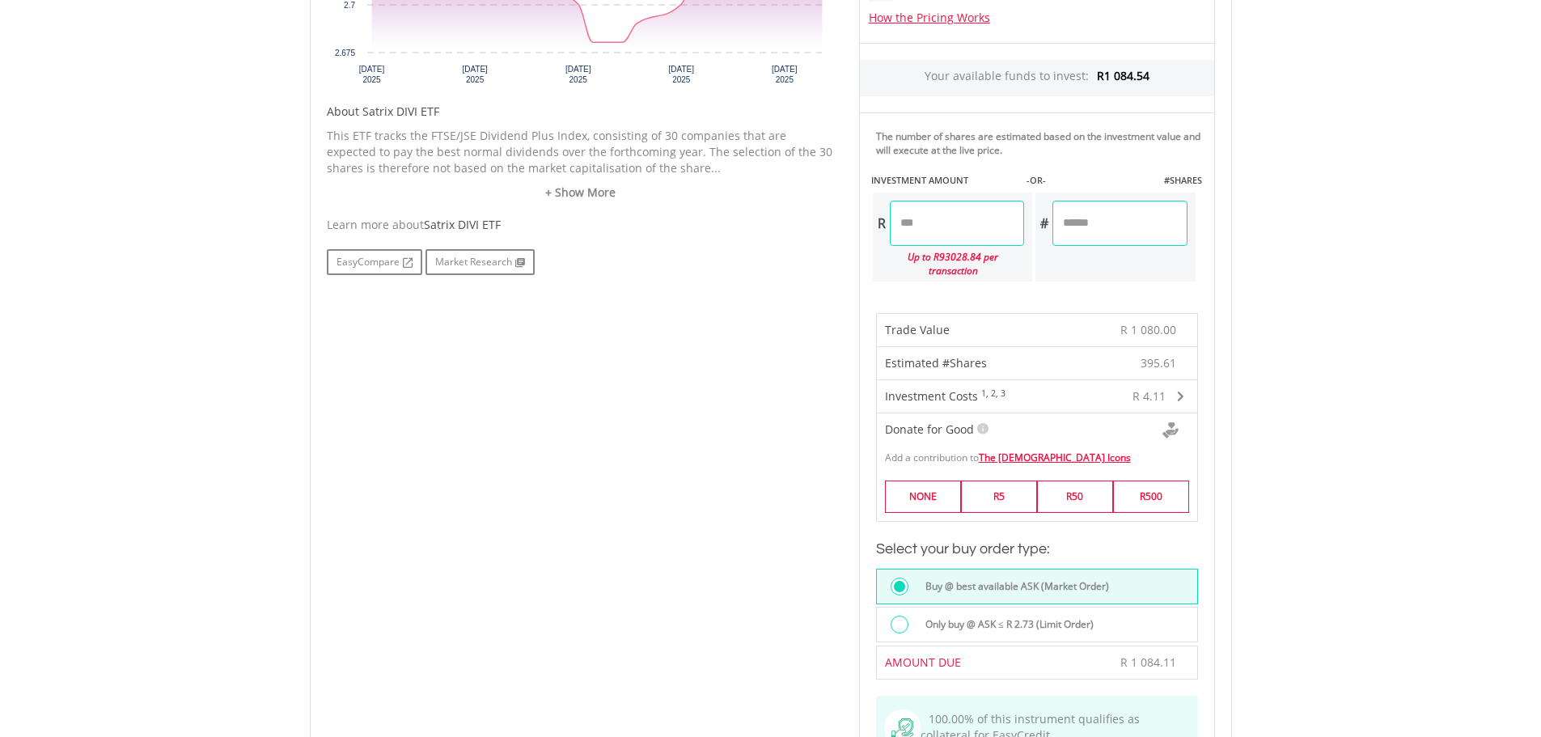
scroll to position [728, 0]
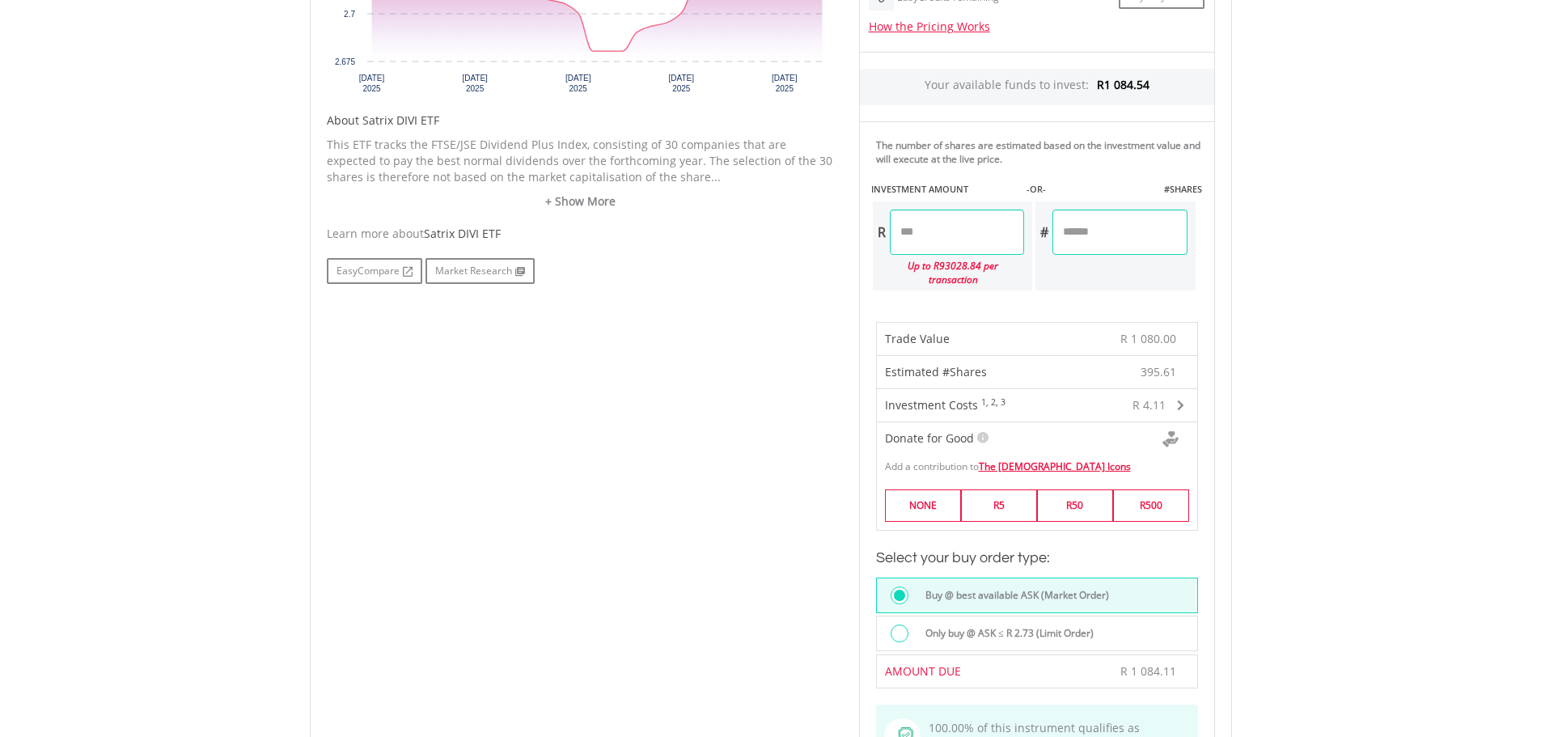
drag, startPoint x: 1063, startPoint y: 231, endPoint x: 1129, endPoint y: 227, distance: 66.5
click at [1129, 227] on input "********" at bounding box center [1119, 232] width 134 height 45
type input "***"
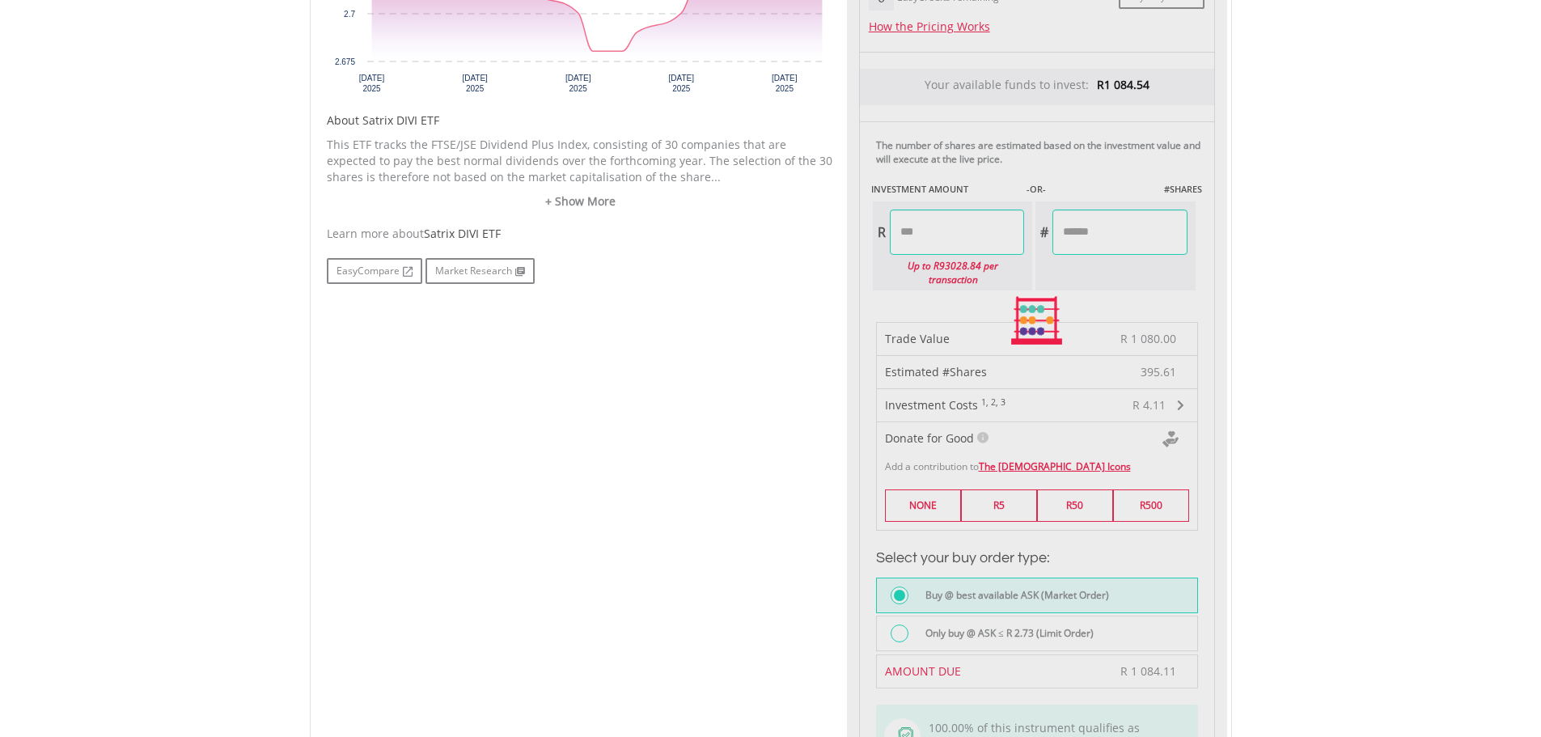
type input "*******"
click at [1445, 529] on body "My Investments Invest Now New Listings Sell My Recurring Investments Pending Or…" at bounding box center [770, 278] width 1541 height 2012
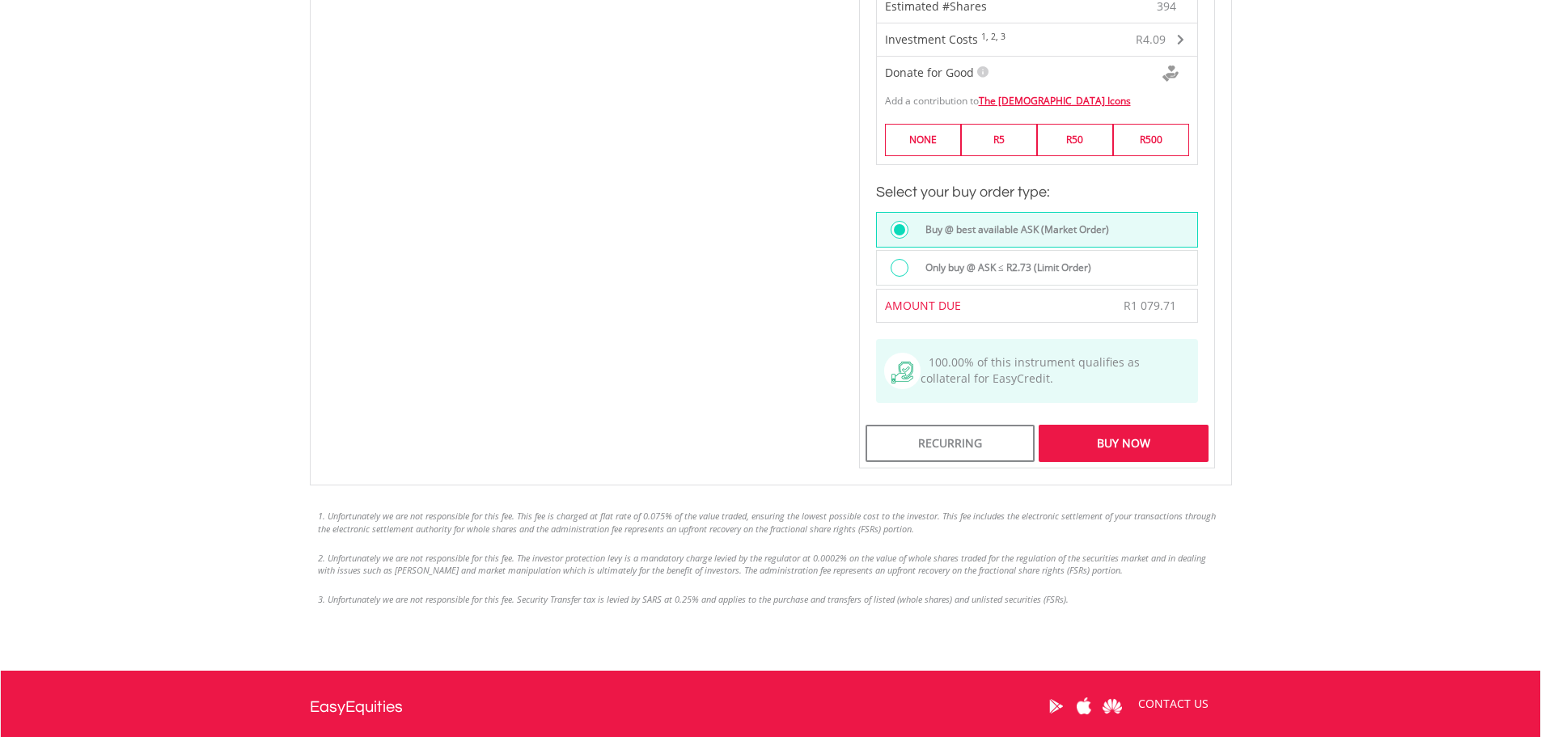
scroll to position [1133, 0]
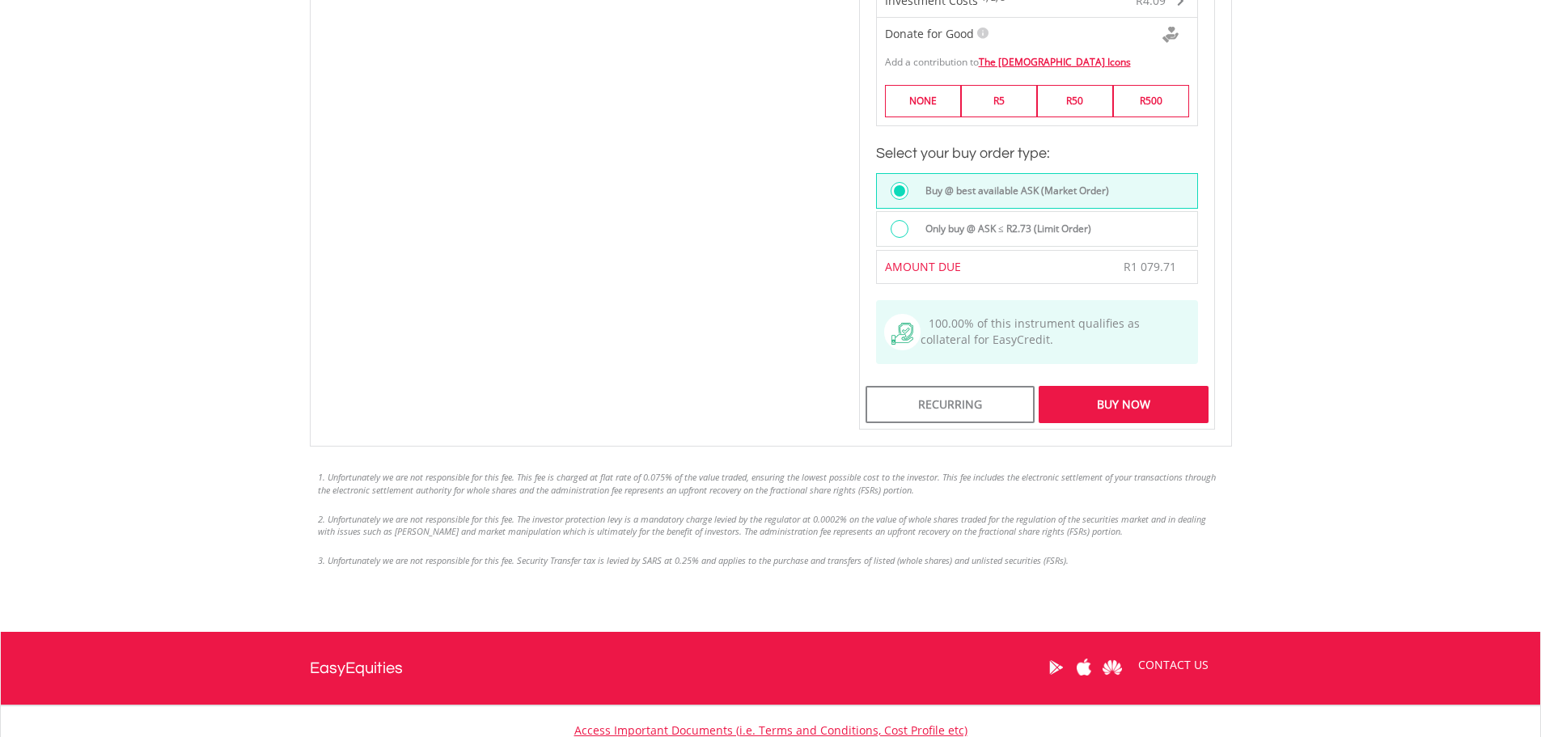
click at [978, 220] on label "Only buy @ ASK ≤ R2.73 (Limit Order)" at bounding box center [1004, 229] width 176 height 18
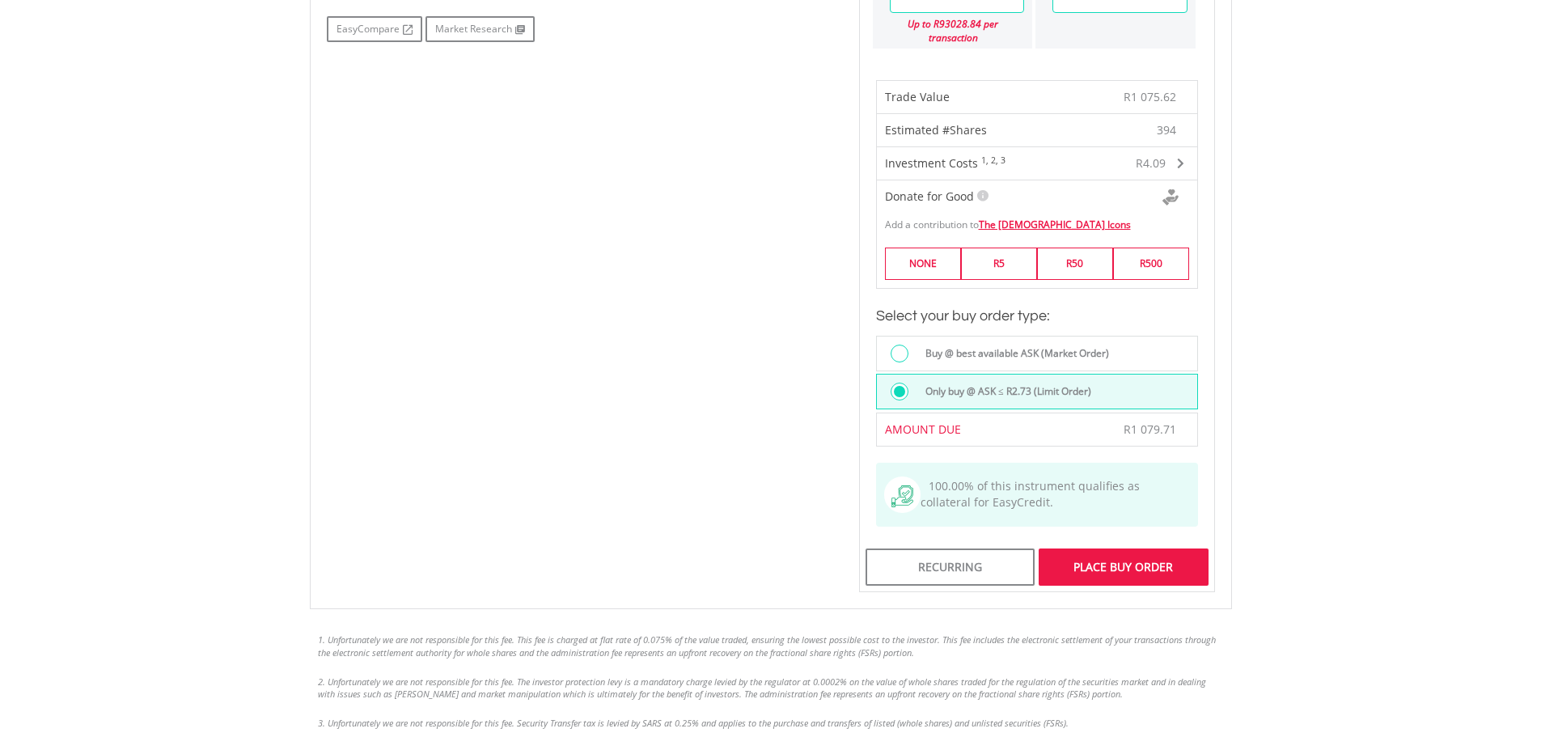
scroll to position [1052, 0]
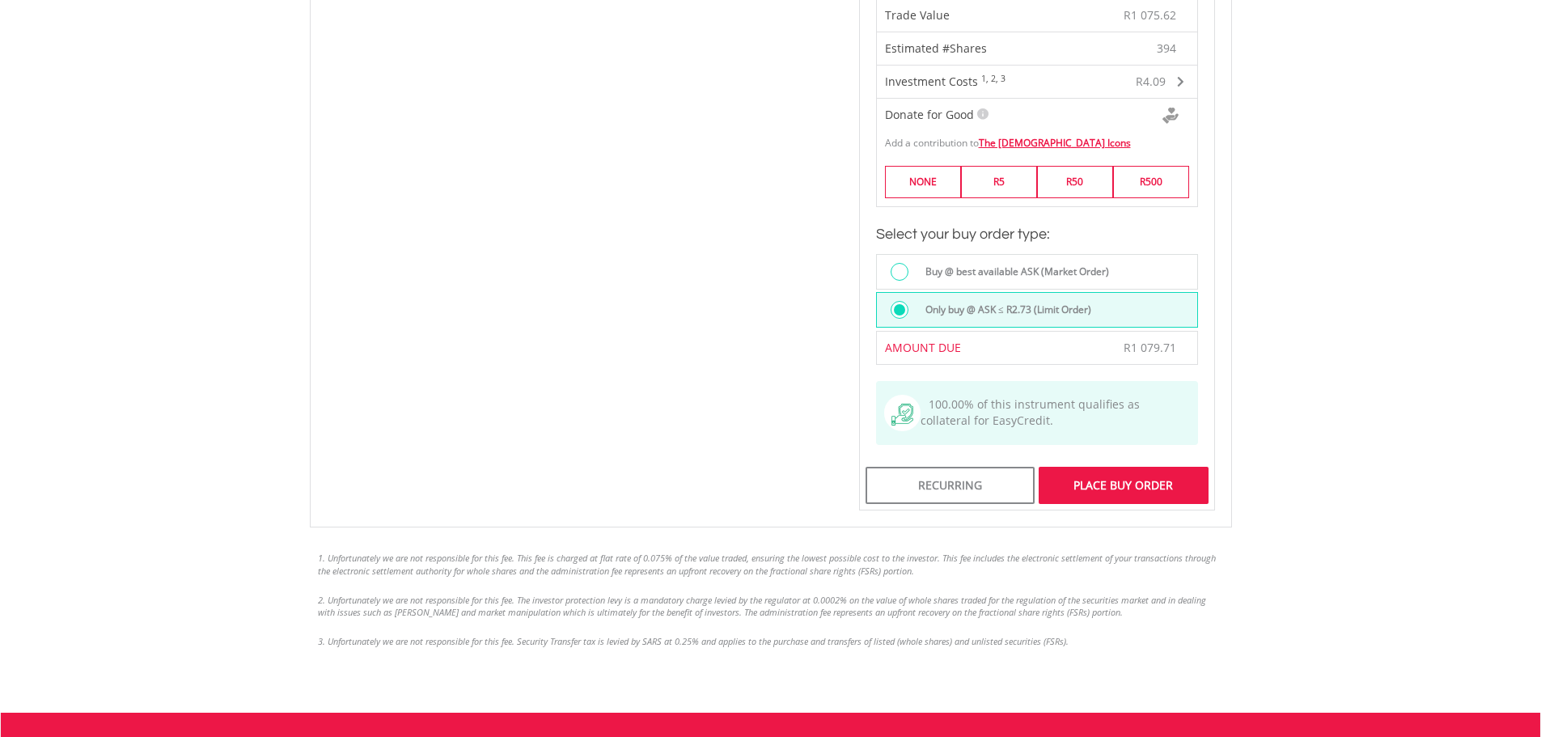
click at [1184, 467] on div "Place Buy Order" at bounding box center [1123, 485] width 169 height 37
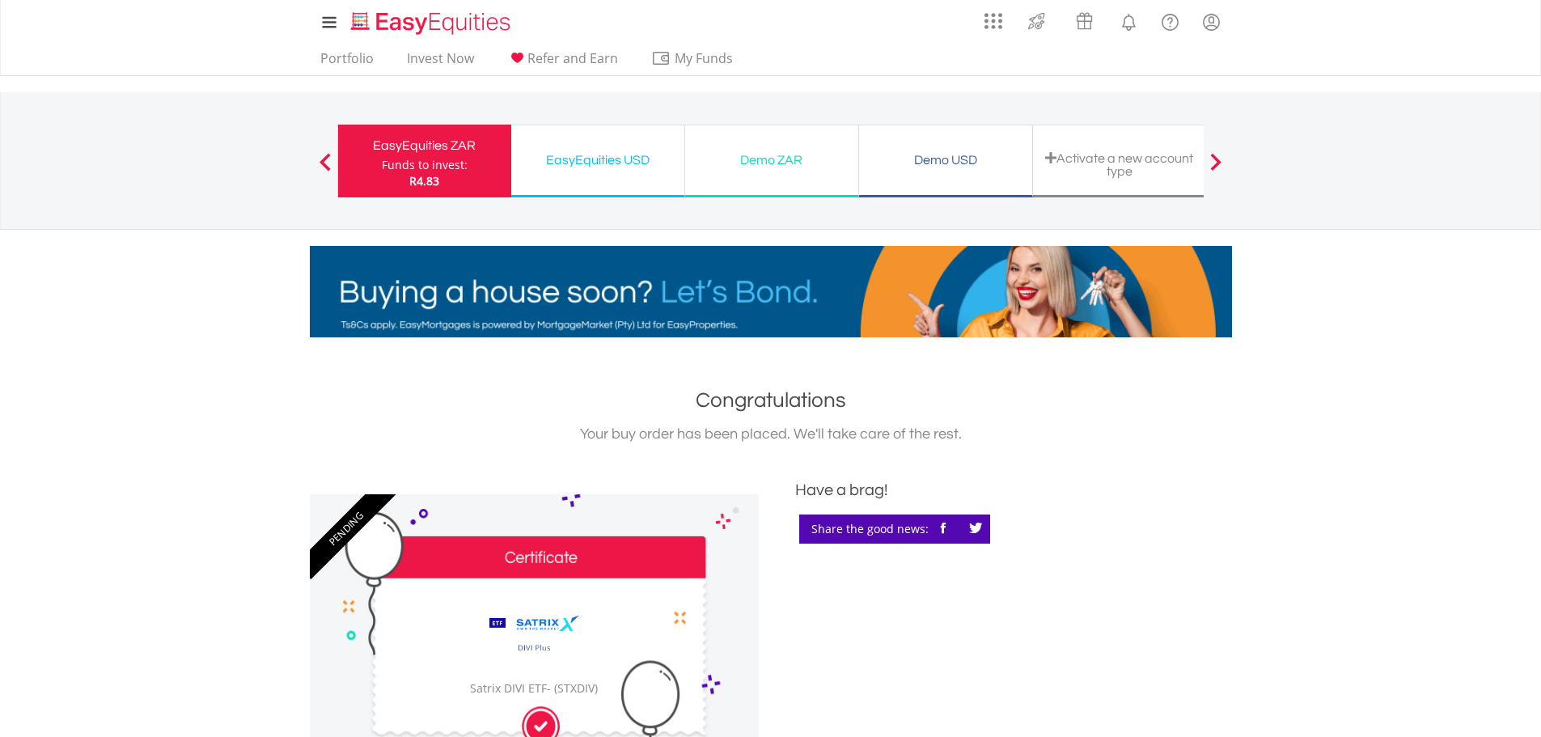
click at [400, 160] on div "Funds to invest:" at bounding box center [425, 165] width 86 height 16
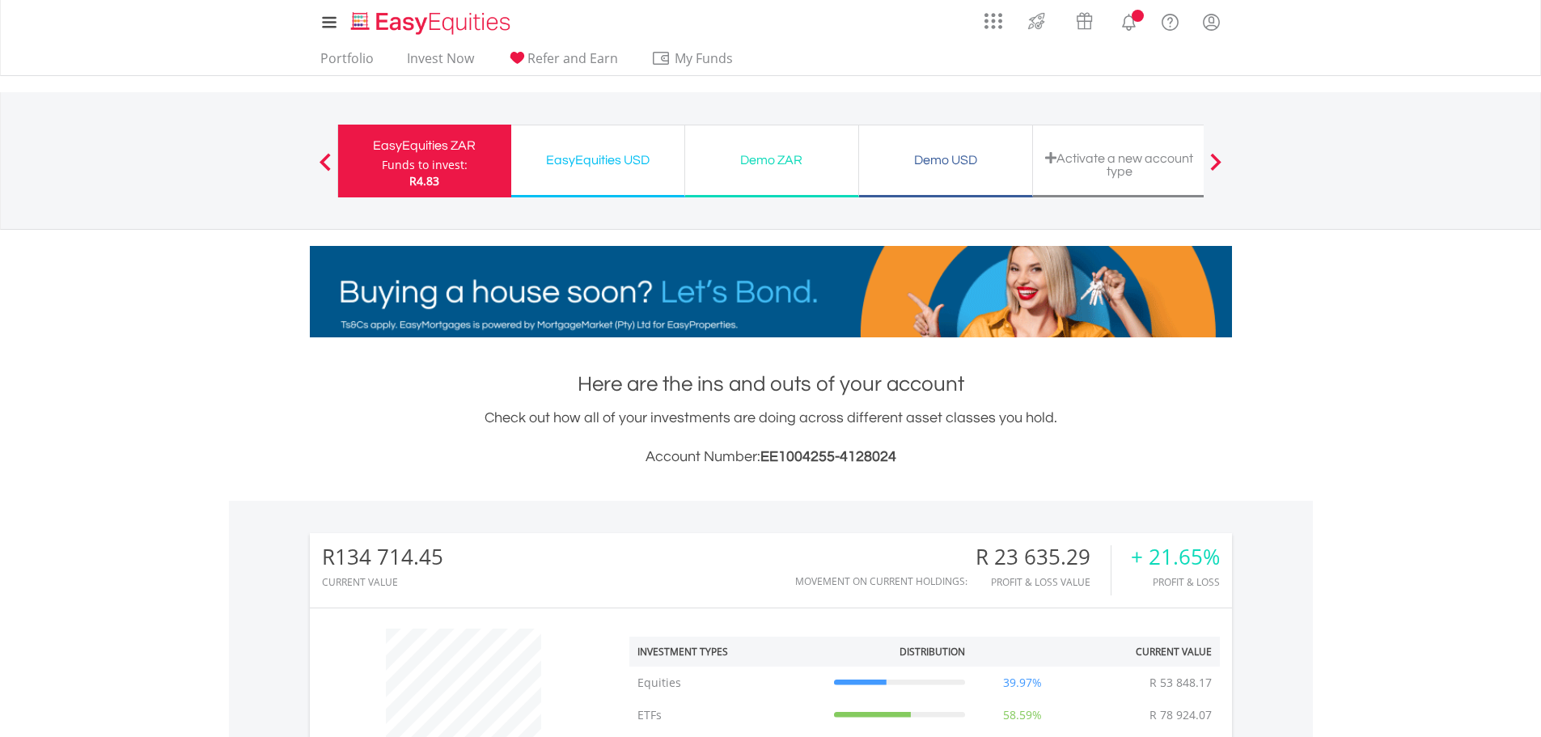
scroll to position [155, 307]
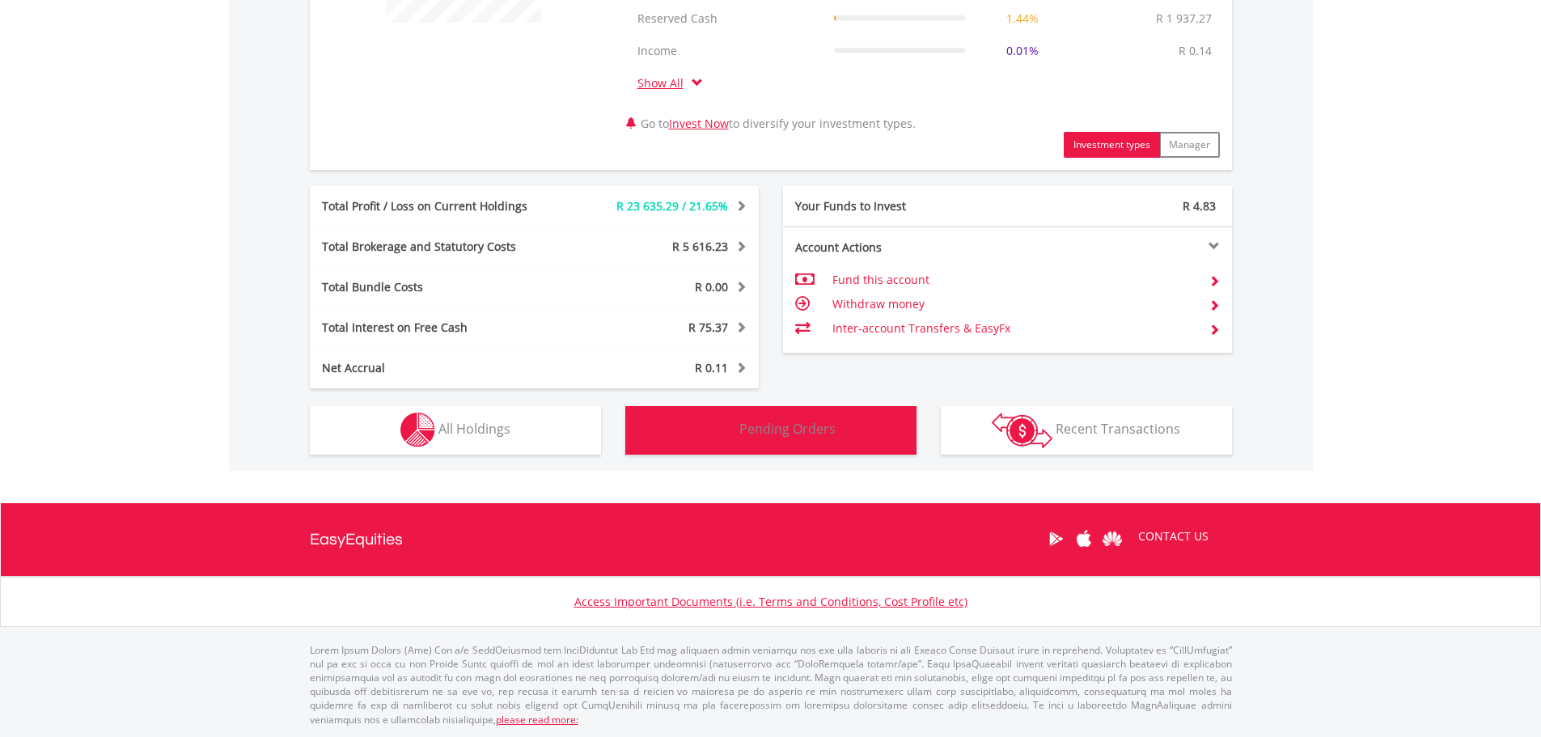
click at [776, 433] on span "Pending Orders" at bounding box center [787, 429] width 96 height 18
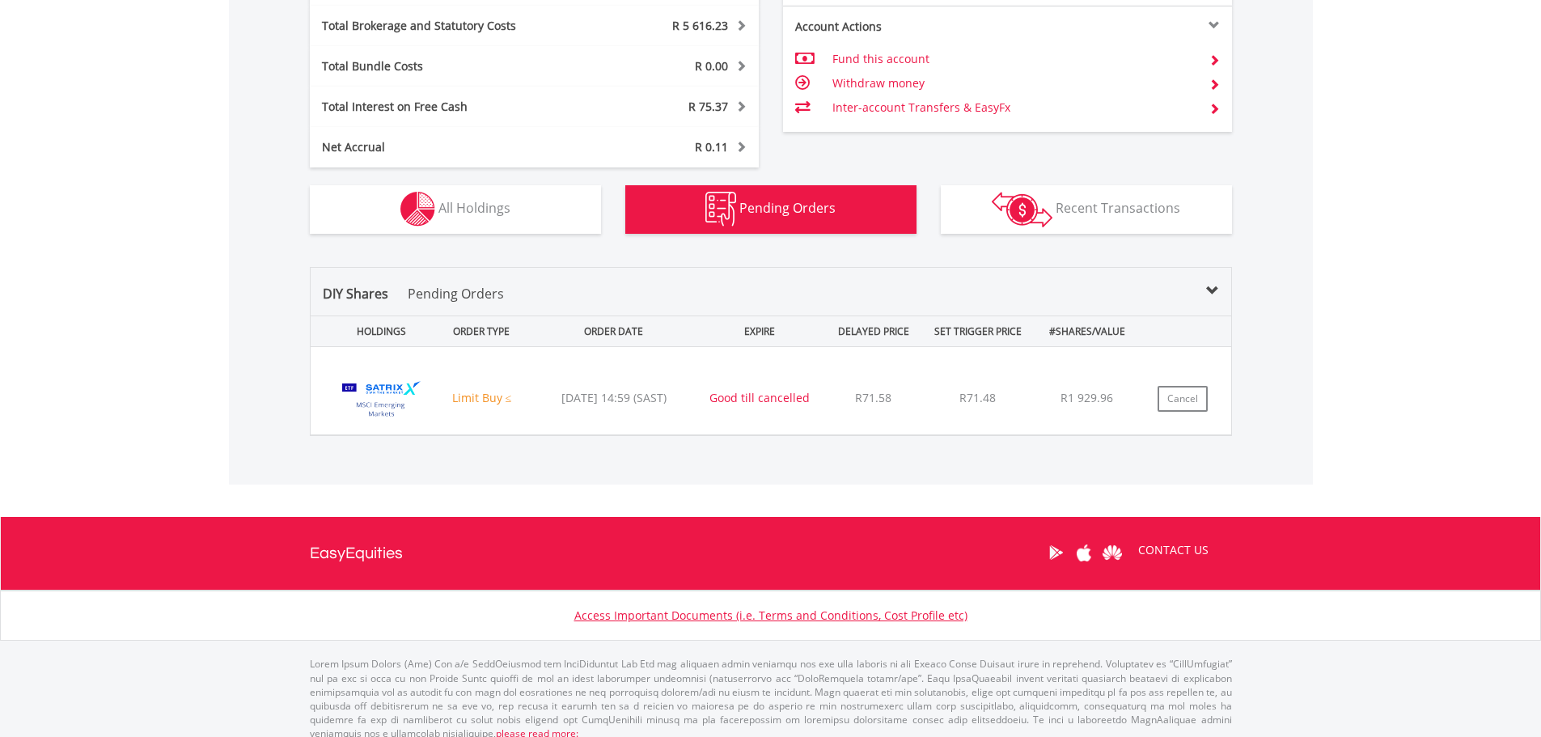
scroll to position [996, 0]
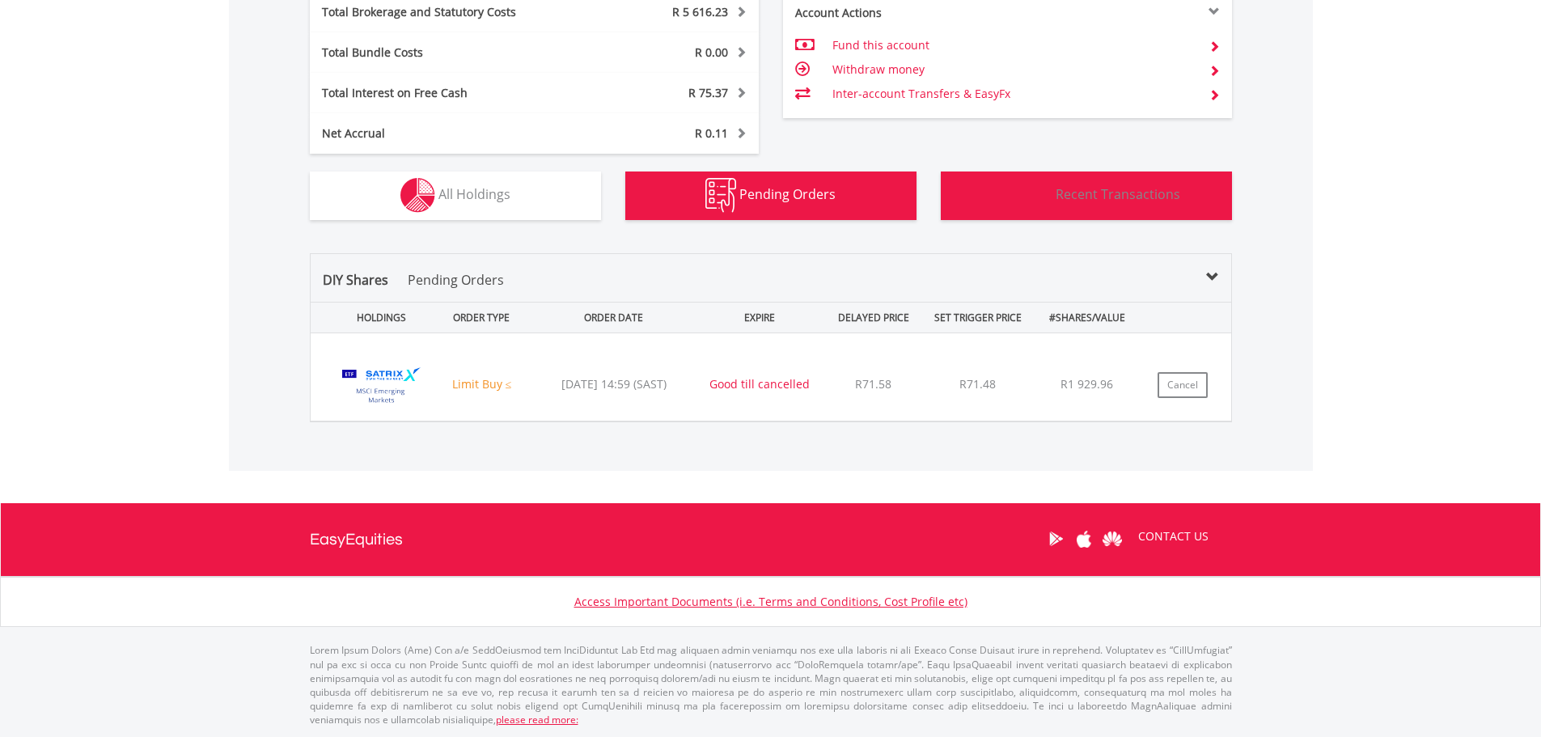
click at [1048, 192] on img "button" at bounding box center [1022, 196] width 61 height 36
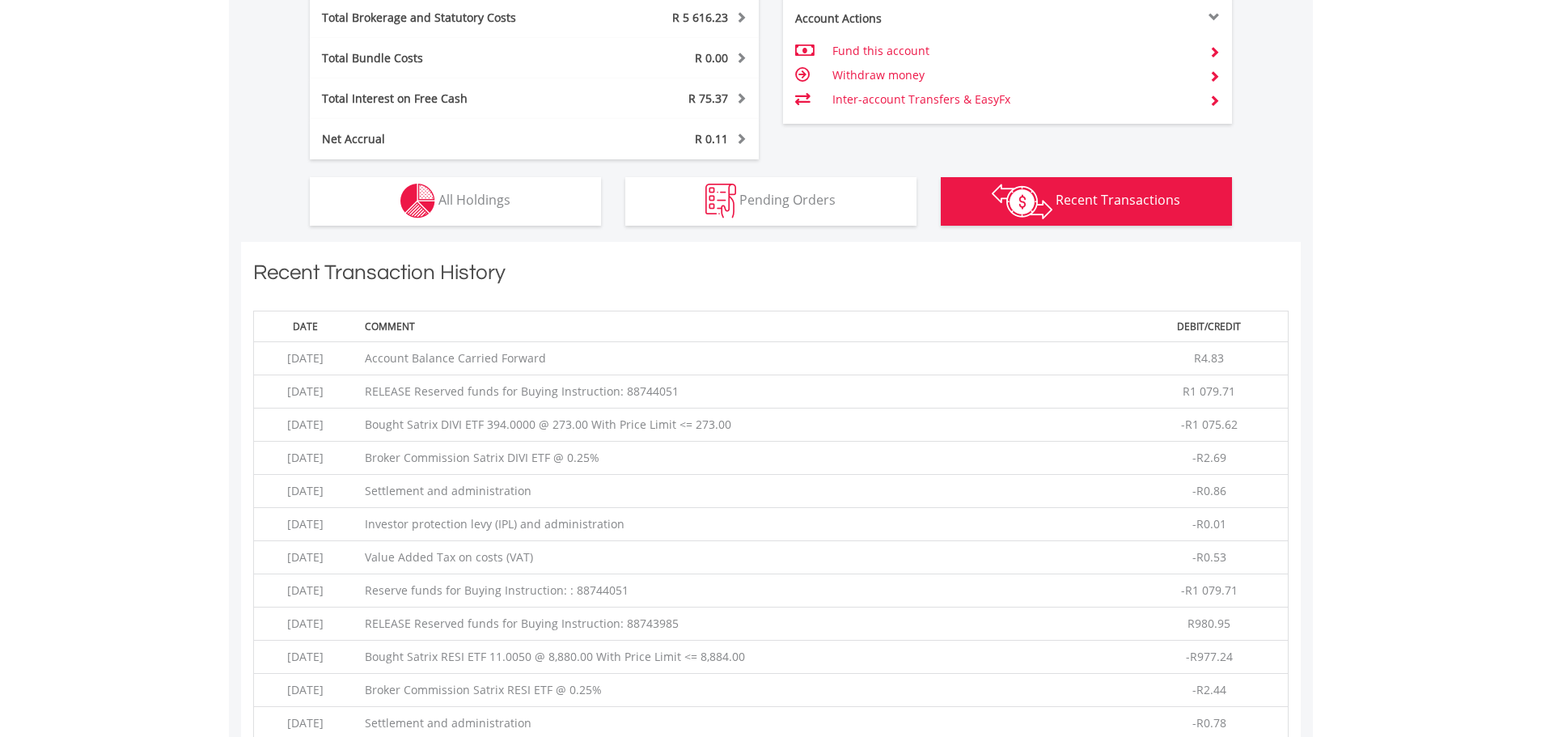
scroll to position [989, 0]
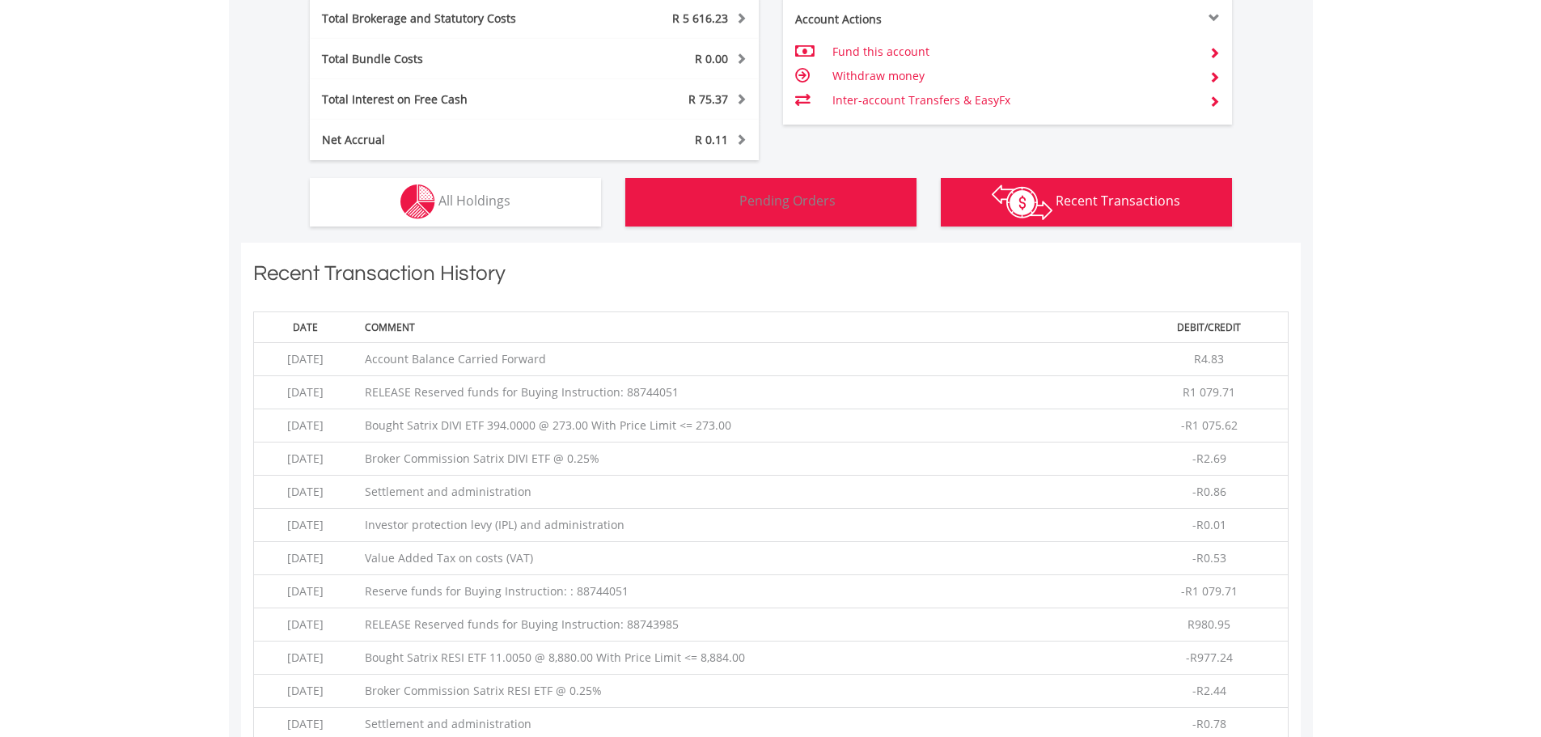
click at [749, 206] on span "Pending Orders" at bounding box center [787, 201] width 96 height 18
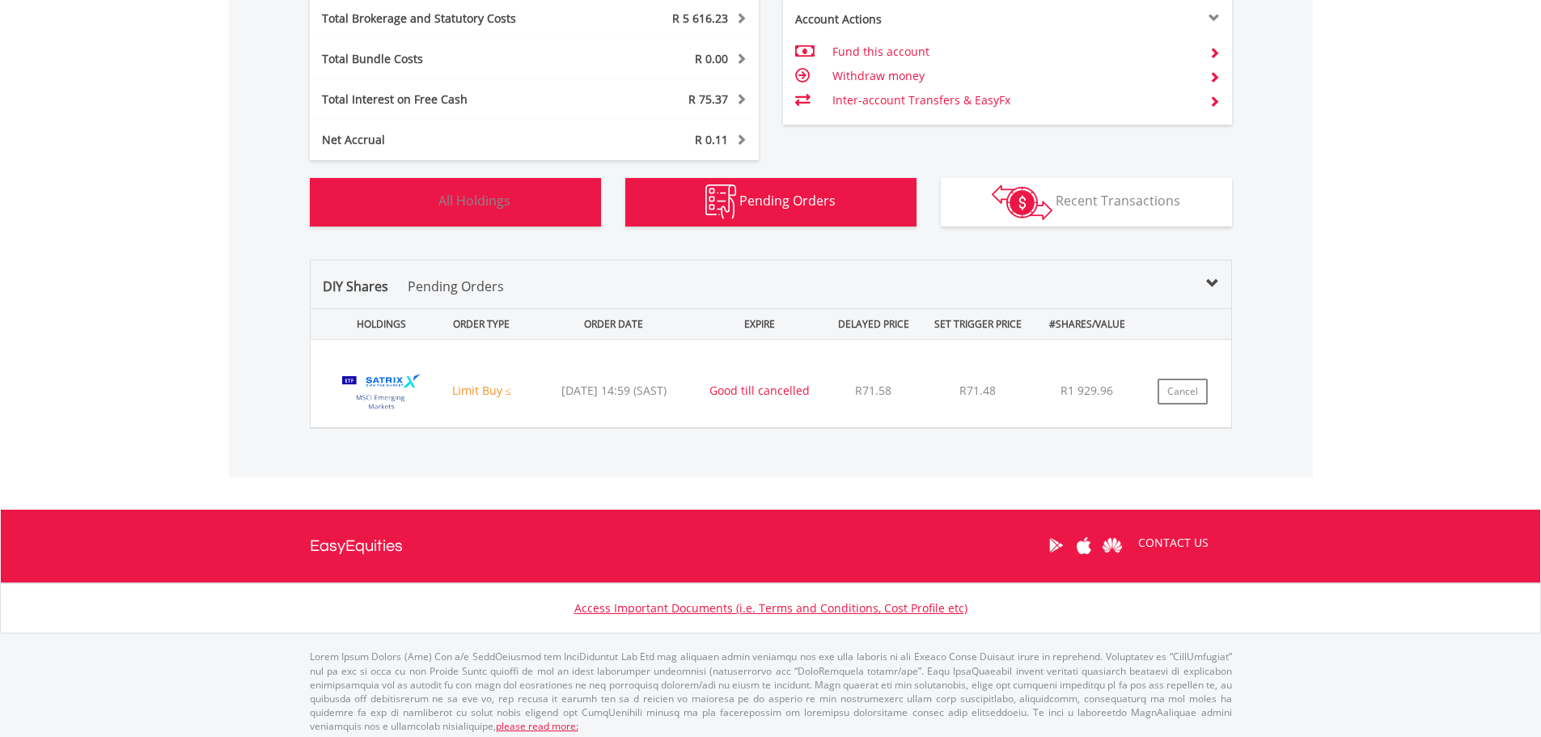
click at [506, 181] on button "Holdings All Holdings" at bounding box center [455, 202] width 291 height 49
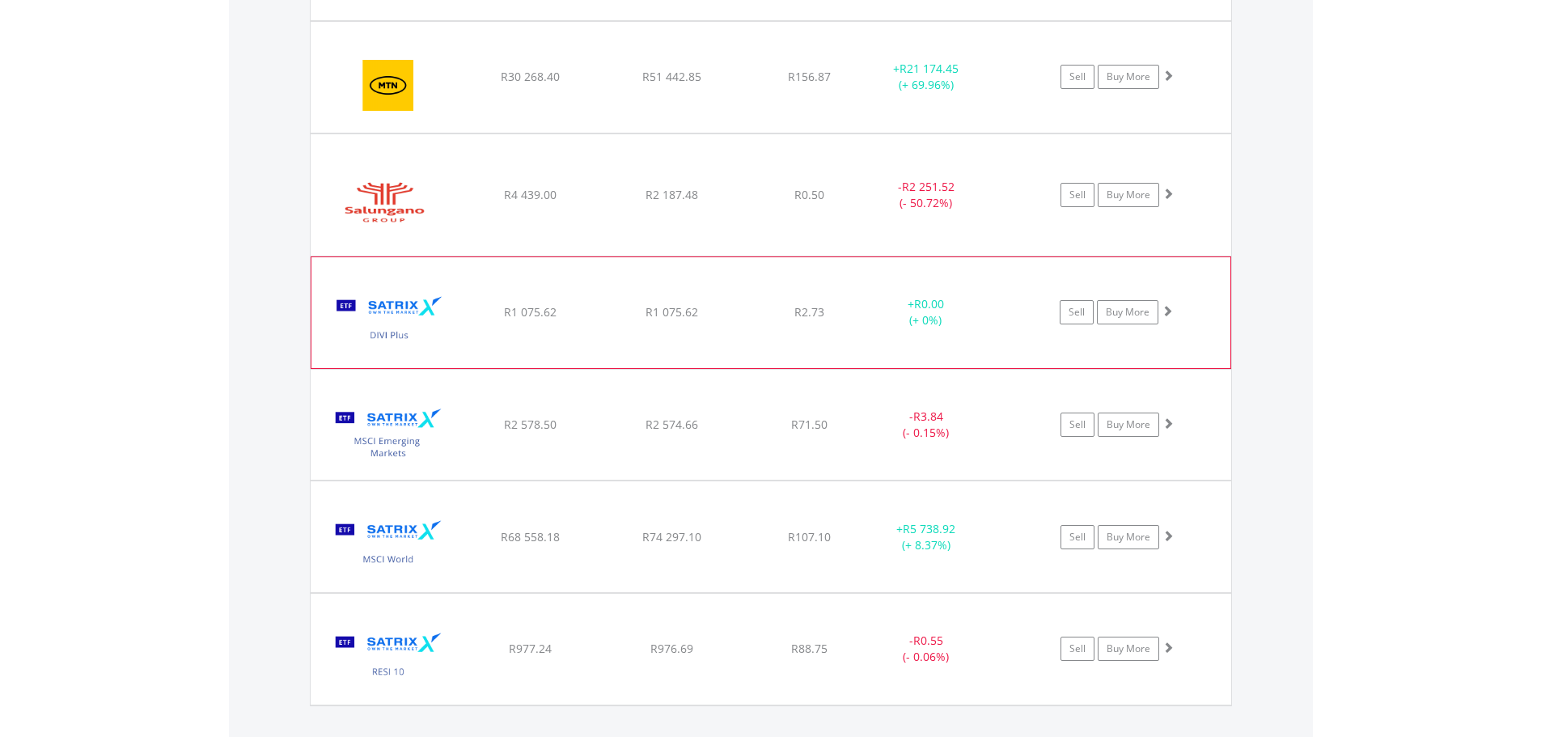
scroll to position [1426, 0]
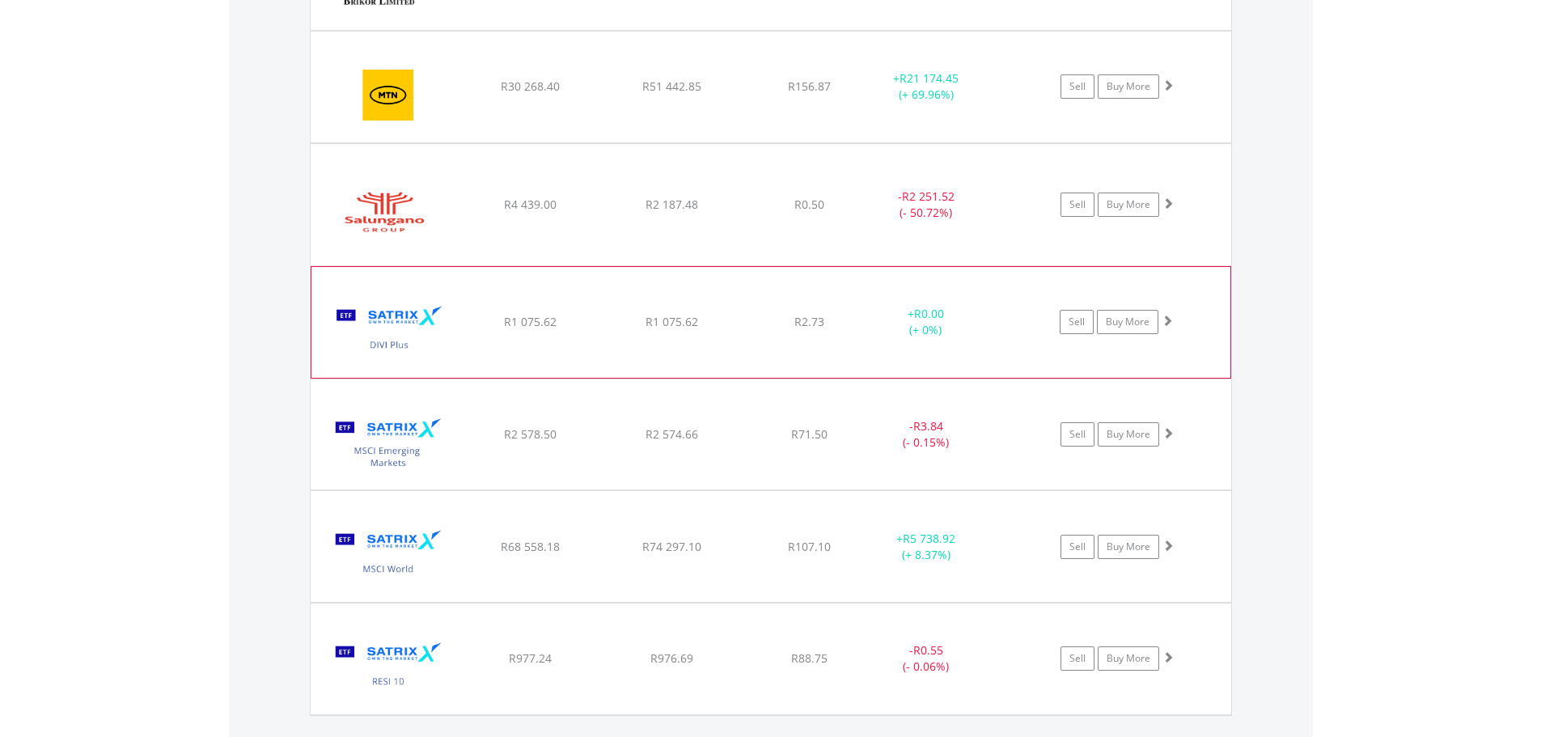
click at [406, 345] on img at bounding box center [389, 330] width 139 height 86
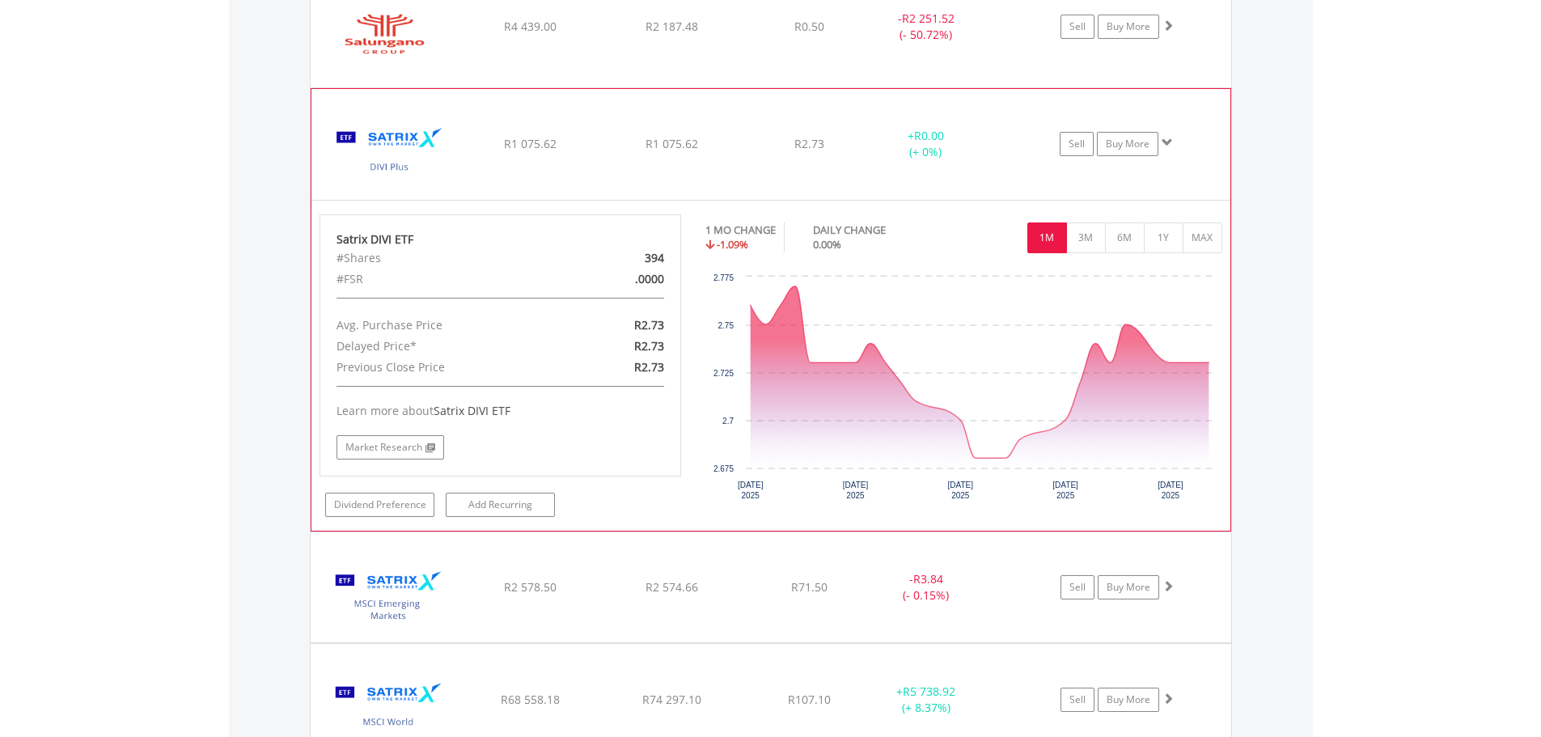
scroll to position [1912, 0]
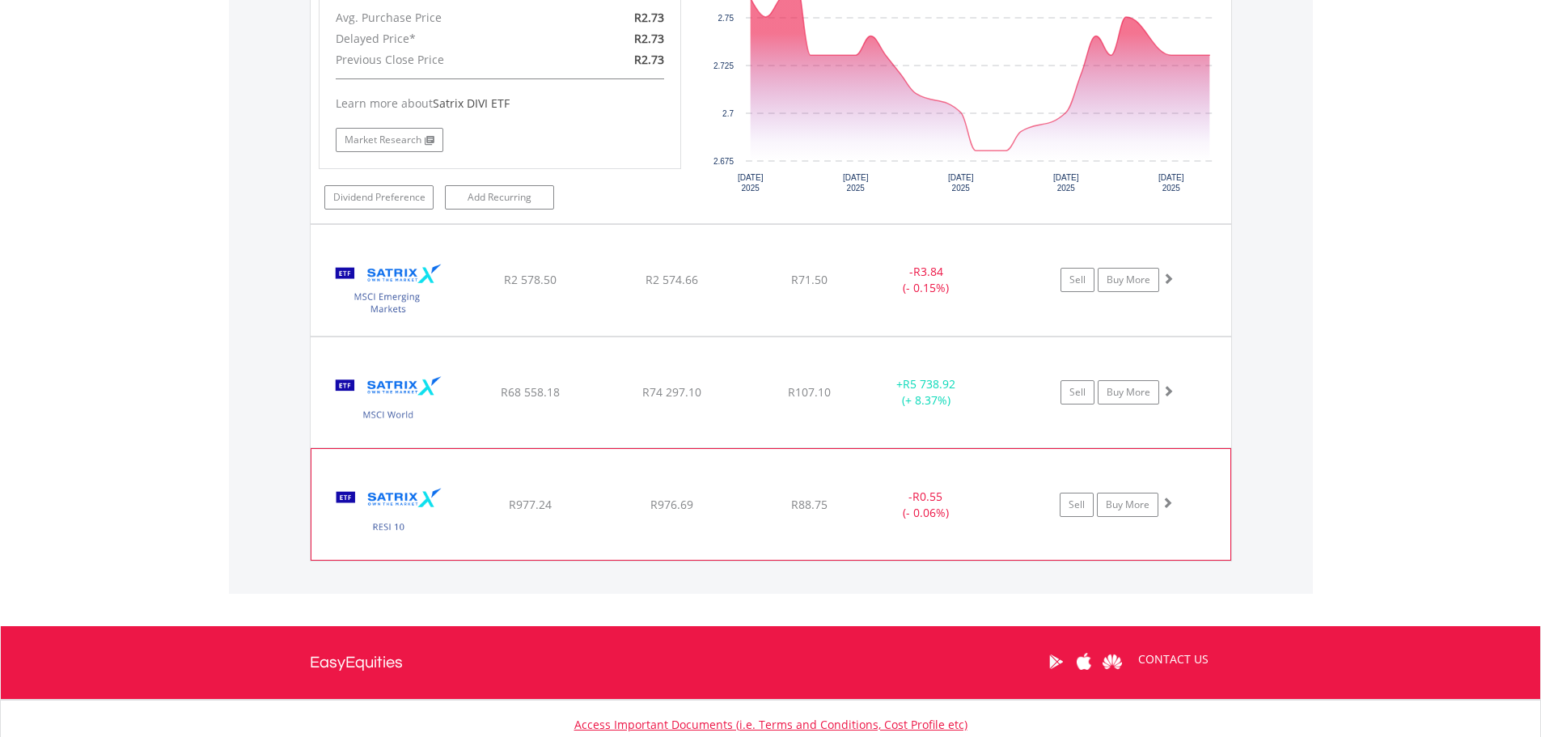
click at [456, 484] on img at bounding box center [389, 512] width 139 height 86
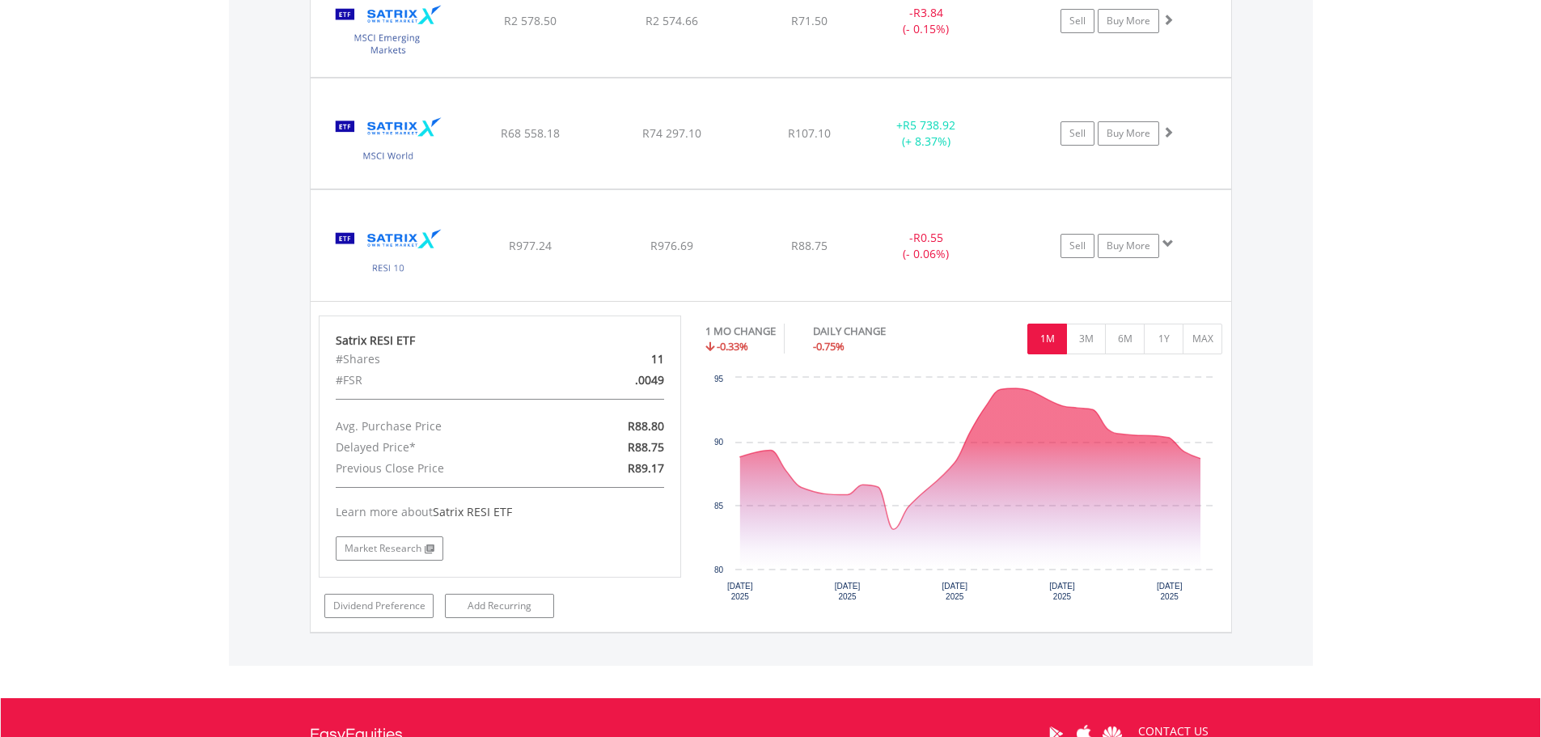
scroll to position [2235, 0]
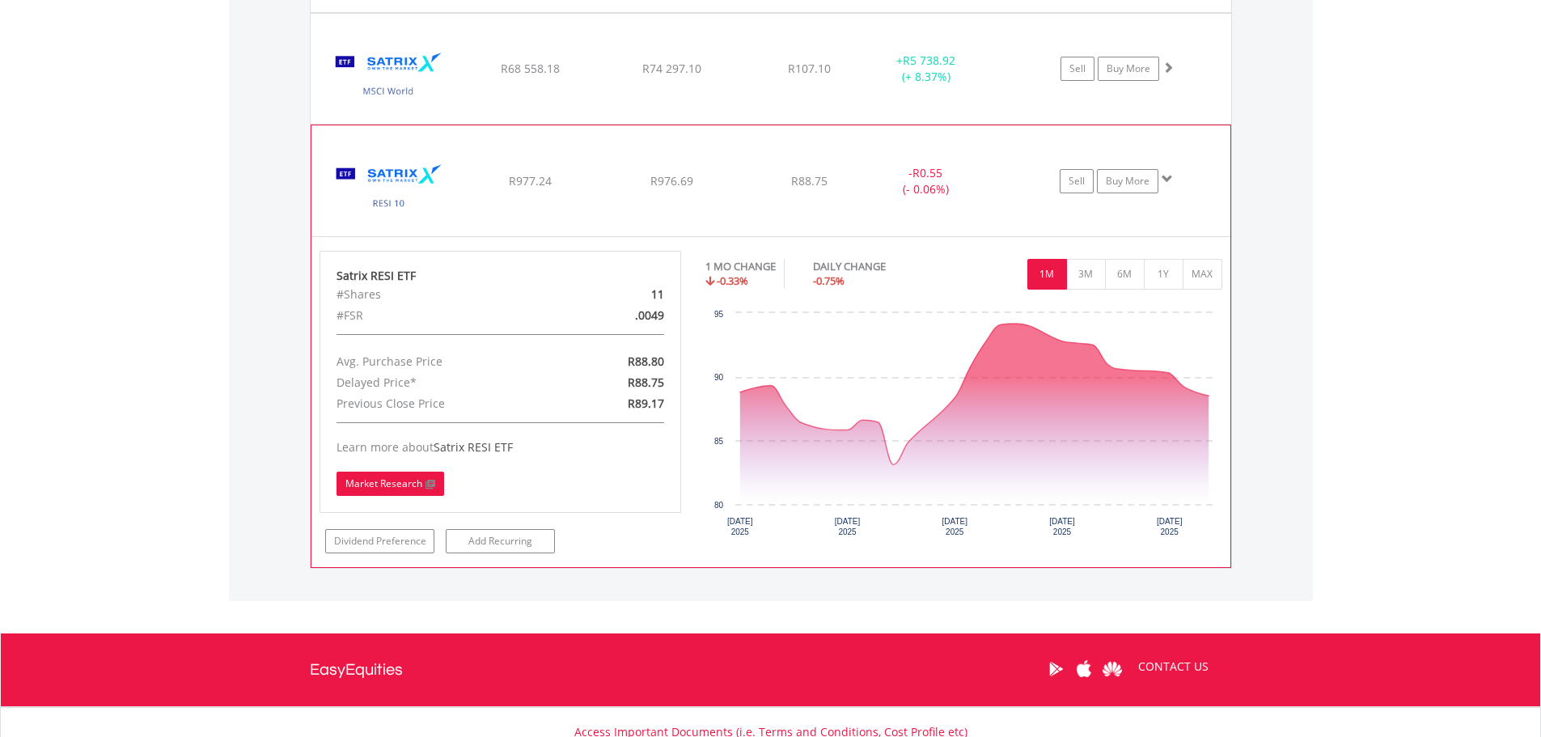
click at [432, 488] on span at bounding box center [428, 485] width 13 height 10
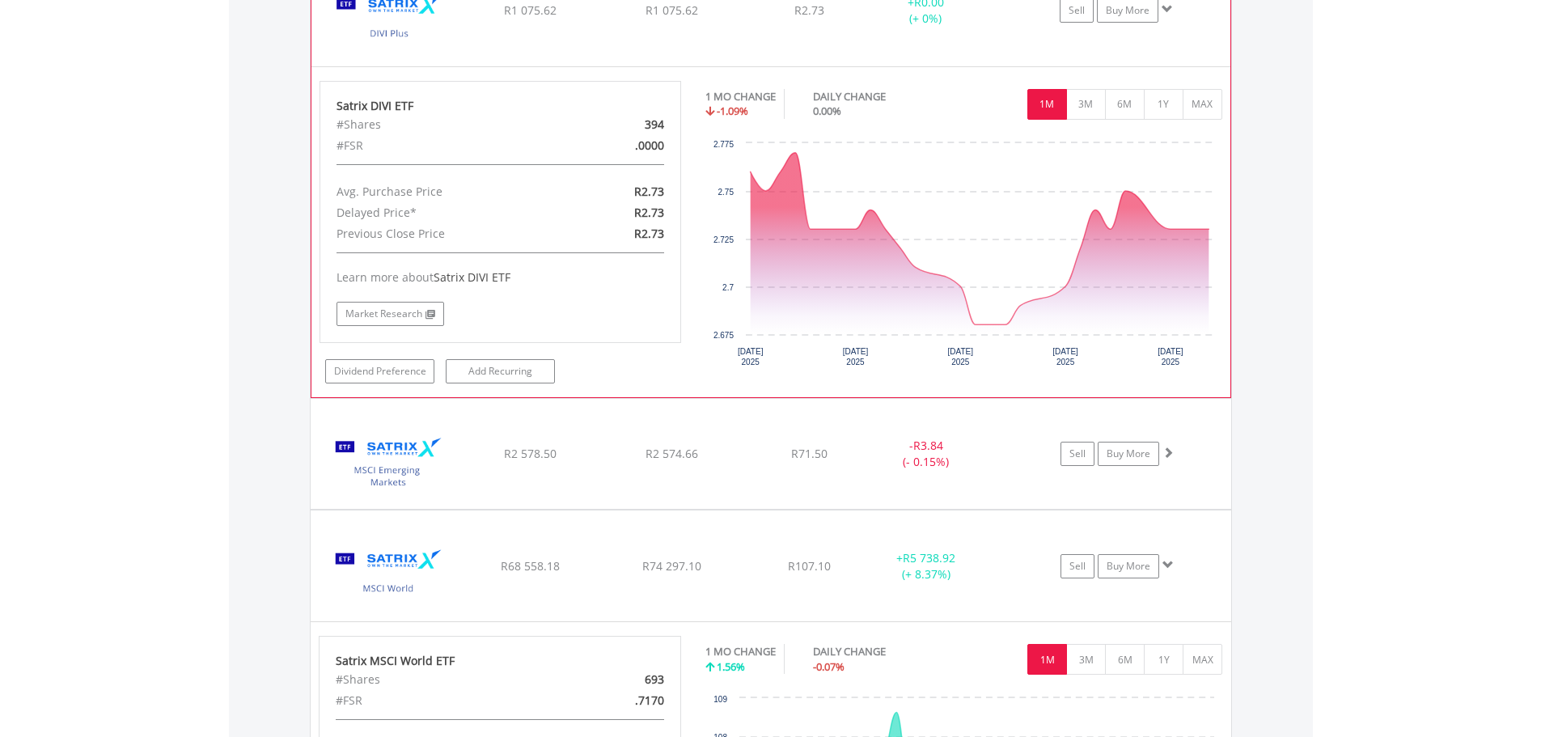
scroll to position [1507, 0]
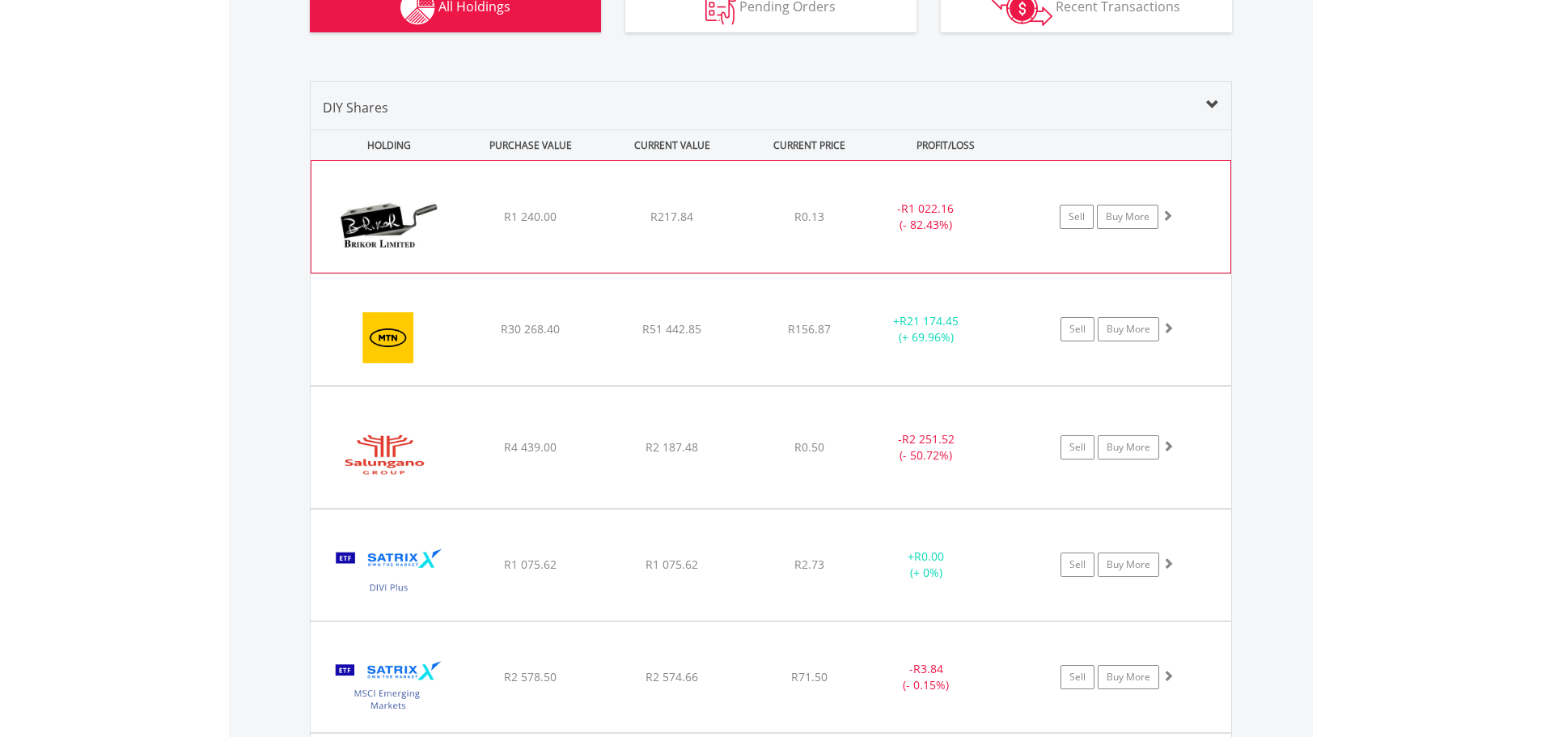
scroll to position [698, 0]
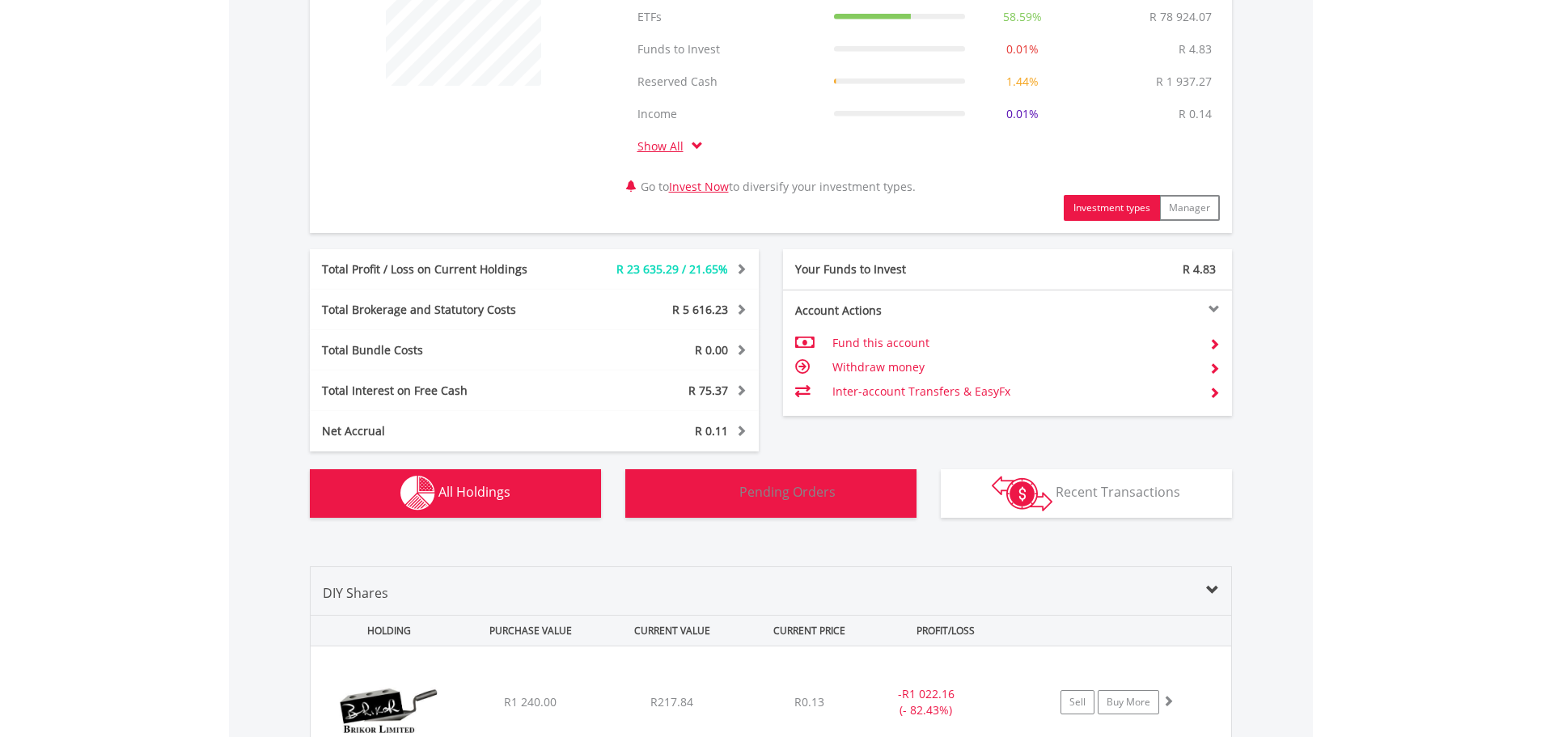
click at [680, 481] on button "Pending Orders Pending Orders" at bounding box center [770, 493] width 291 height 49
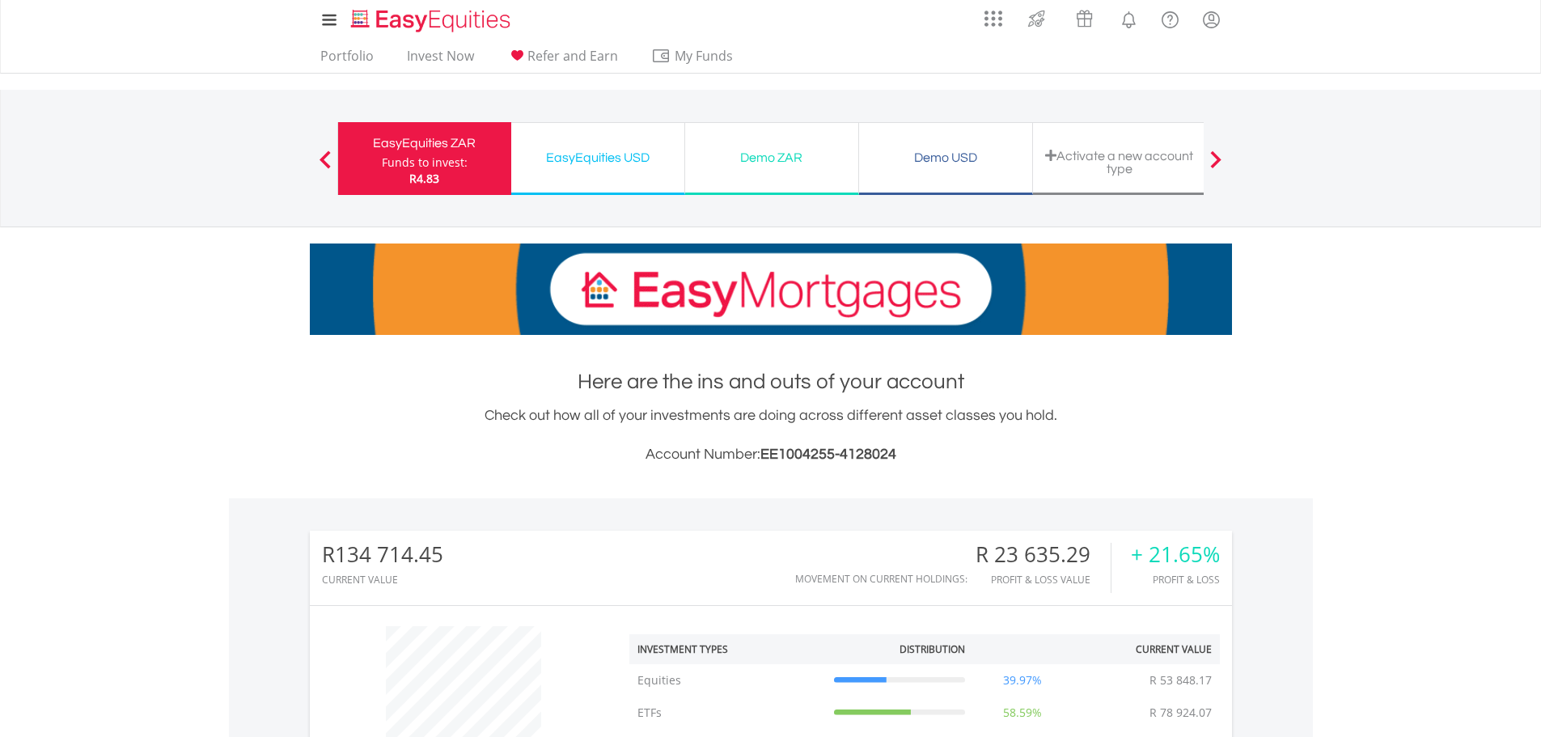
scroll to position [0, 0]
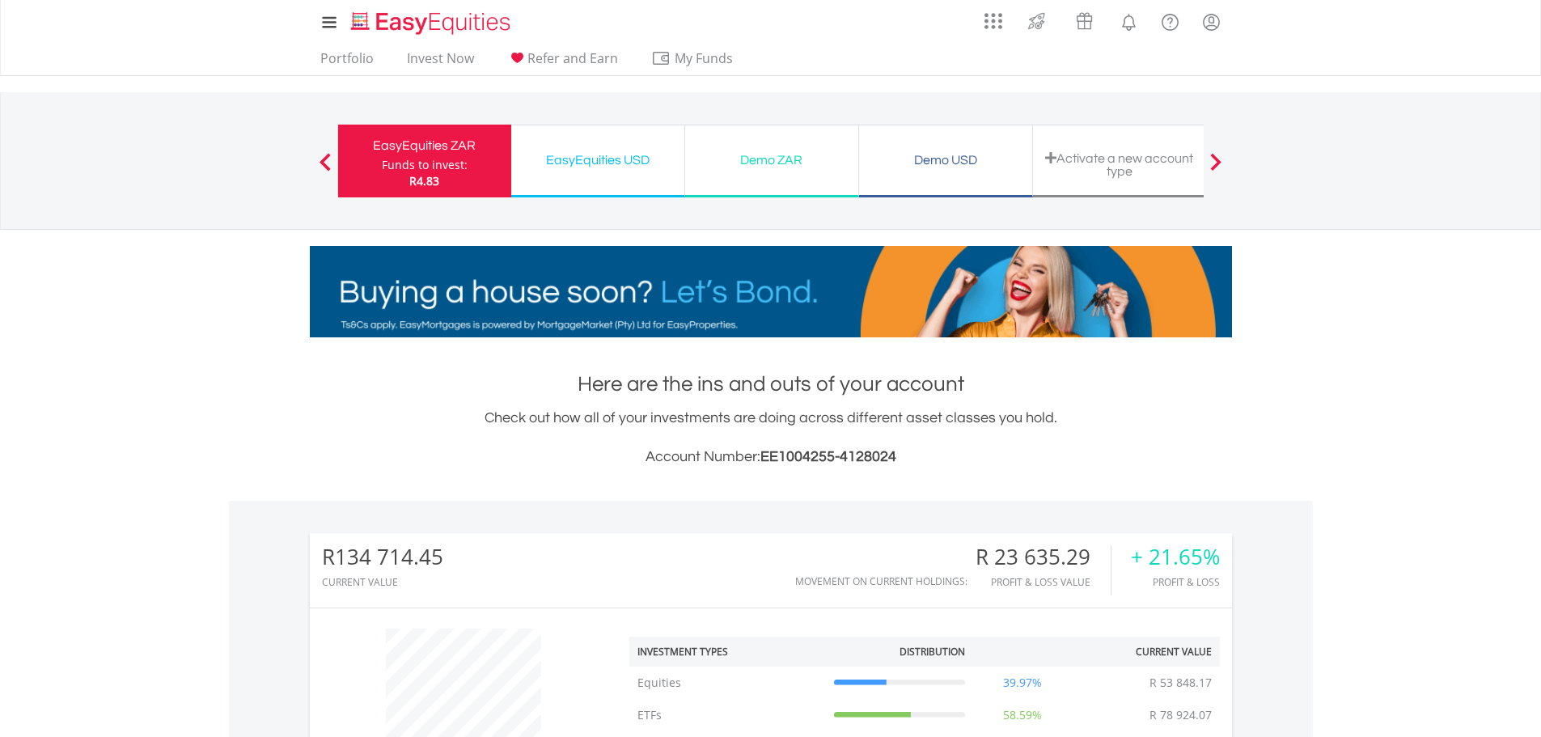
click at [451, 167] on div "Funds to invest:" at bounding box center [425, 165] width 86 height 16
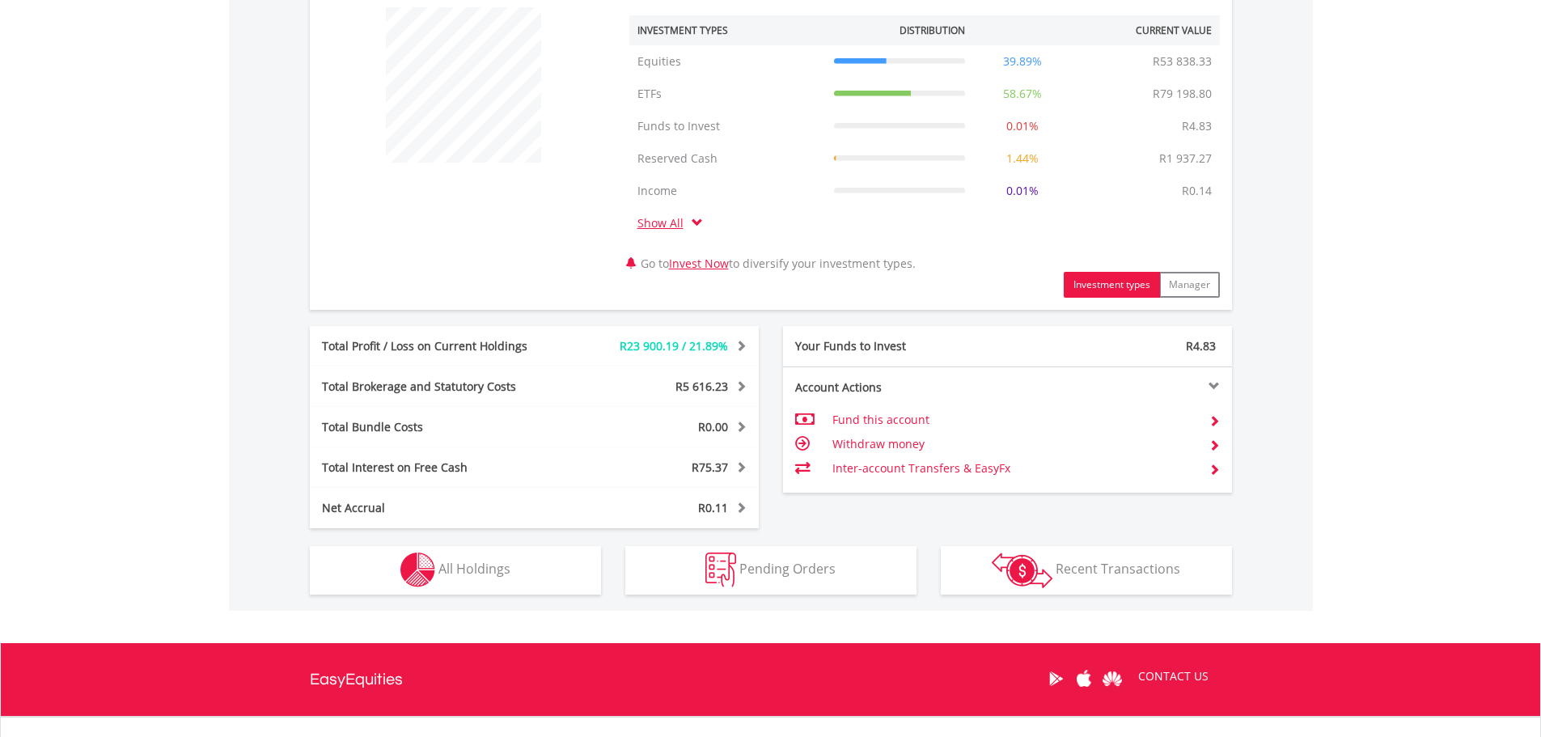
scroll to position [761, 0]
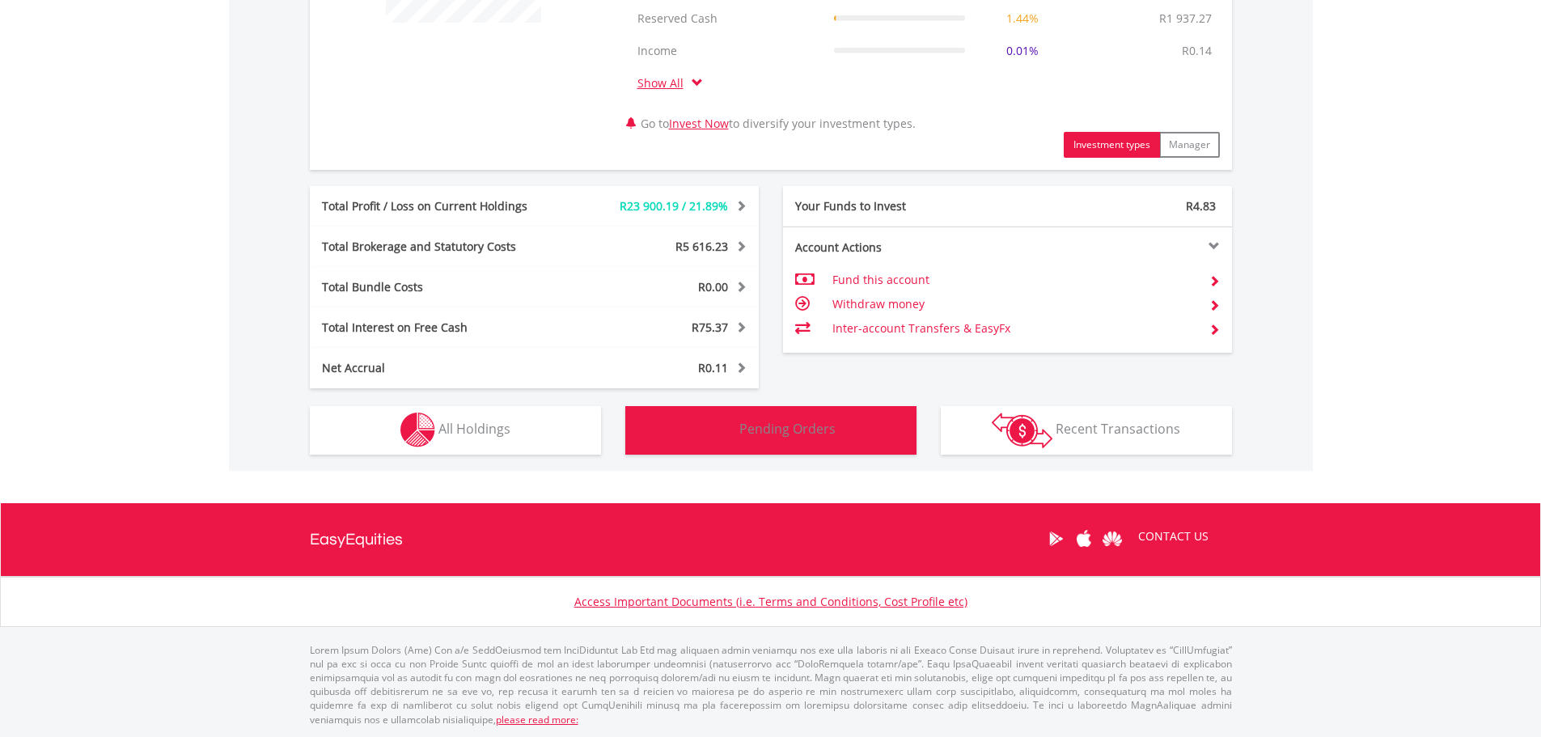
click at [734, 423] on img "button" at bounding box center [720, 430] width 31 height 35
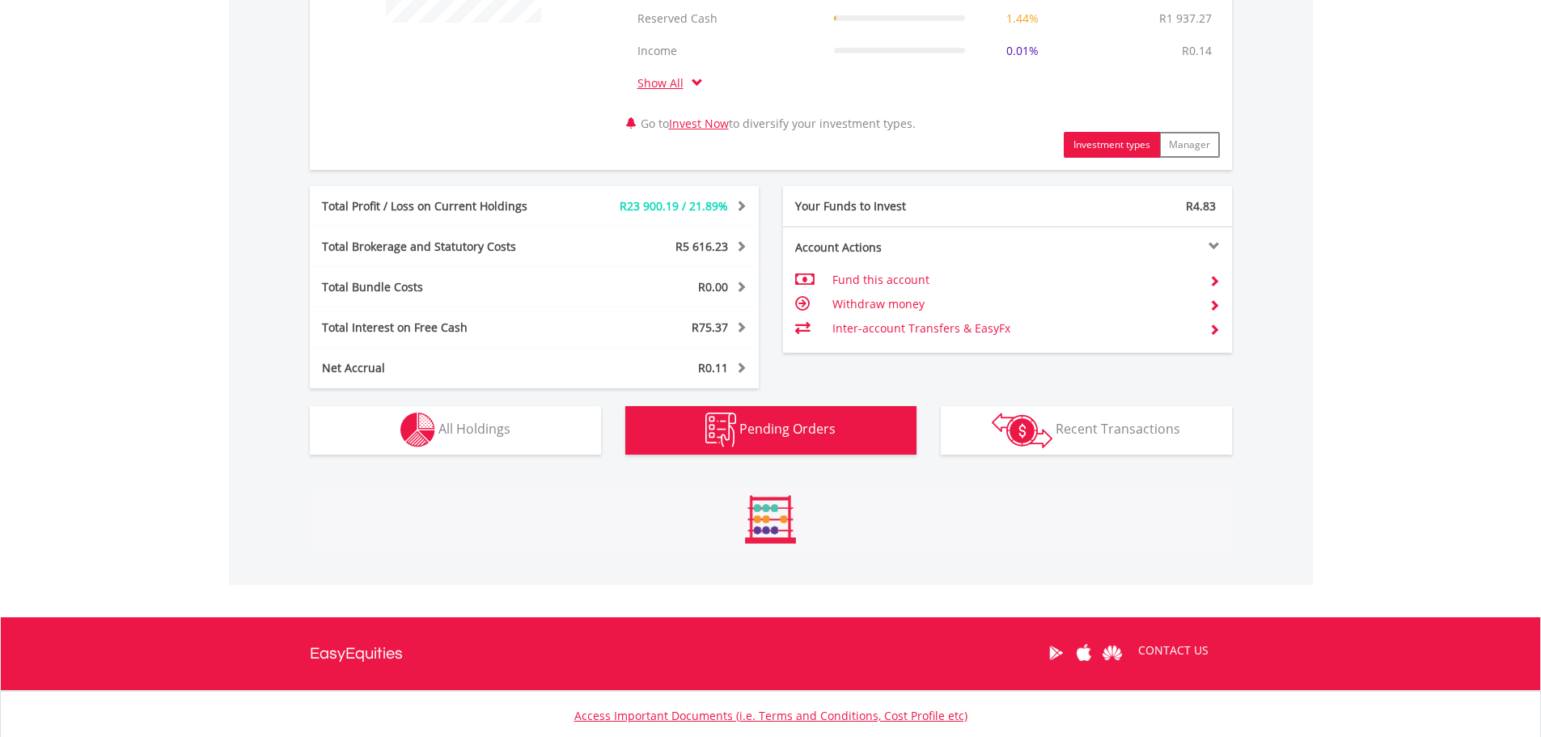
scroll to position [996, 0]
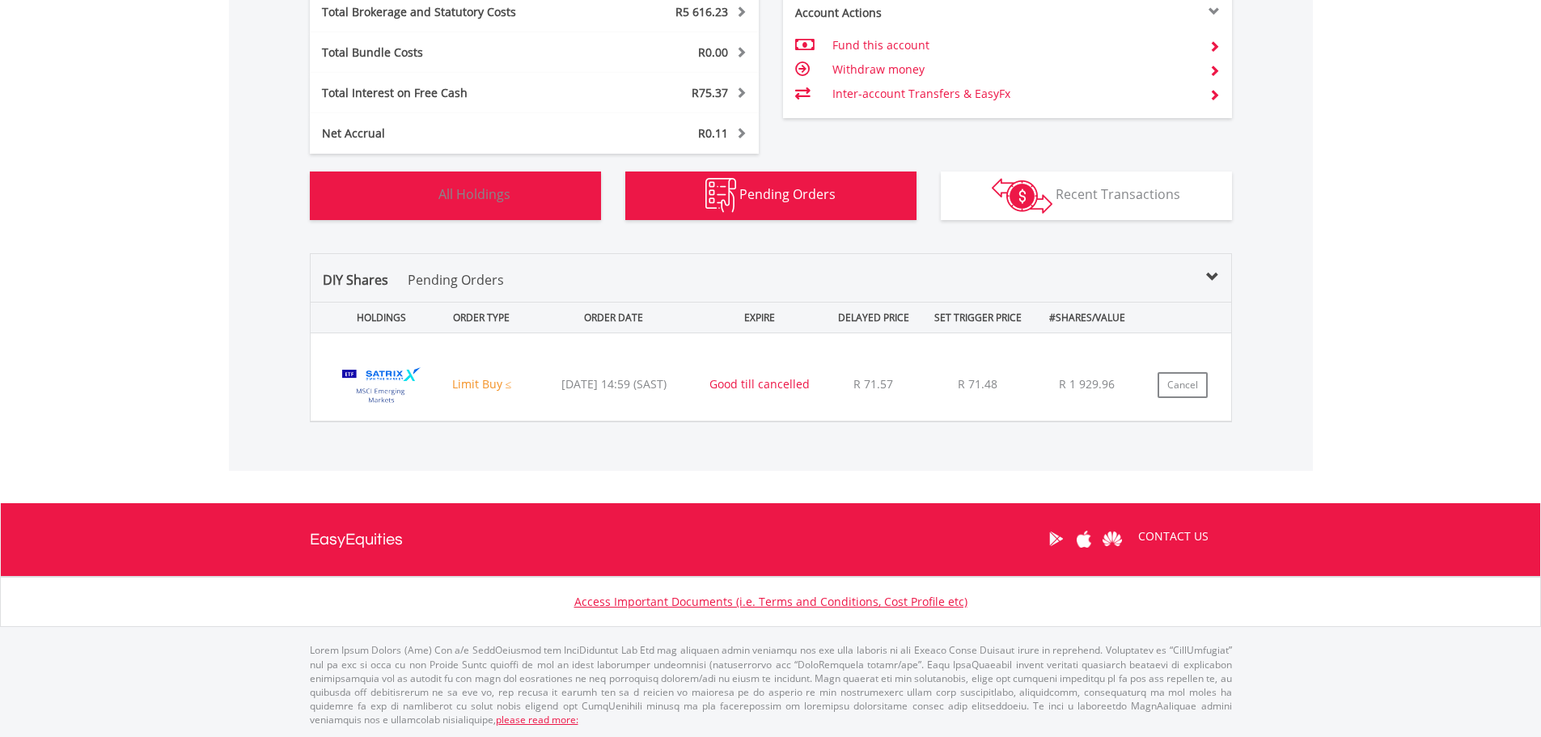
click at [510, 209] on button "Holdings All Holdings" at bounding box center [455, 196] width 291 height 49
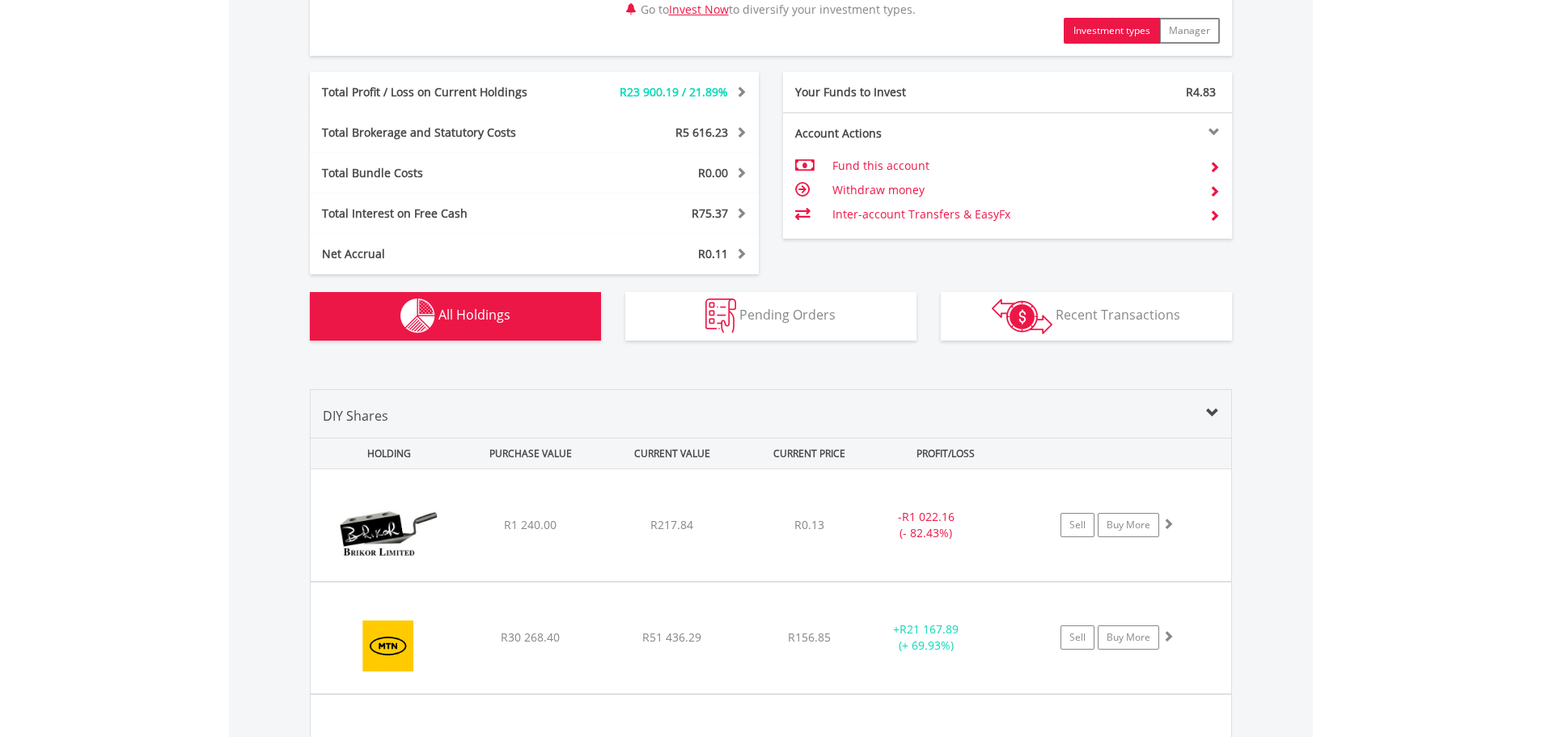
scroll to position [1264, 0]
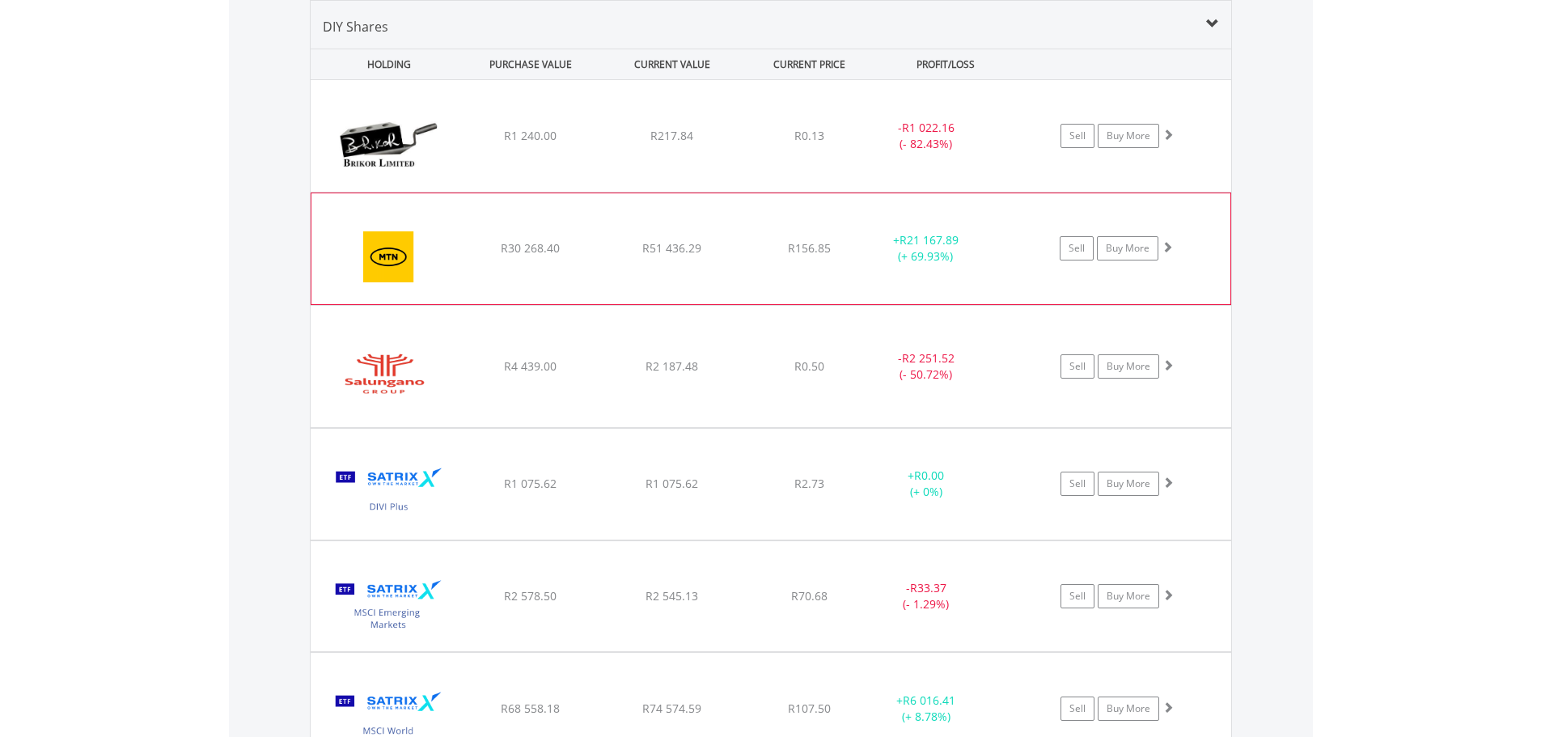
click at [884, 260] on div "+ R21 167.89 (+ 69.93%)" at bounding box center [925, 248] width 121 height 32
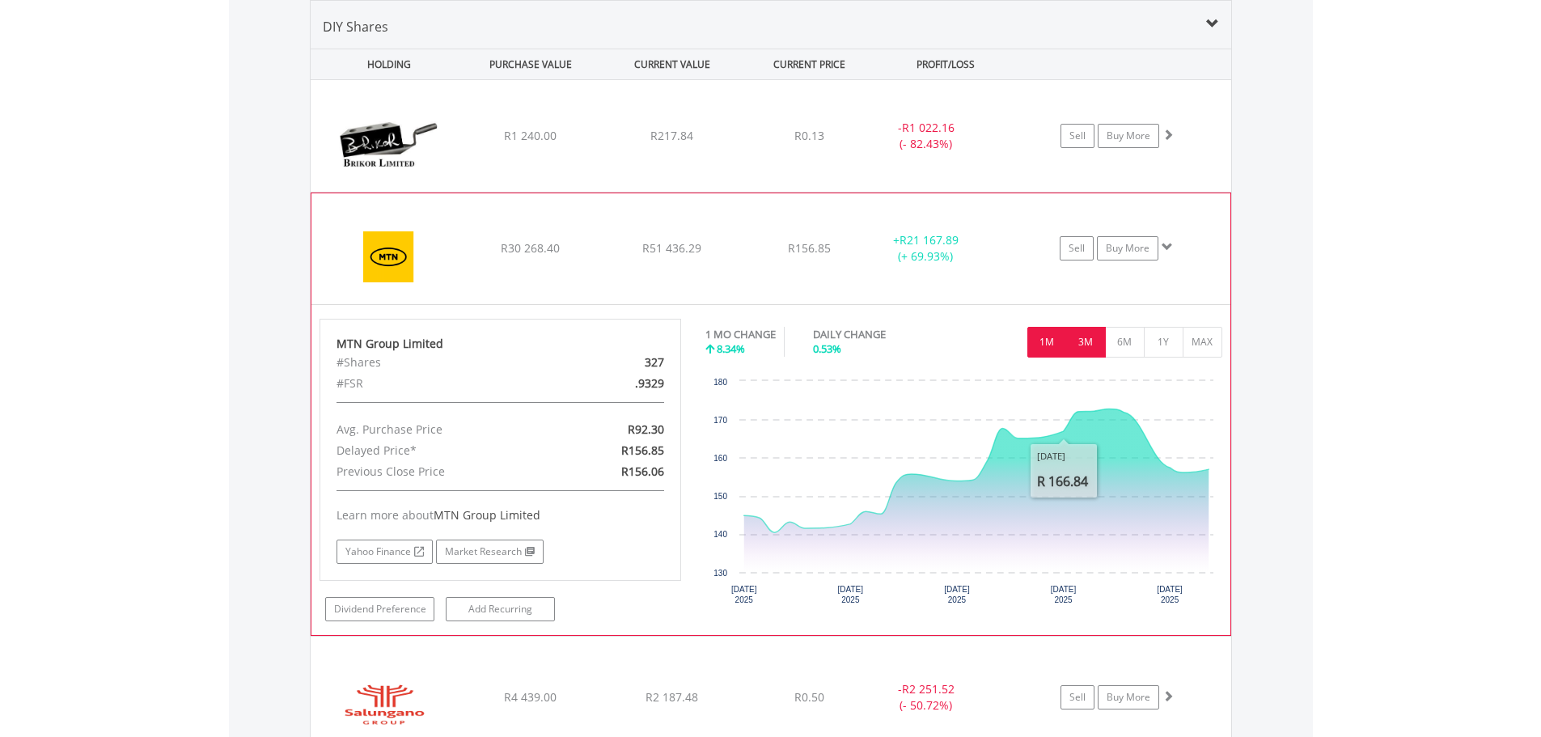
click at [1082, 341] on button "3M" at bounding box center [1086, 342] width 40 height 31
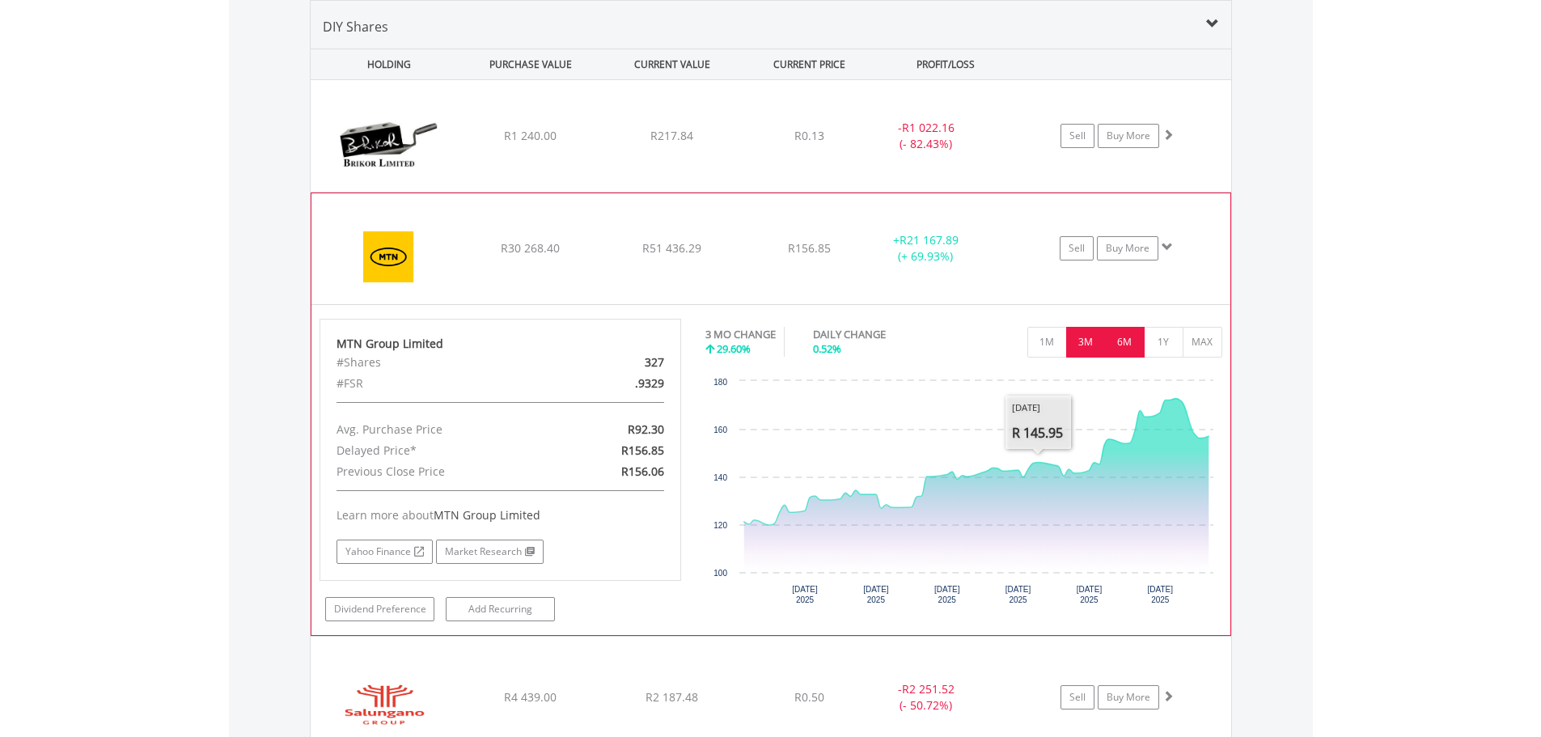
click at [1116, 338] on button "6M" at bounding box center [1125, 342] width 40 height 31
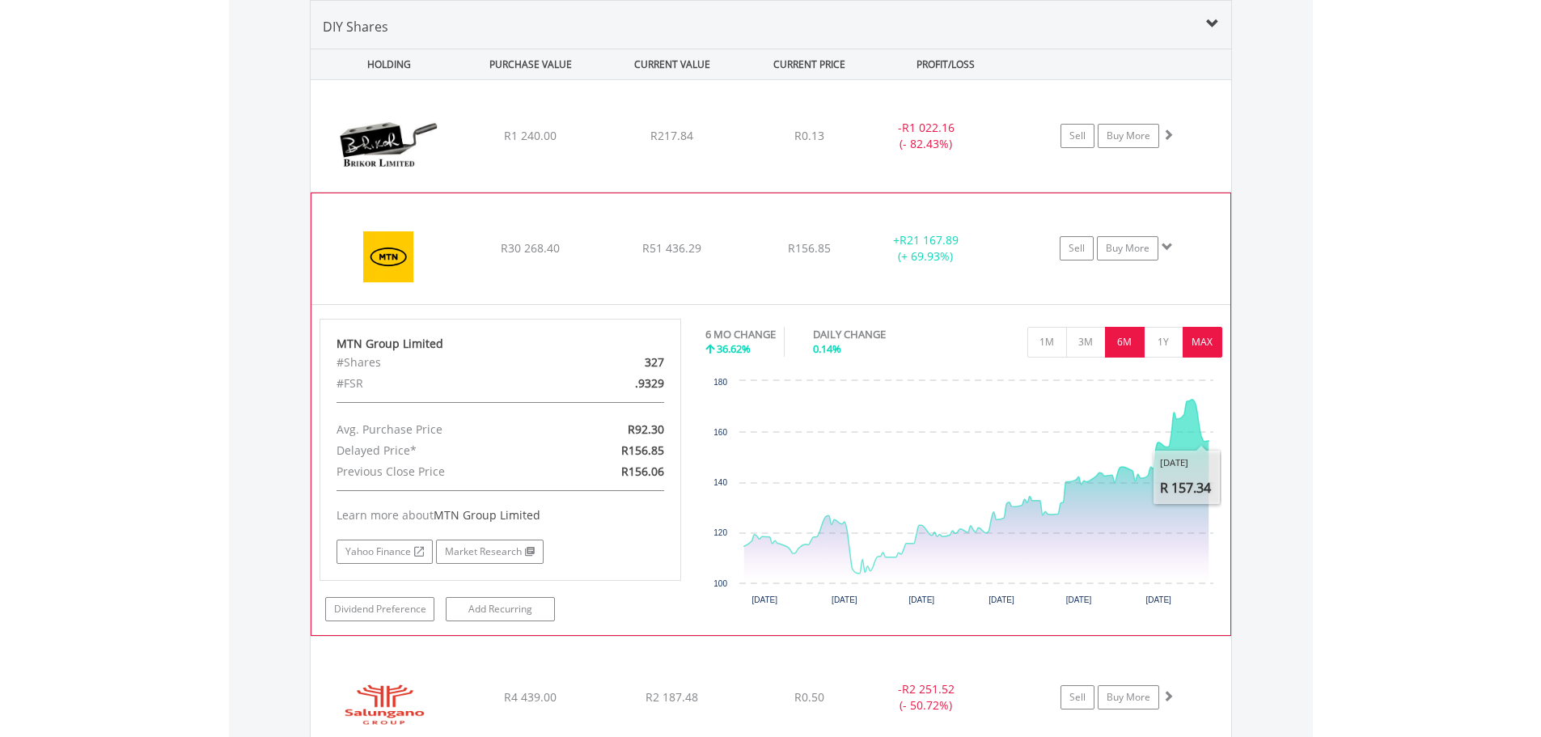
click at [1215, 337] on button "MAX" at bounding box center [1203, 342] width 40 height 31
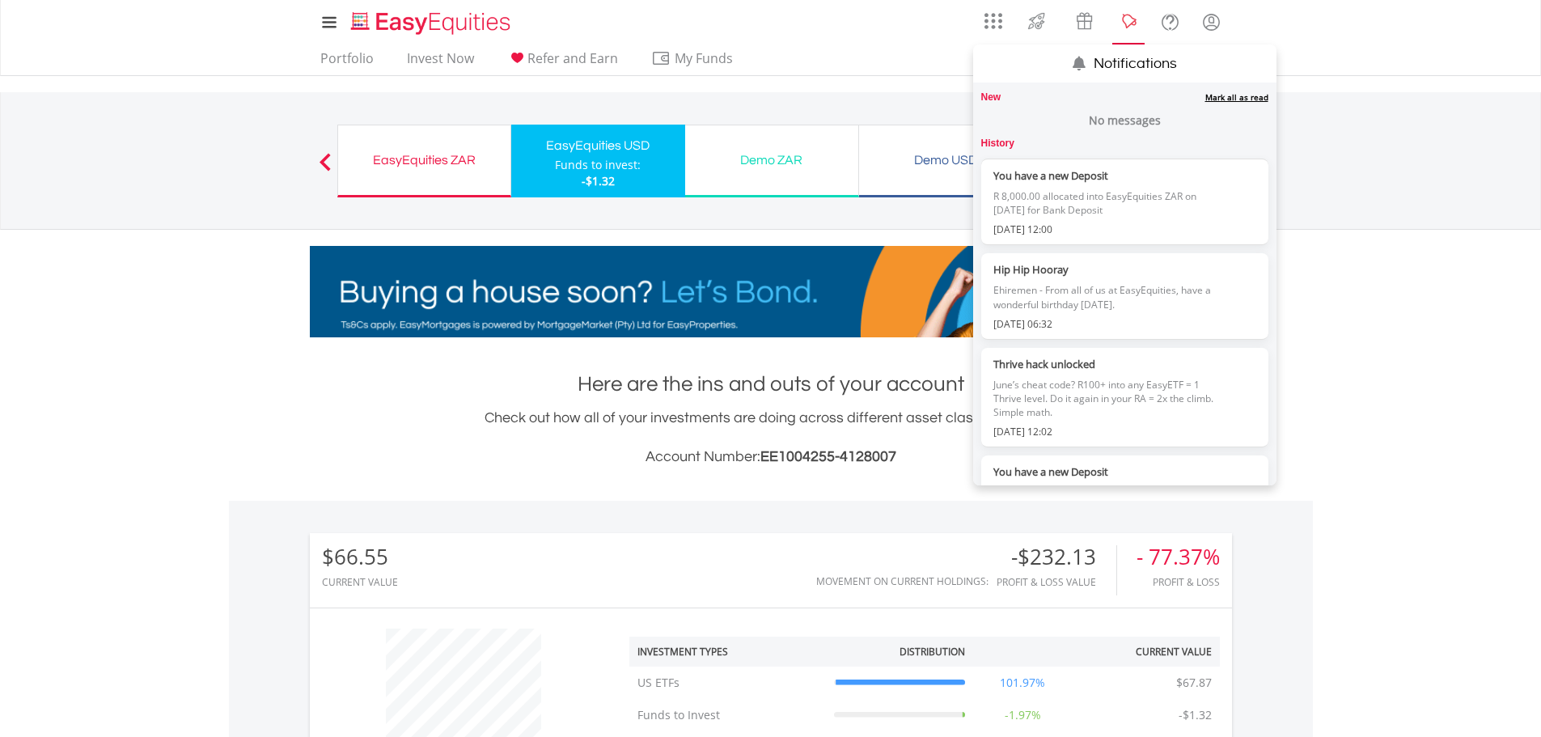
click at [1123, 15] on lord-icon "Notifications" at bounding box center [1129, 22] width 20 height 20
click at [1137, 28] on lord-icon "Notifications" at bounding box center [1129, 22] width 20 height 20
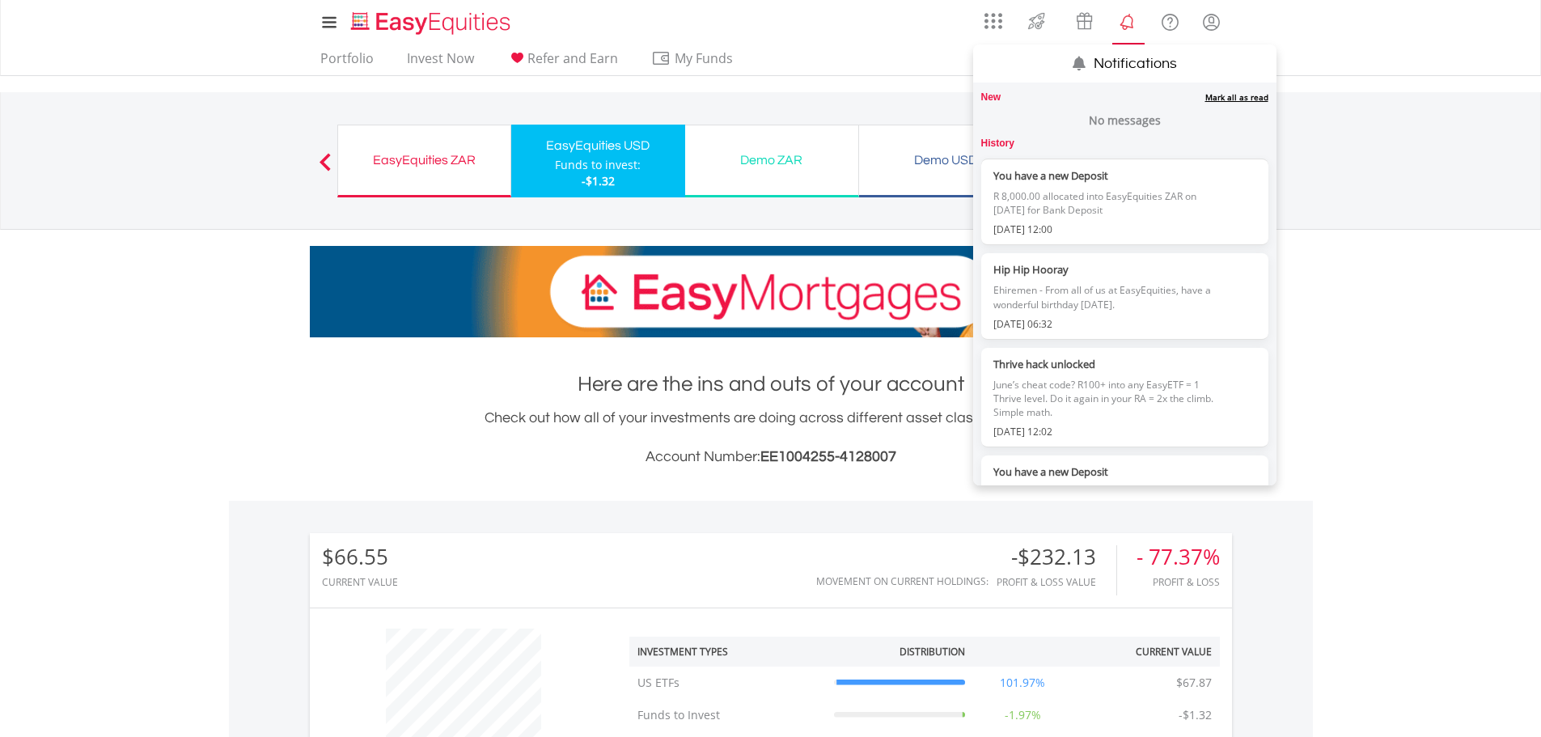
click at [1209, 103] on link "Mark all as read" at bounding box center [1236, 96] width 63 height 11
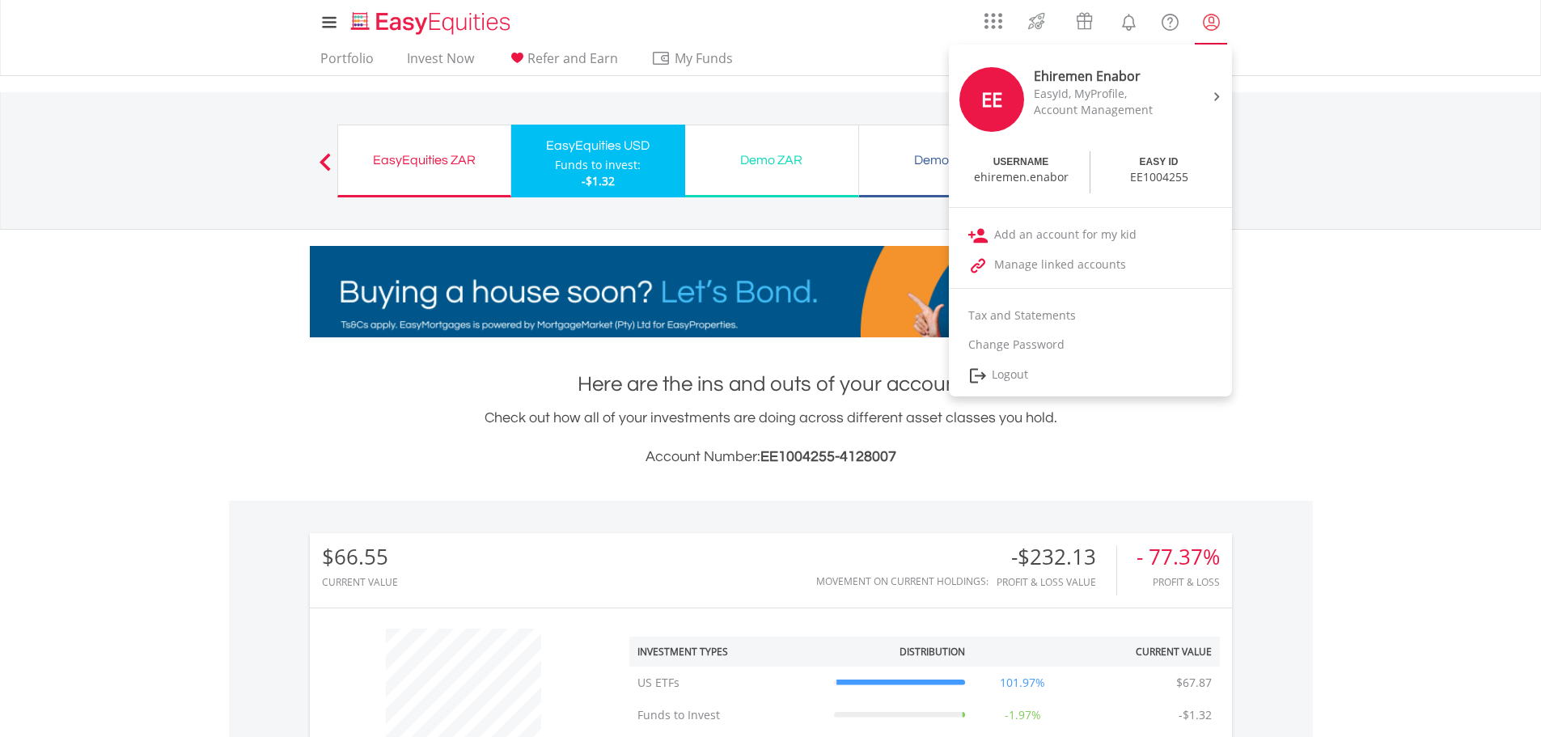
click at [1216, 30] on lord-icon "My Profile" at bounding box center [1211, 22] width 20 height 20
click at [1006, 362] on link "Logout" at bounding box center [1090, 375] width 283 height 33
